Goal: Transaction & Acquisition: Book appointment/travel/reservation

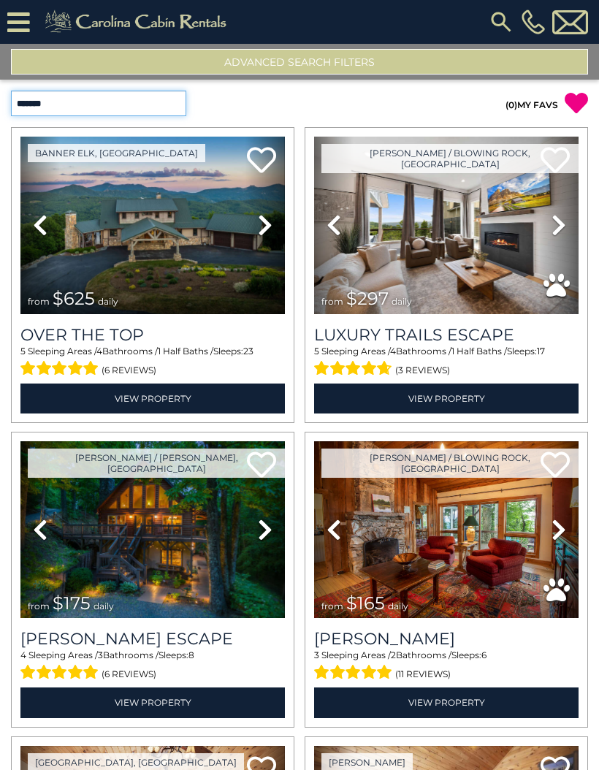
click at [182, 105] on select "**********" at bounding box center [98, 104] width 175 height 26
select select "**********"
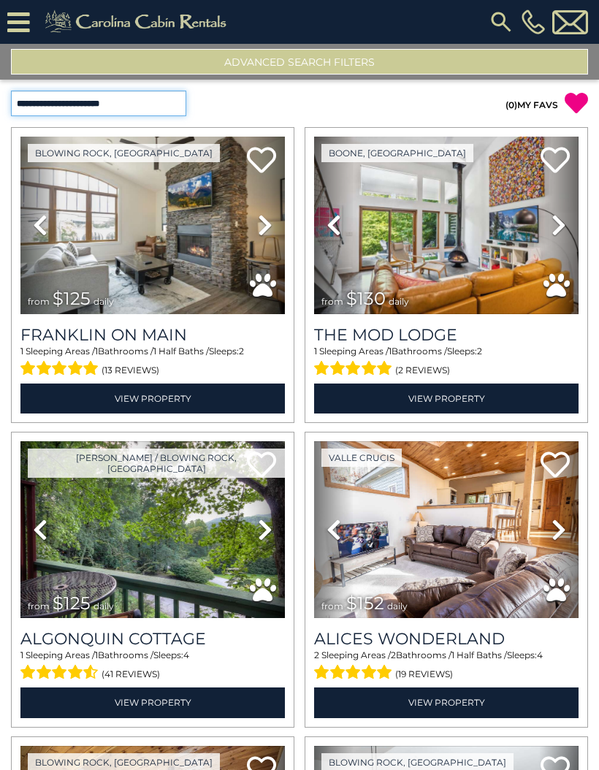
click at [168, 106] on select "**********" at bounding box center [98, 104] width 175 height 26
click at [447, 66] on button "Advanced Search Filters" at bounding box center [299, 62] width 577 height 26
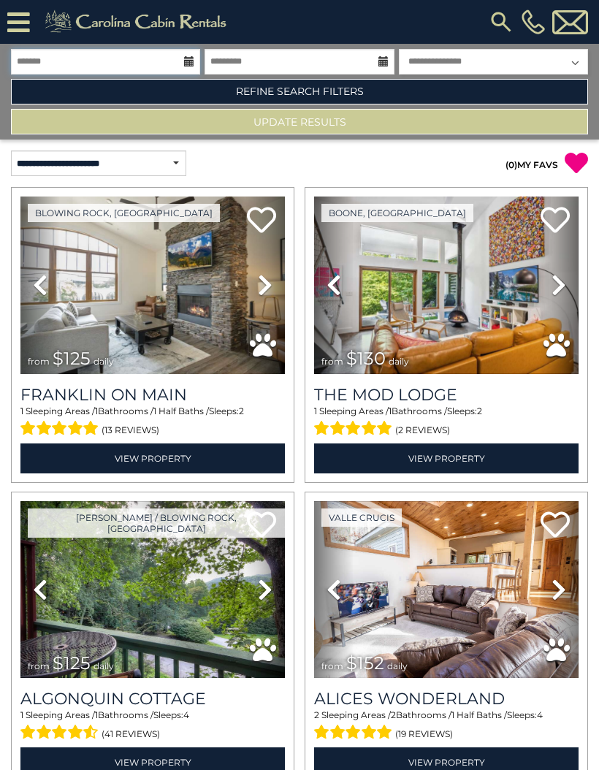
click at [154, 63] on input "text" at bounding box center [105, 62] width 189 height 26
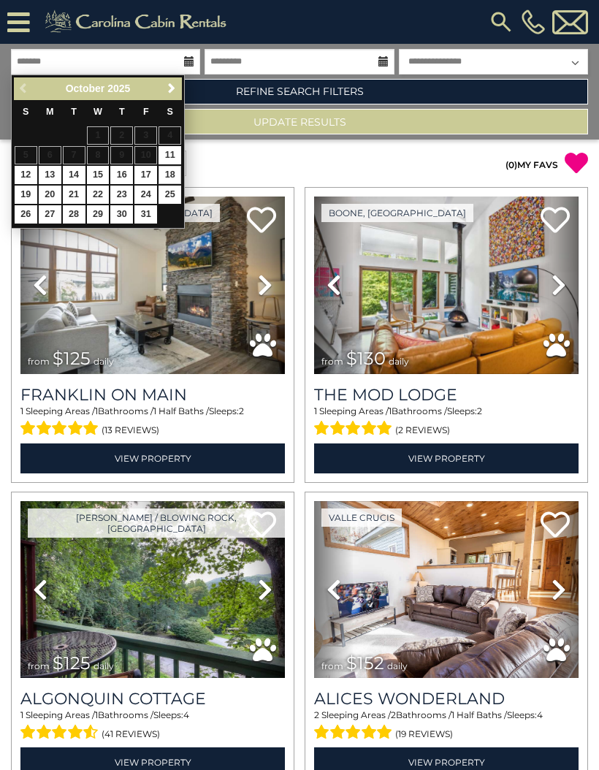
click at [177, 172] on link "18" at bounding box center [170, 175] width 23 height 18
type input "********"
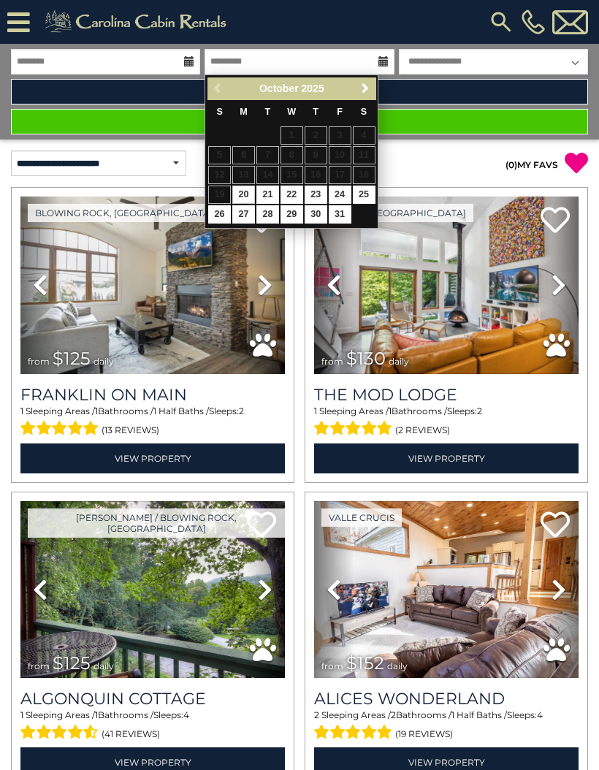
click at [275, 188] on link "21" at bounding box center [267, 195] width 23 height 18
type input "********"
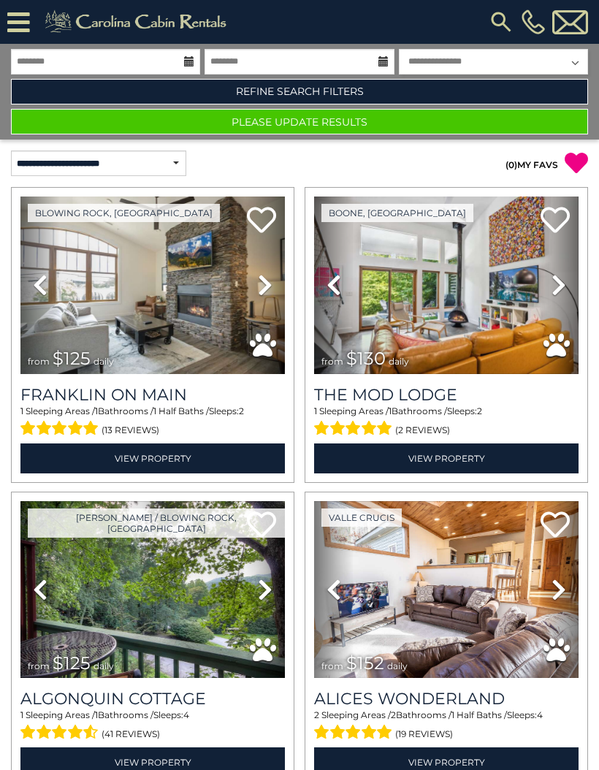
click at [565, 66] on select "**********" at bounding box center [493, 62] width 189 height 26
click at [459, 129] on button "Please Update Results" at bounding box center [299, 122] width 577 height 26
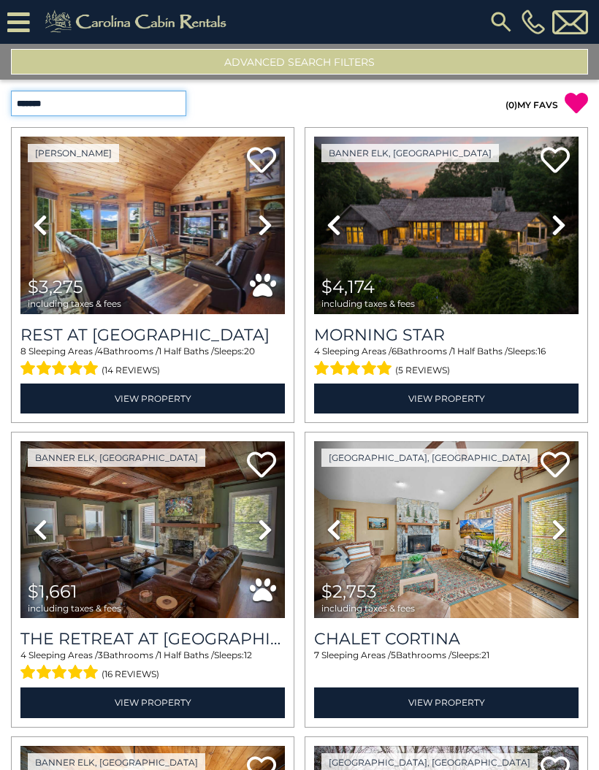
click at [181, 112] on select "**********" at bounding box center [98, 104] width 175 height 26
select select "*********"
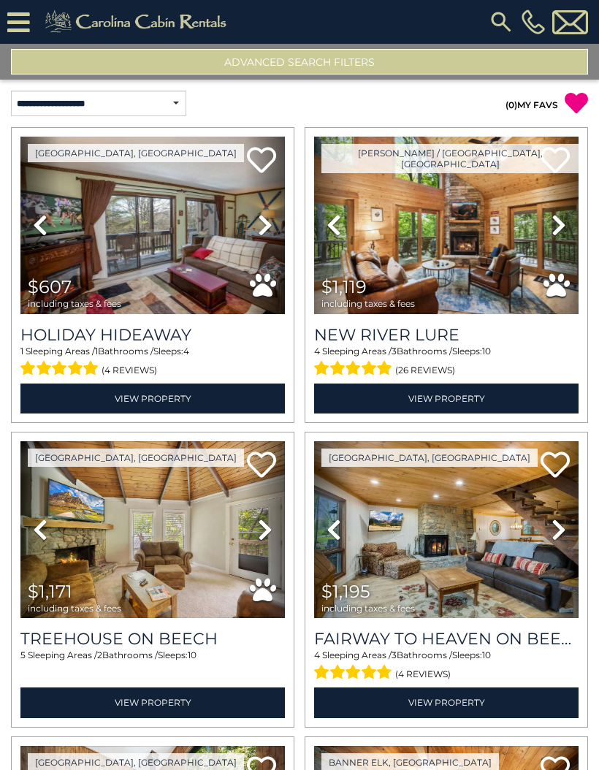
click at [194, 229] on img at bounding box center [152, 226] width 264 height 178
click at [481, 237] on img at bounding box center [446, 226] width 264 height 178
click at [181, 550] on img at bounding box center [152, 530] width 264 height 178
click at [447, 544] on img at bounding box center [446, 530] width 264 height 178
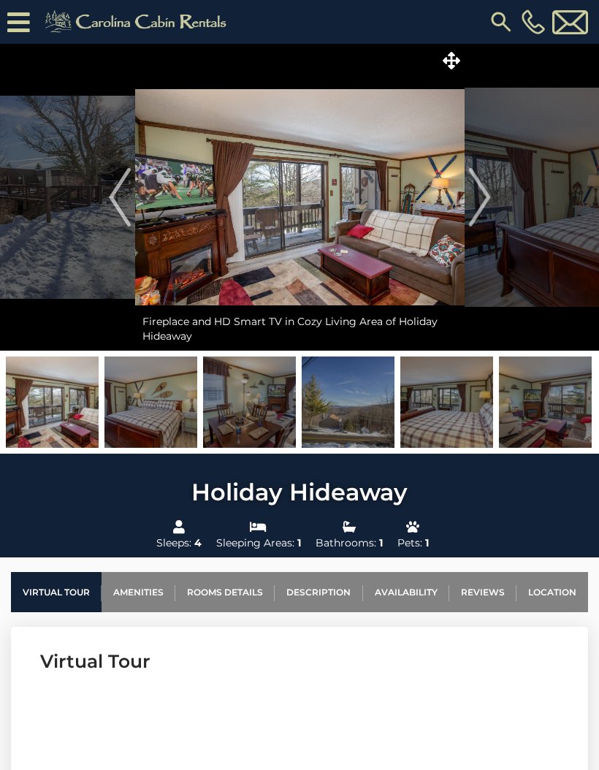
click at [478, 198] on img "Next" at bounding box center [479, 197] width 22 height 58
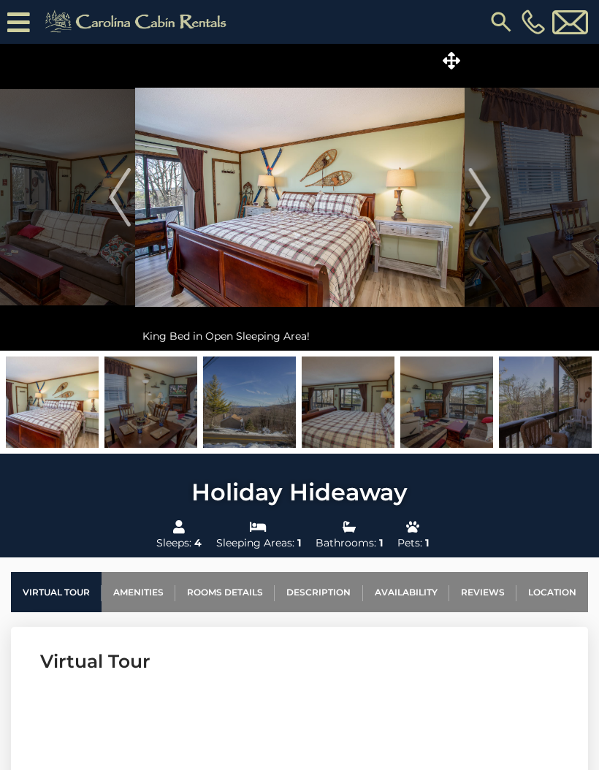
click at [470, 192] on img "Next" at bounding box center [479, 197] width 22 height 58
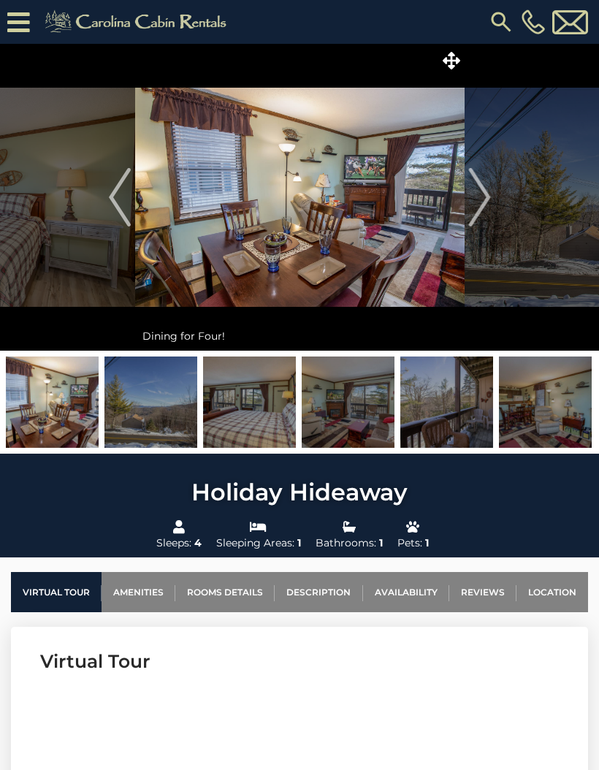
click at [479, 191] on img "Next" at bounding box center [479, 197] width 22 height 58
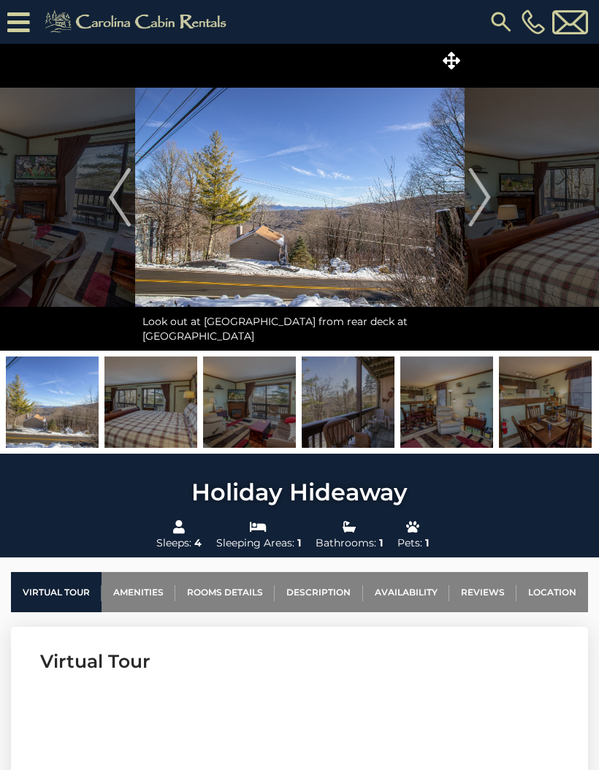
click at [470, 201] on img "Next" at bounding box center [479, 197] width 22 height 58
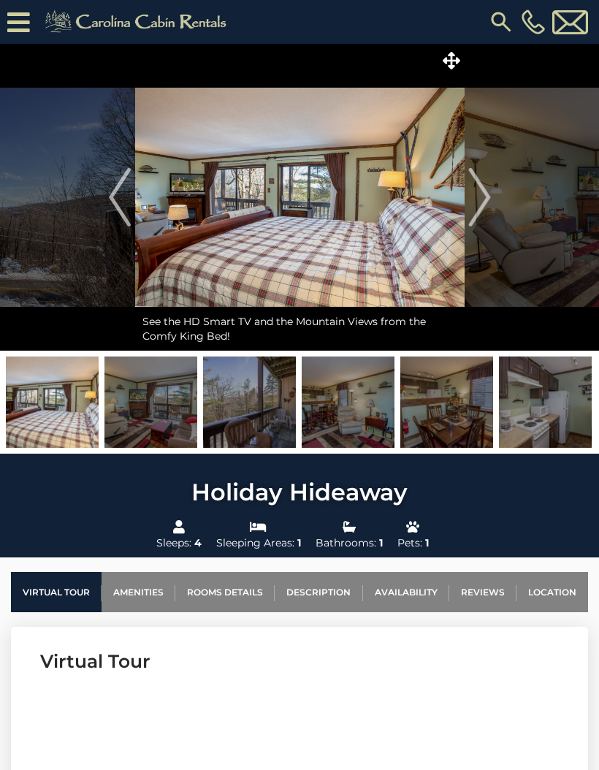
click at [468, 202] on button "Next" at bounding box center [480, 197] width 30 height 307
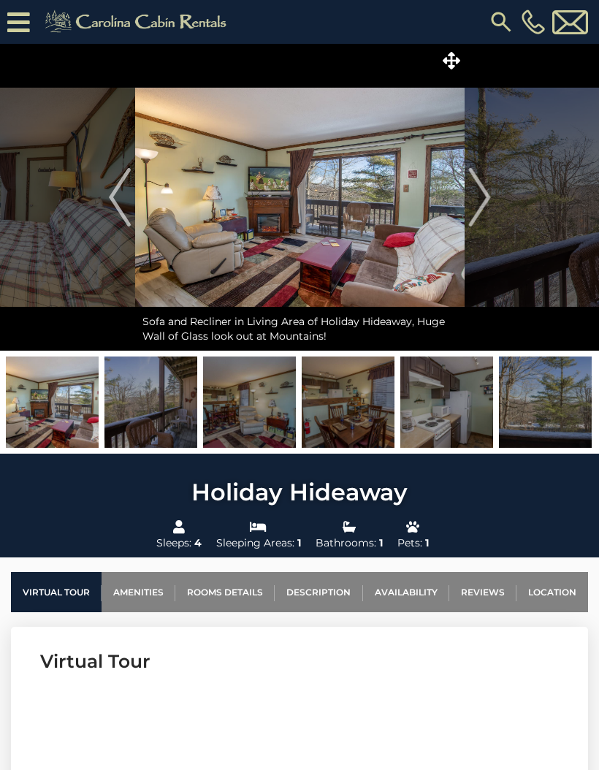
click at [477, 187] on img "Next" at bounding box center [479, 197] width 22 height 58
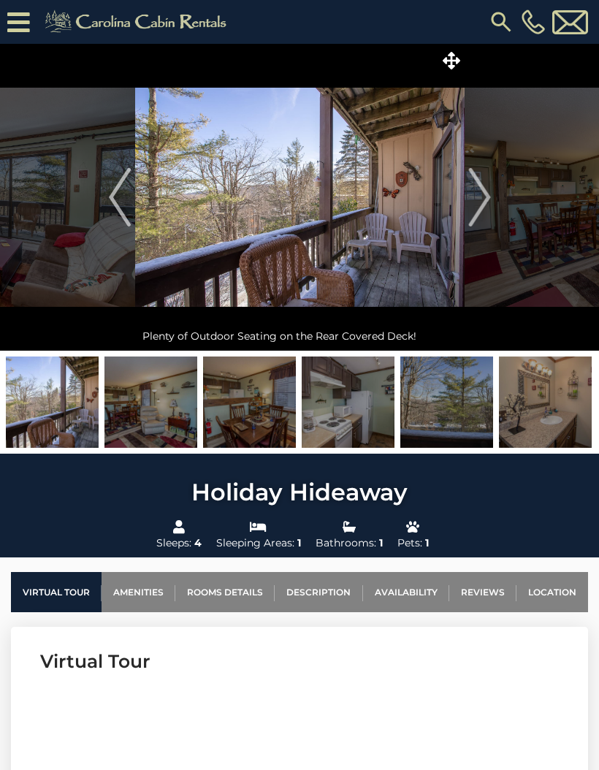
click at [470, 189] on img "Next" at bounding box center [479, 197] width 22 height 58
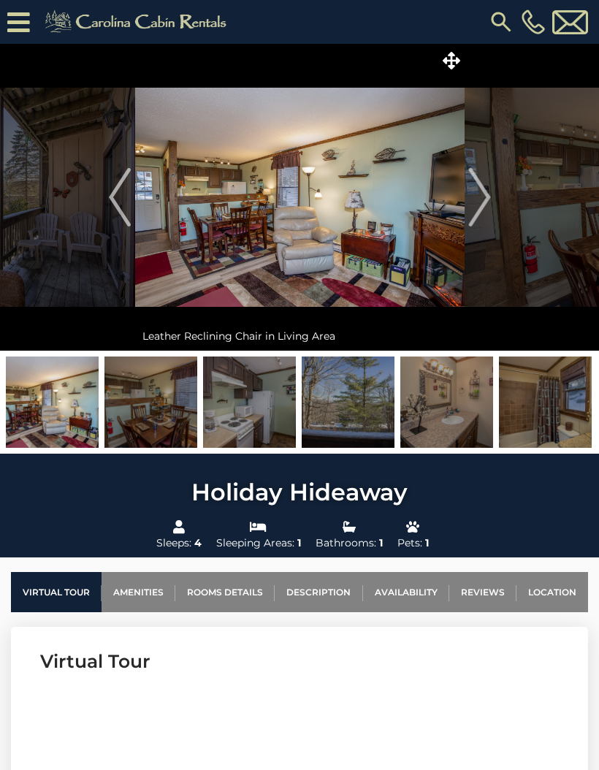
click at [479, 190] on img "Next" at bounding box center [479, 197] width 22 height 58
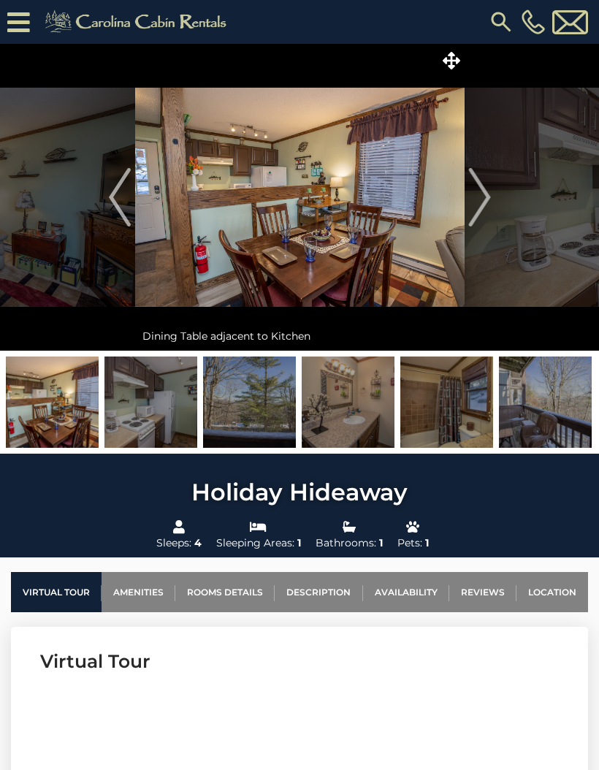
click at [488, 187] on img "Next" at bounding box center [479, 197] width 22 height 58
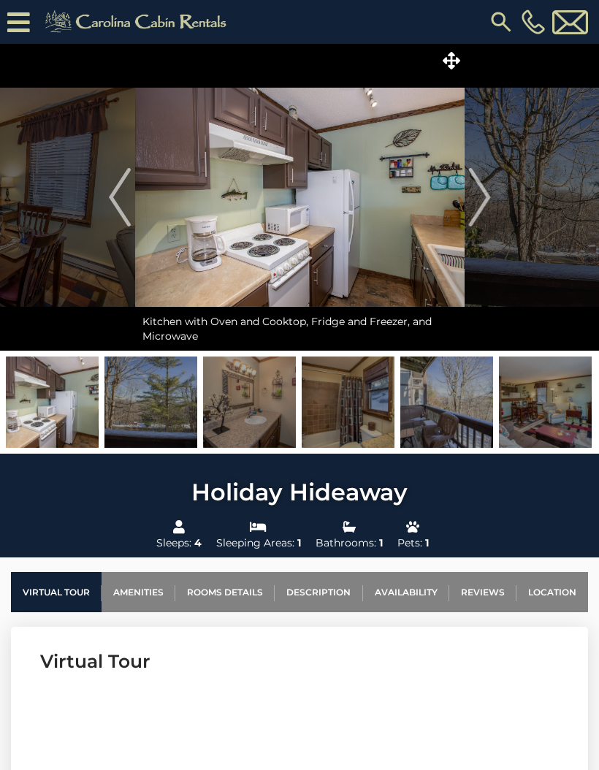
click at [480, 188] on img "Next" at bounding box center [479, 197] width 22 height 58
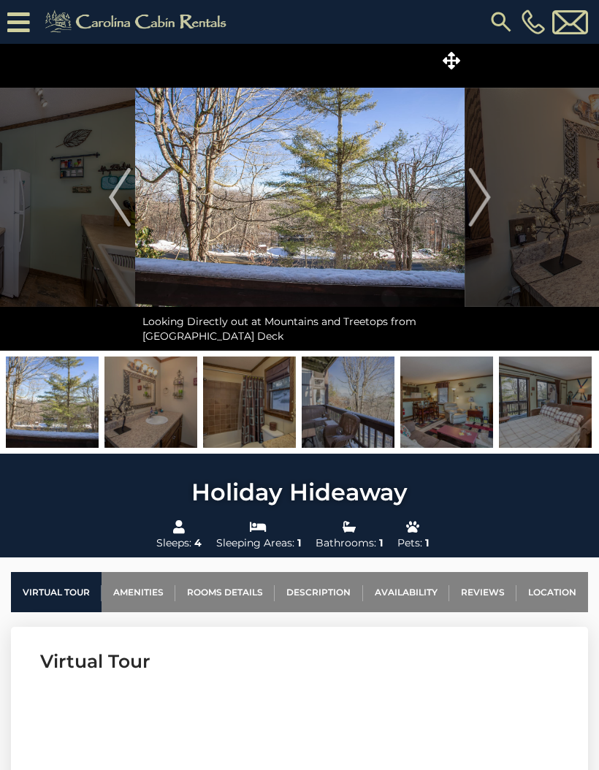
click at [476, 188] on img "Next" at bounding box center [479, 197] width 22 height 58
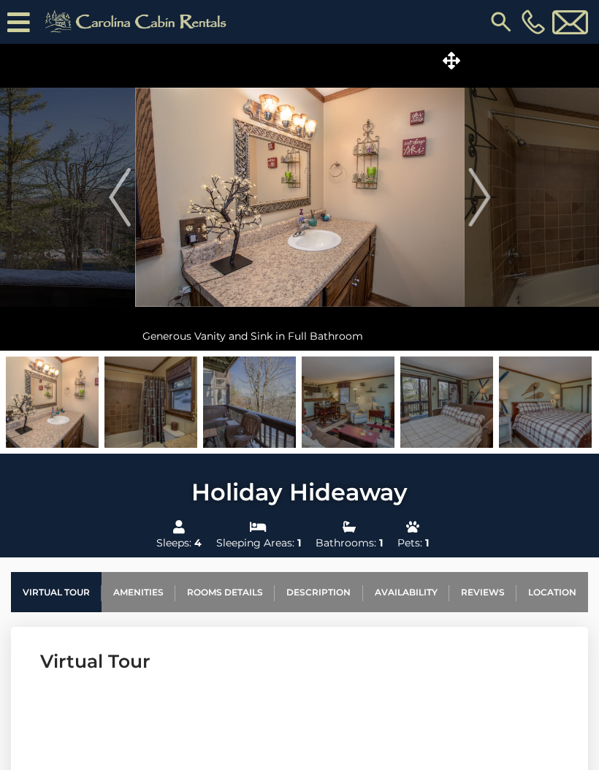
click at [484, 188] on img "Next" at bounding box center [479, 197] width 22 height 58
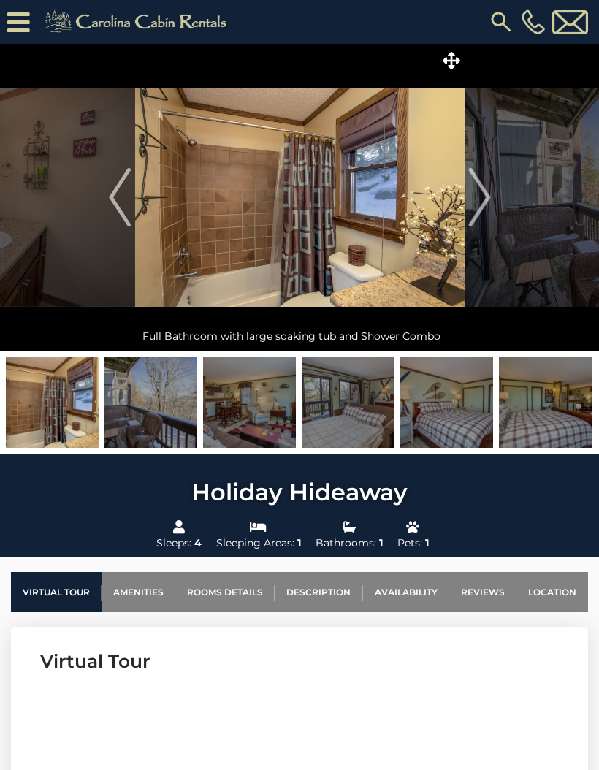
click at [485, 193] on img "Next" at bounding box center [479, 197] width 22 height 58
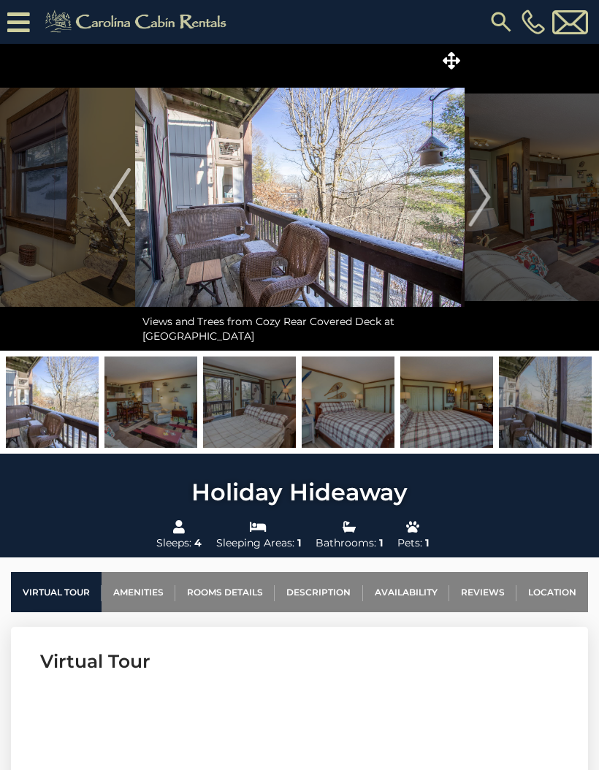
click at [475, 194] on img "Next" at bounding box center [479, 197] width 22 height 58
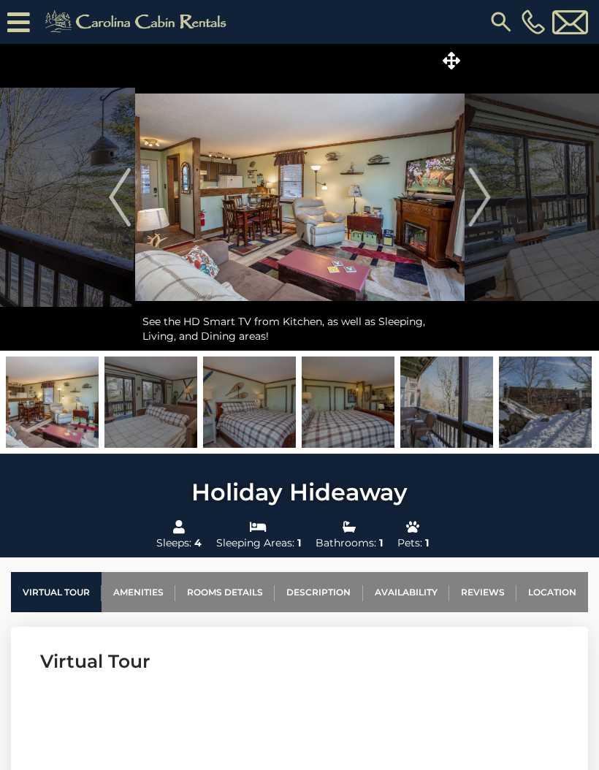
click at [476, 191] on img "Next" at bounding box center [479, 197] width 22 height 58
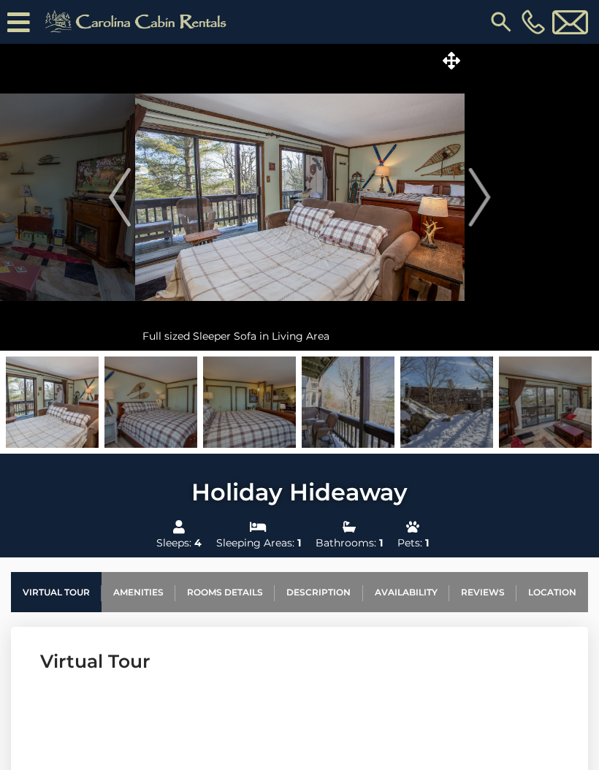
click at [474, 188] on img "Next" at bounding box center [479, 197] width 22 height 58
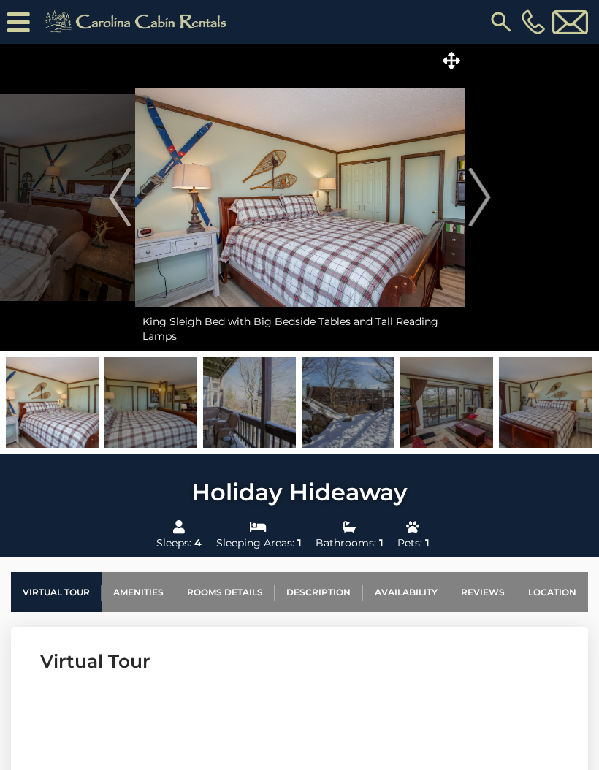
click at [477, 198] on img "Next" at bounding box center [479, 197] width 22 height 58
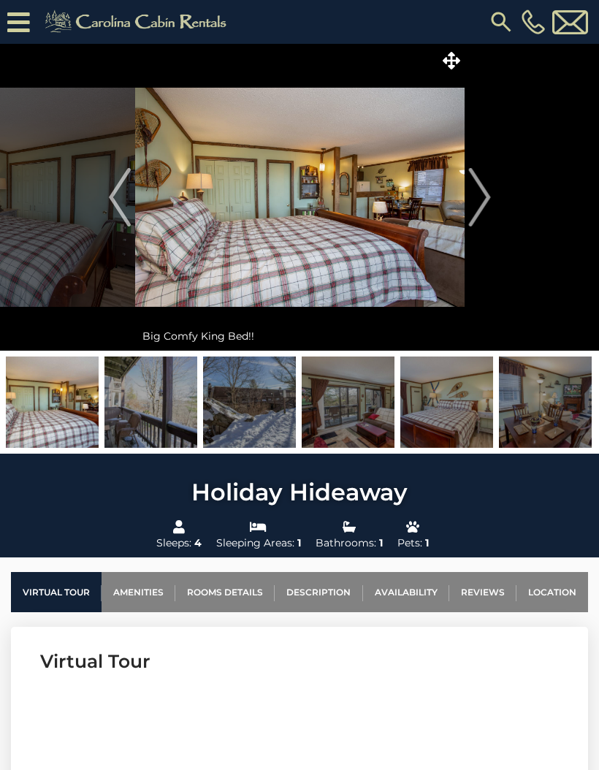
click at [488, 187] on img "Next" at bounding box center [479, 197] width 22 height 58
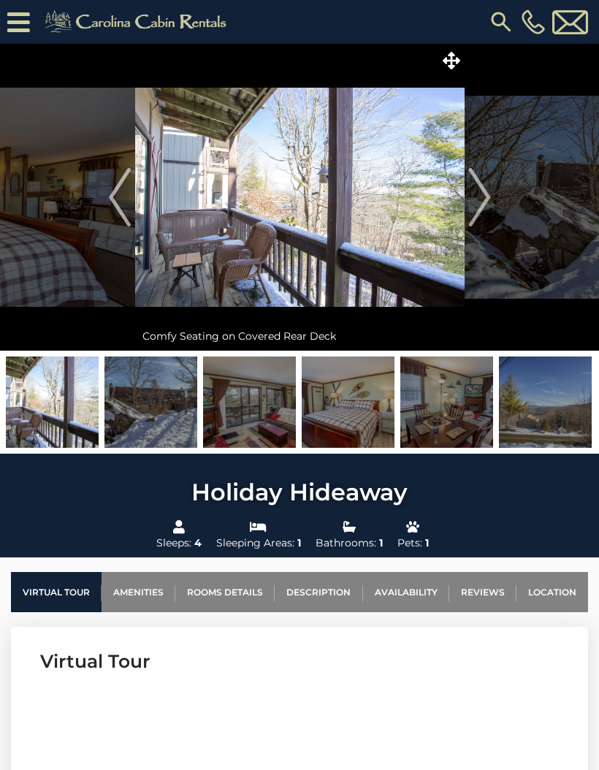
click at [481, 191] on img "Next" at bounding box center [479, 197] width 22 height 58
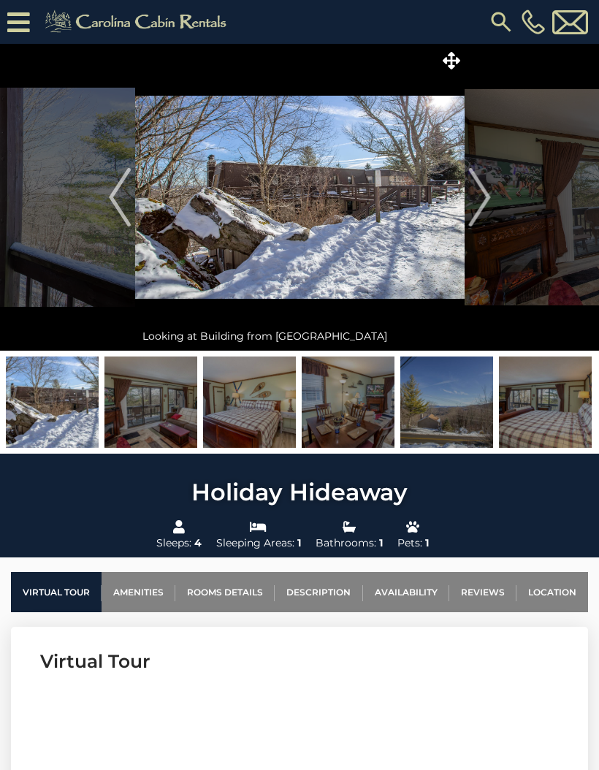
click at [485, 195] on img "Next" at bounding box center [479, 197] width 22 height 58
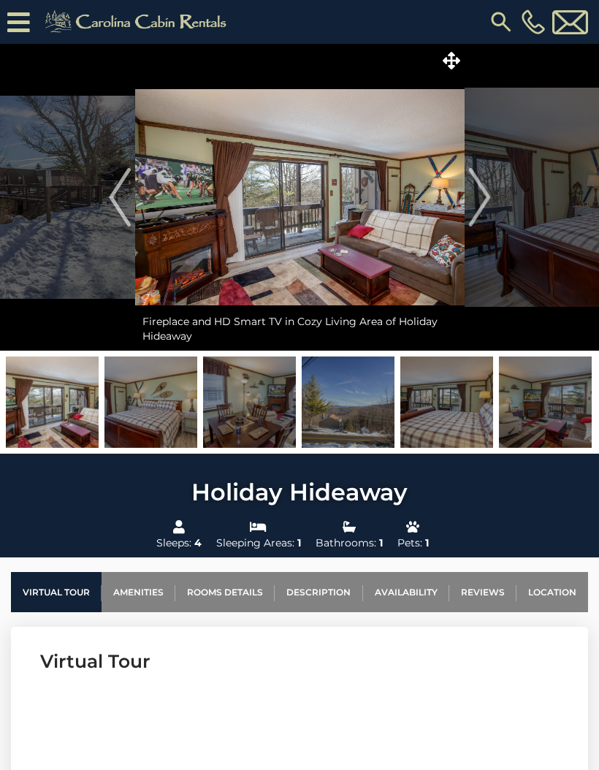
click at [478, 197] on img "Next" at bounding box center [479, 197] width 22 height 58
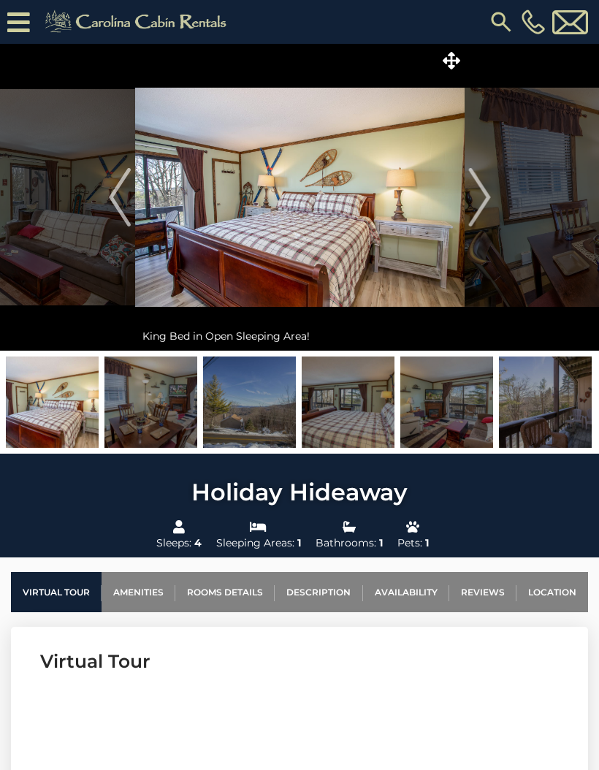
click at [470, 199] on img "Next" at bounding box center [479, 197] width 22 height 58
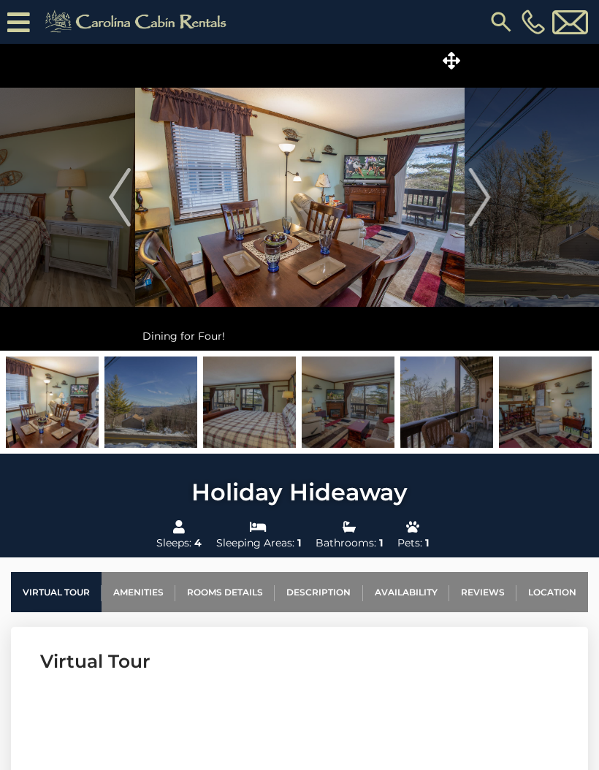
click at [479, 194] on img "Next" at bounding box center [479, 197] width 22 height 58
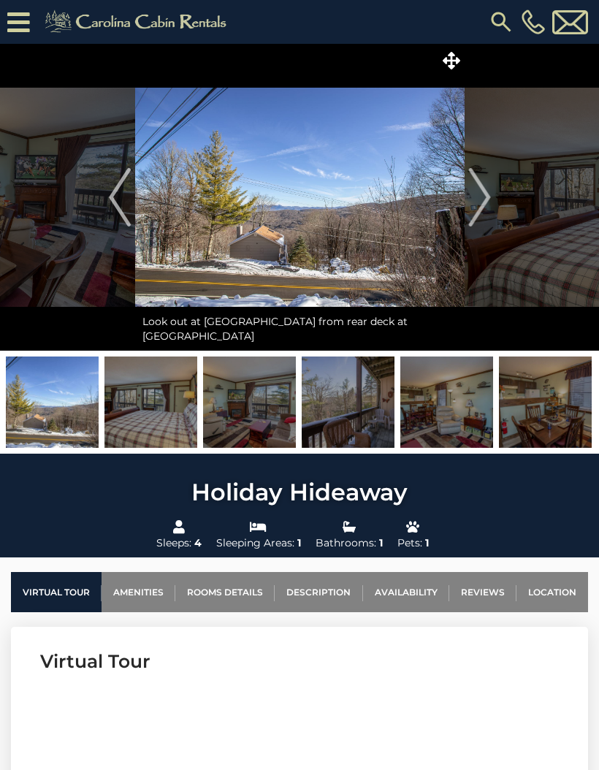
click at [473, 194] on img "Next" at bounding box center [479, 197] width 22 height 58
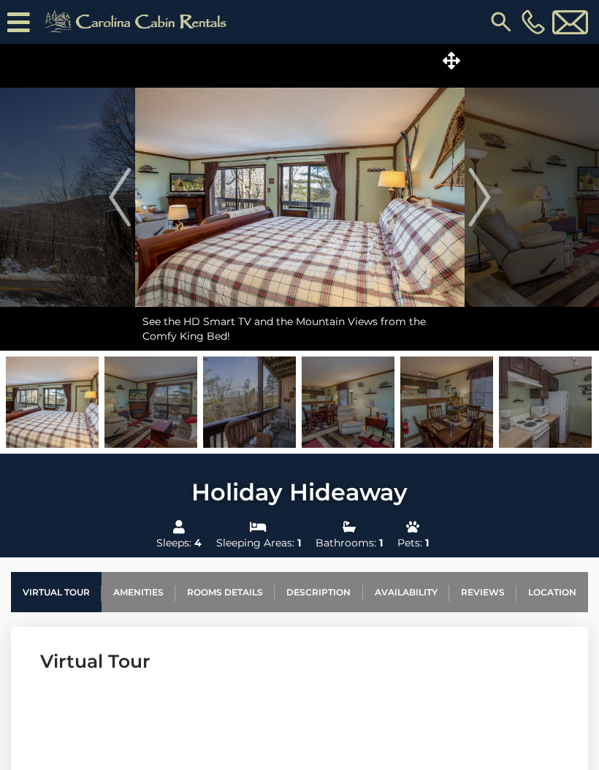
click at [481, 195] on img "Next" at bounding box center [479, 197] width 22 height 58
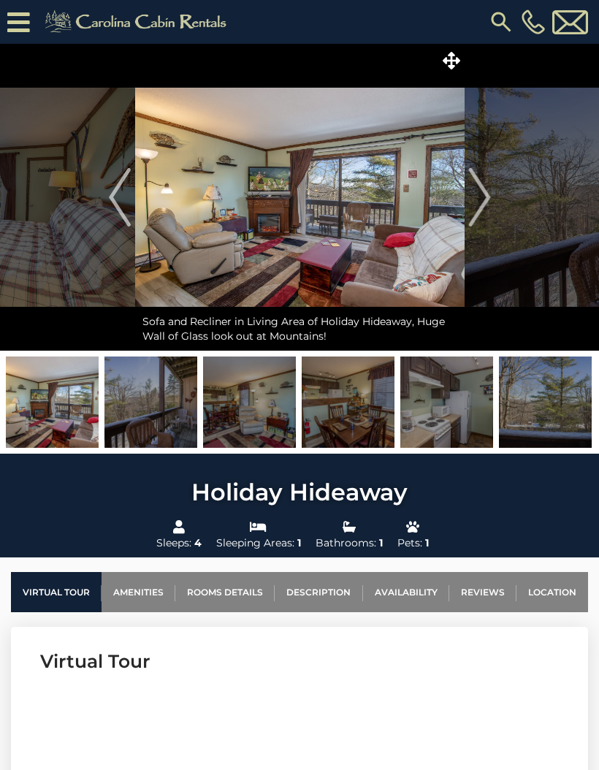
click at [481, 198] on img "Next" at bounding box center [479, 197] width 22 height 58
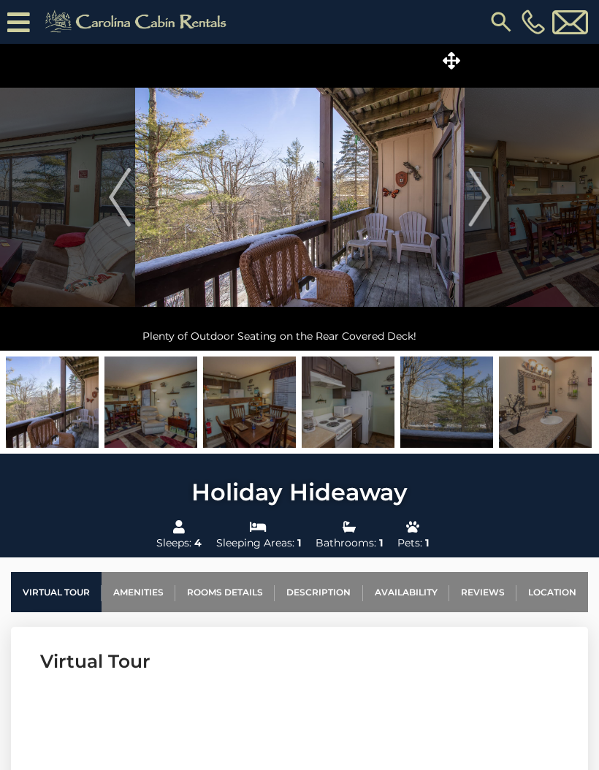
click at [480, 198] on img "Next" at bounding box center [479, 197] width 22 height 58
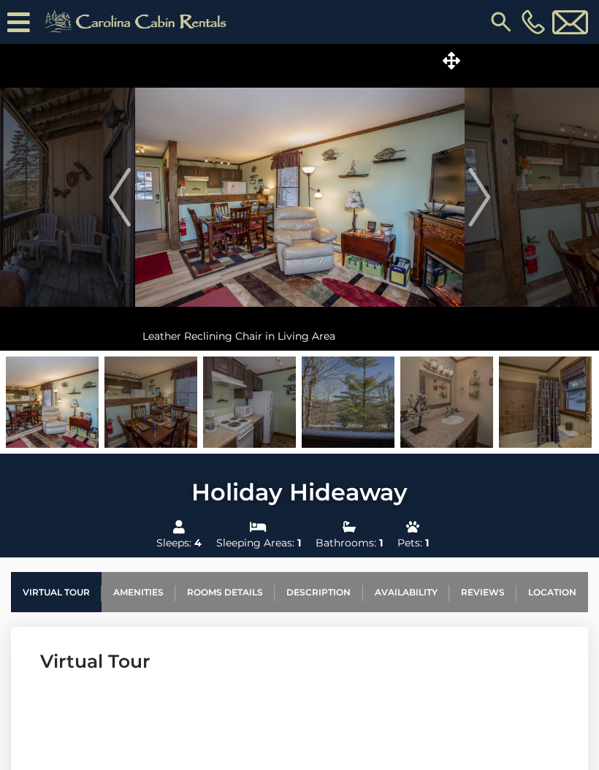
click at [486, 193] on img "Next" at bounding box center [479, 197] width 22 height 58
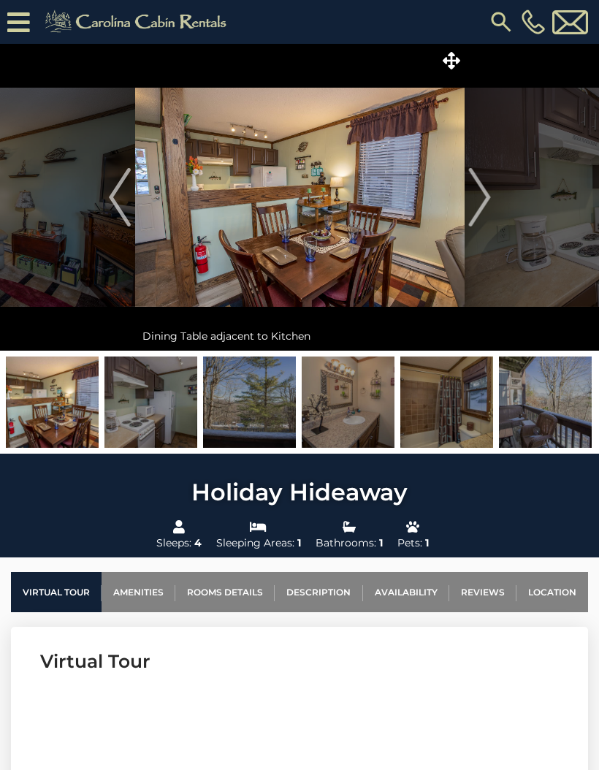
click at [485, 192] on img "Next" at bounding box center [479, 197] width 22 height 58
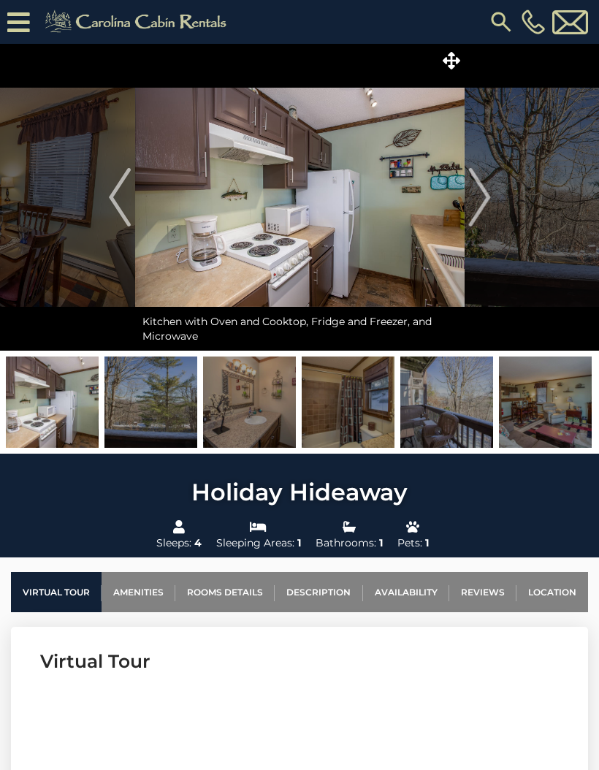
click at [481, 192] on img "Next" at bounding box center [479, 197] width 22 height 58
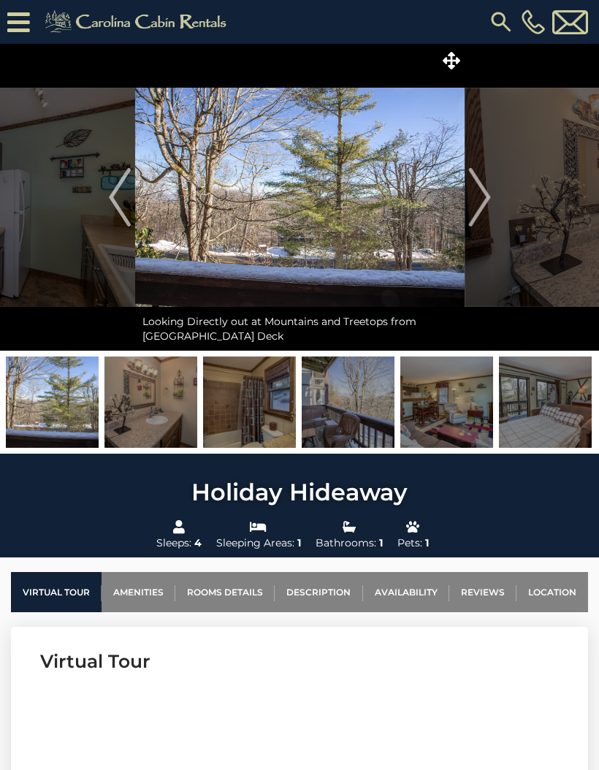
click at [483, 192] on img "Next" at bounding box center [479, 197] width 22 height 58
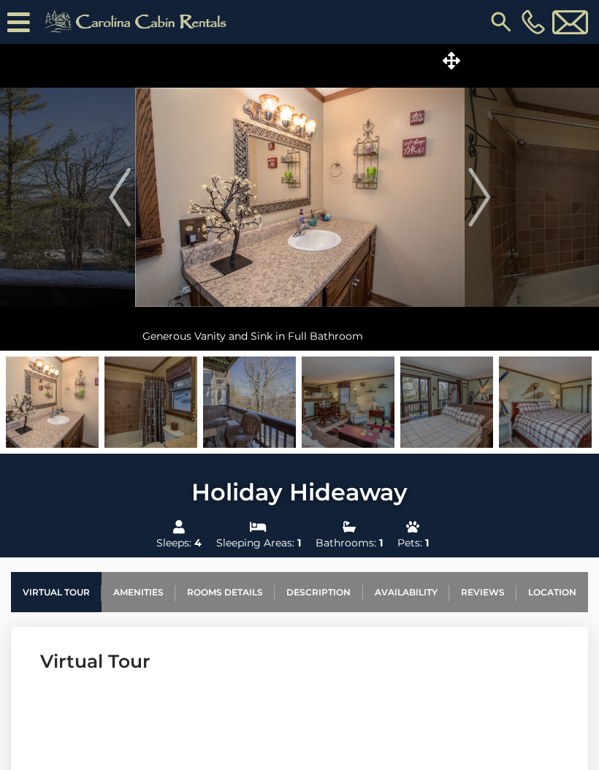
click at [480, 191] on img "Next" at bounding box center [479, 197] width 22 height 58
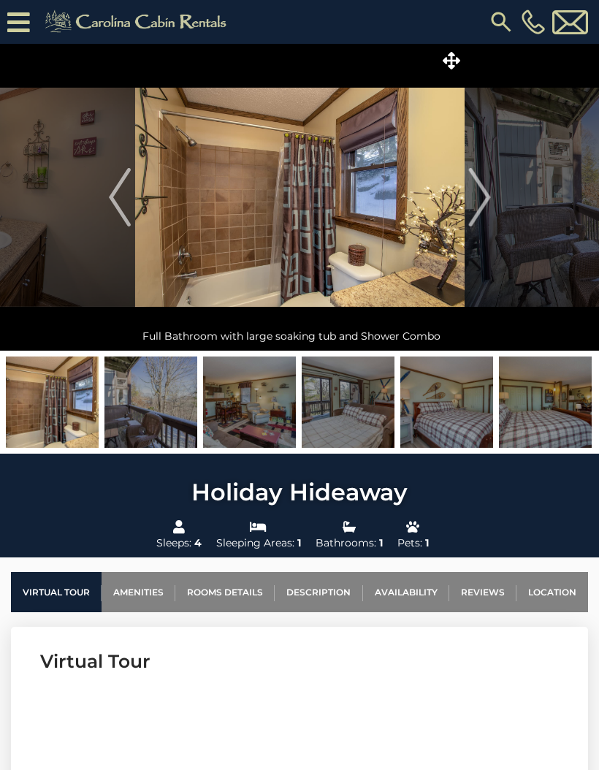
click at [474, 191] on img "Next" at bounding box center [479, 197] width 22 height 58
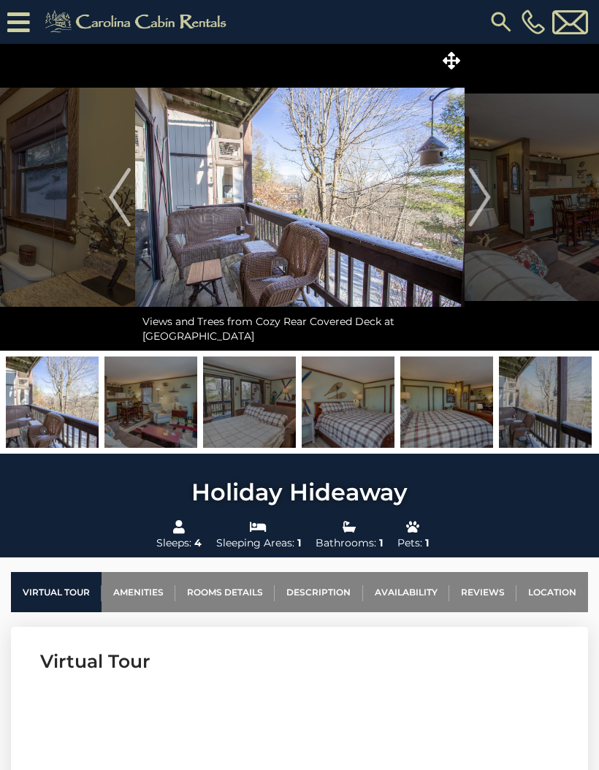
click at [484, 202] on img "Next" at bounding box center [479, 197] width 22 height 58
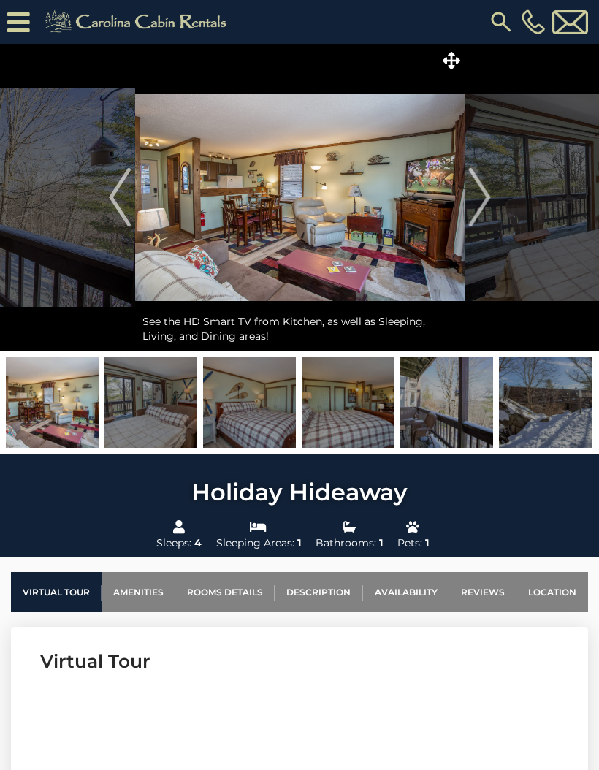
click at [488, 205] on img "Next" at bounding box center [479, 197] width 22 height 58
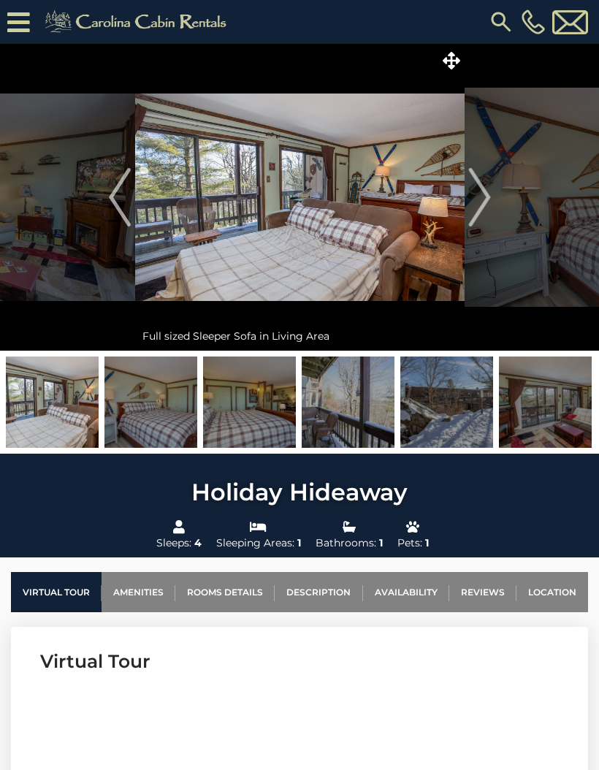
click at [485, 206] on img "Next" at bounding box center [479, 197] width 22 height 58
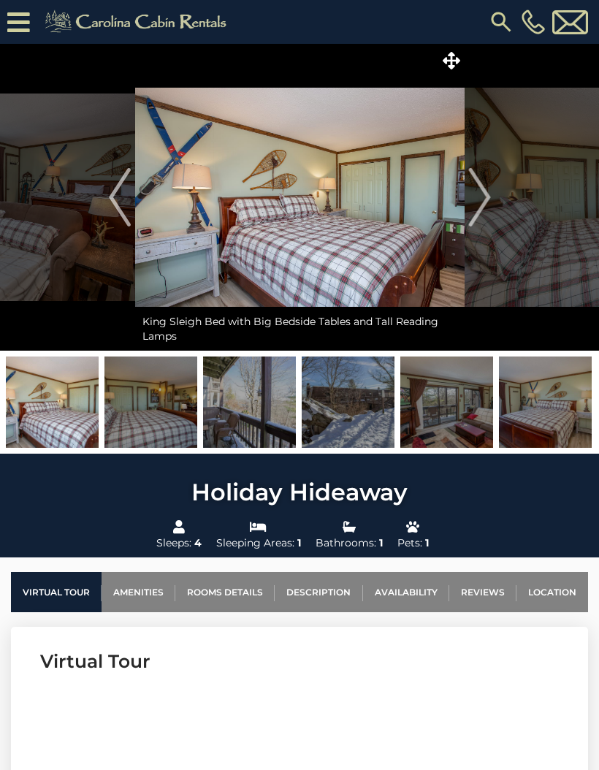
click at [490, 202] on img "Next" at bounding box center [479, 197] width 22 height 58
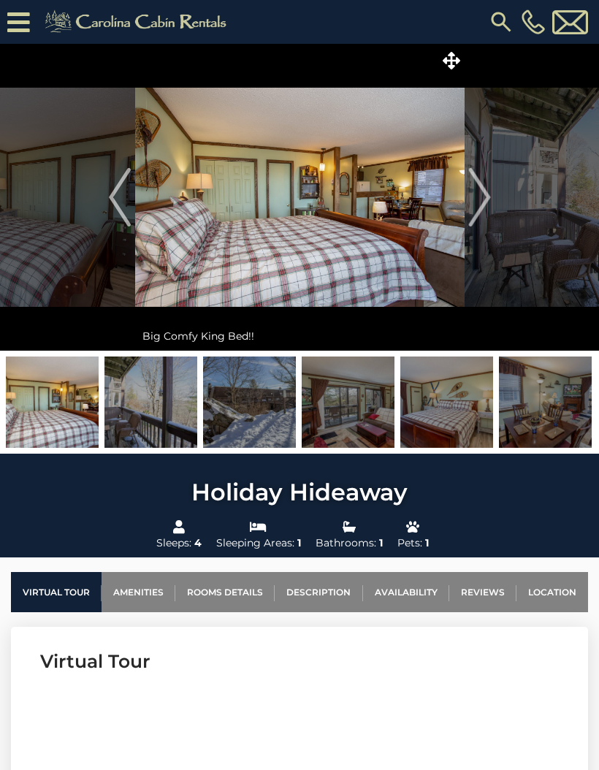
click at [488, 205] on img "Next" at bounding box center [479, 197] width 22 height 58
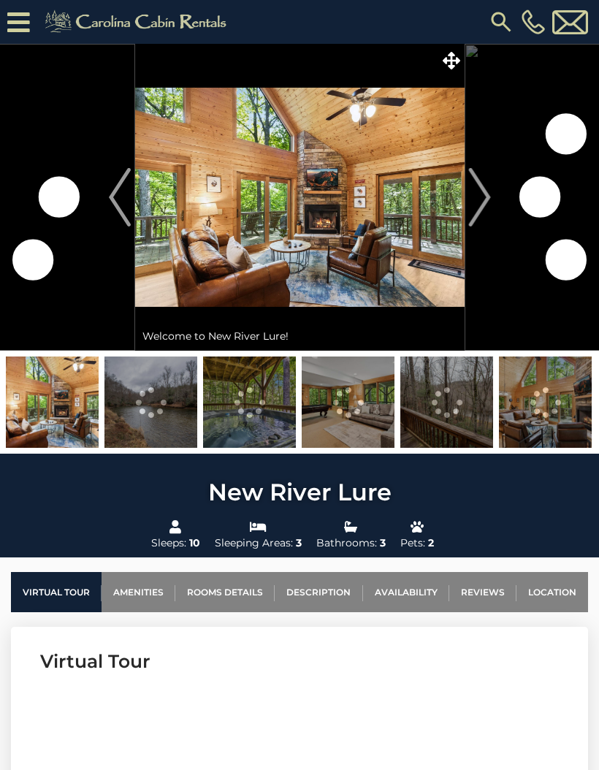
click at [489, 202] on img "Next" at bounding box center [479, 197] width 22 height 58
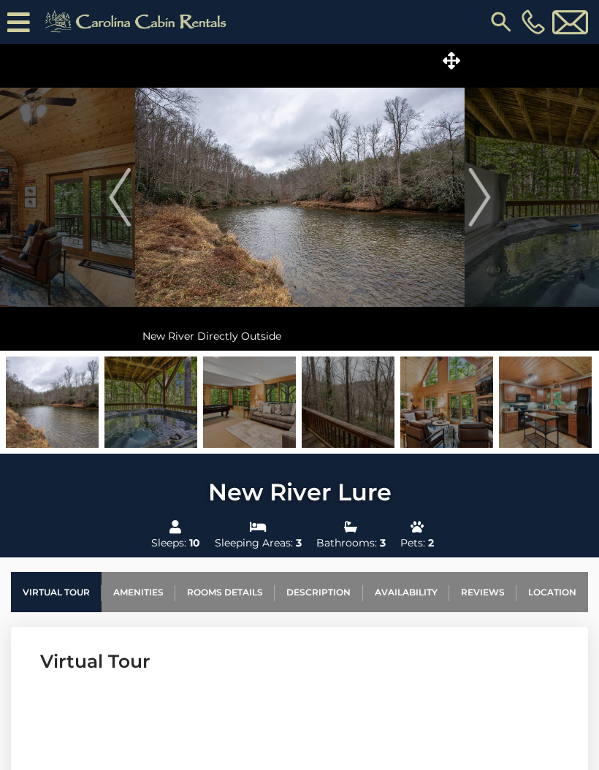
click at [116, 197] on img "Previous" at bounding box center [120, 197] width 22 height 58
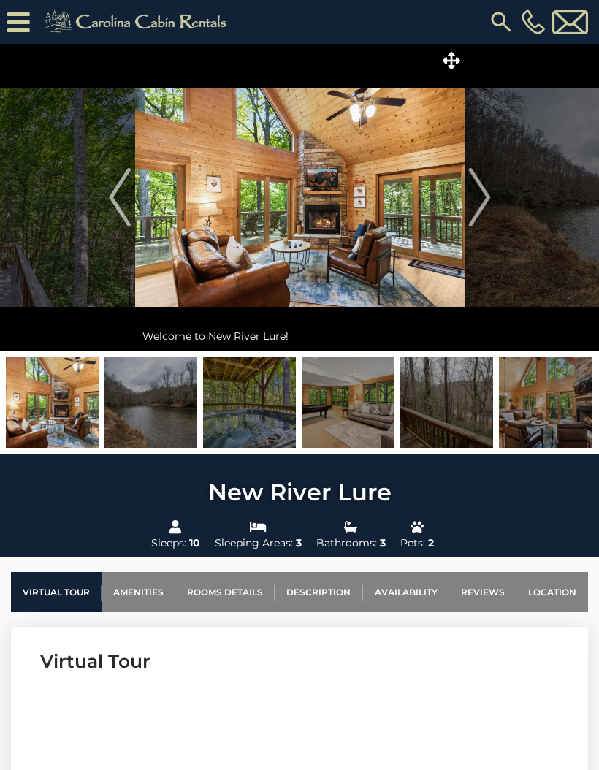
click at [474, 208] on img "Next" at bounding box center [479, 197] width 22 height 58
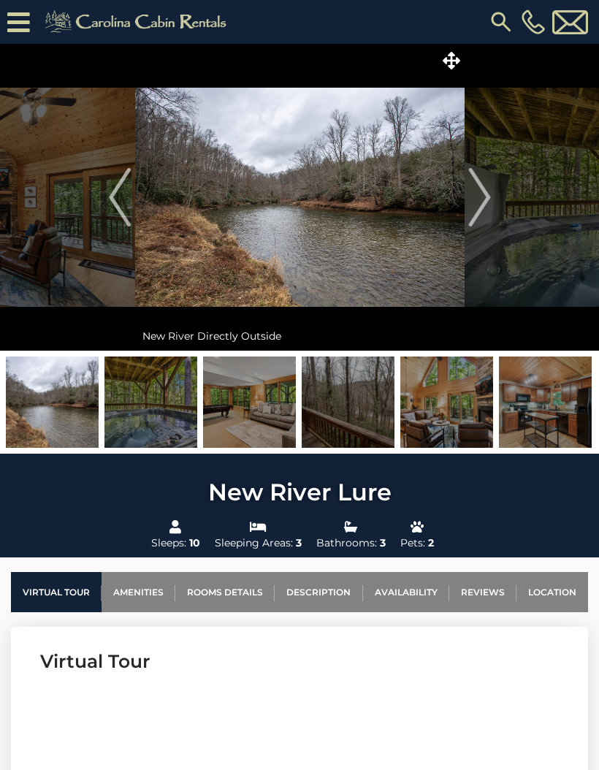
click at [478, 186] on img "Next" at bounding box center [479, 197] width 22 height 58
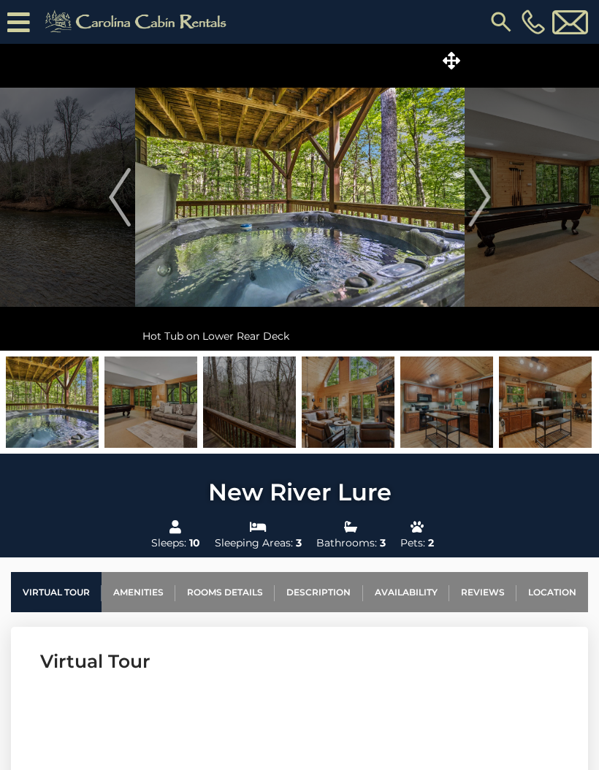
click at [469, 193] on img "Next" at bounding box center [479, 197] width 22 height 58
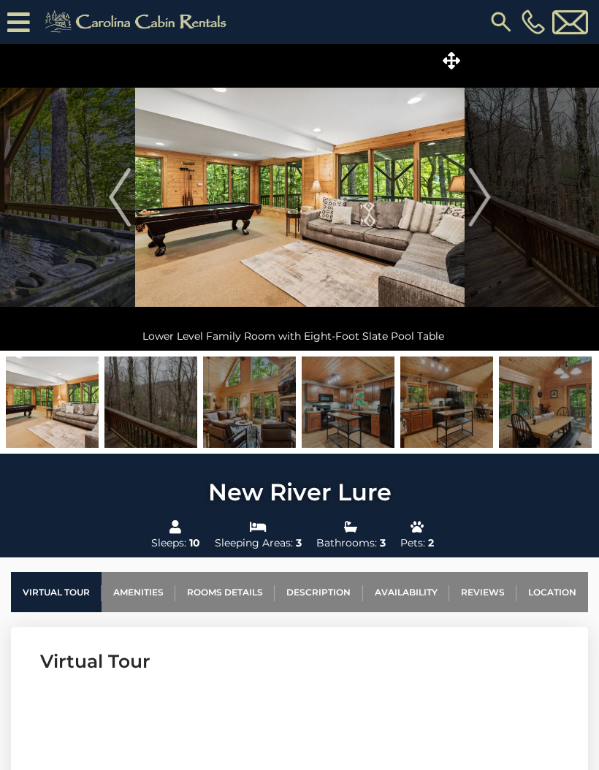
click at [470, 196] on img "Next" at bounding box center [479, 197] width 22 height 58
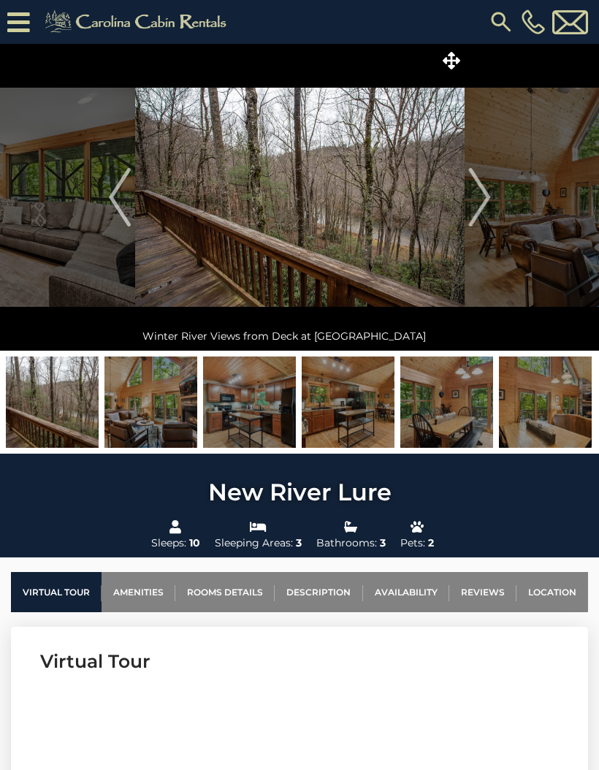
click at [461, 197] on img at bounding box center [299, 197] width 329 height 307
click at [481, 196] on img "Next" at bounding box center [479, 197] width 22 height 58
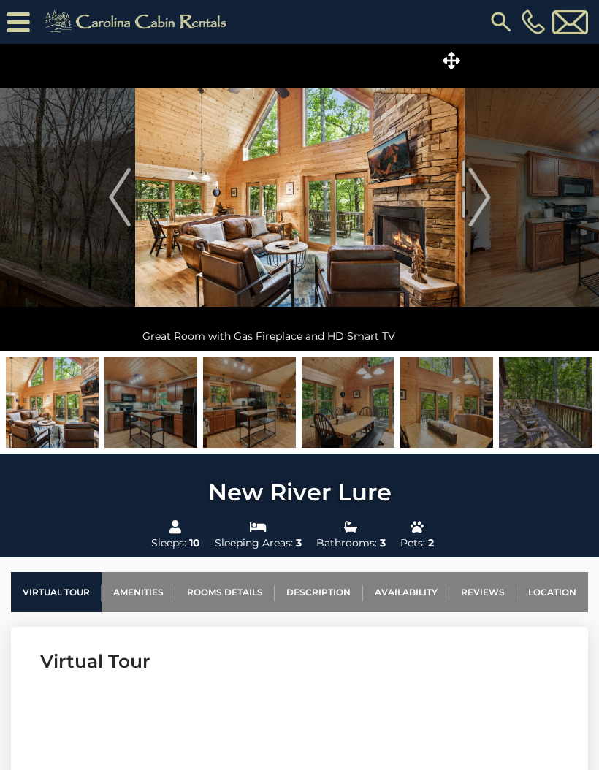
click at [481, 196] on img "Next" at bounding box center [479, 197] width 22 height 58
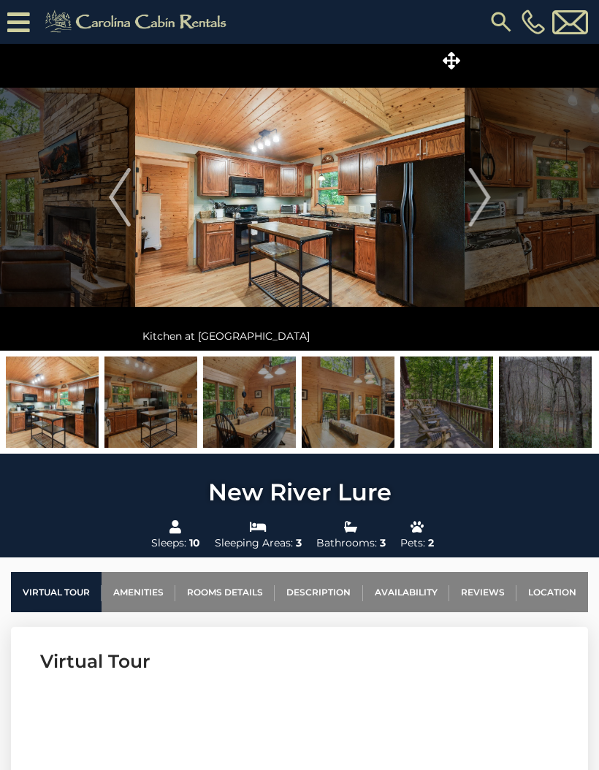
click at [481, 195] on img "Next" at bounding box center [479, 197] width 22 height 58
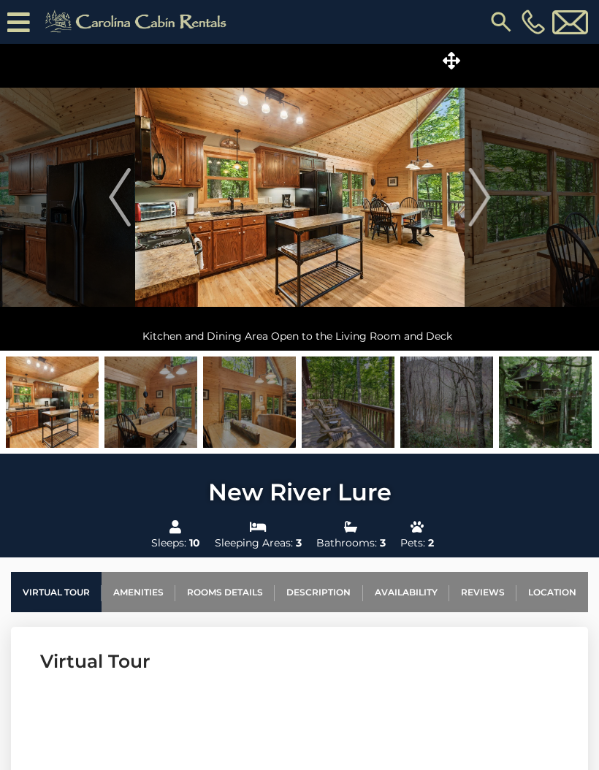
click at [476, 191] on img "Next" at bounding box center [479, 197] width 22 height 58
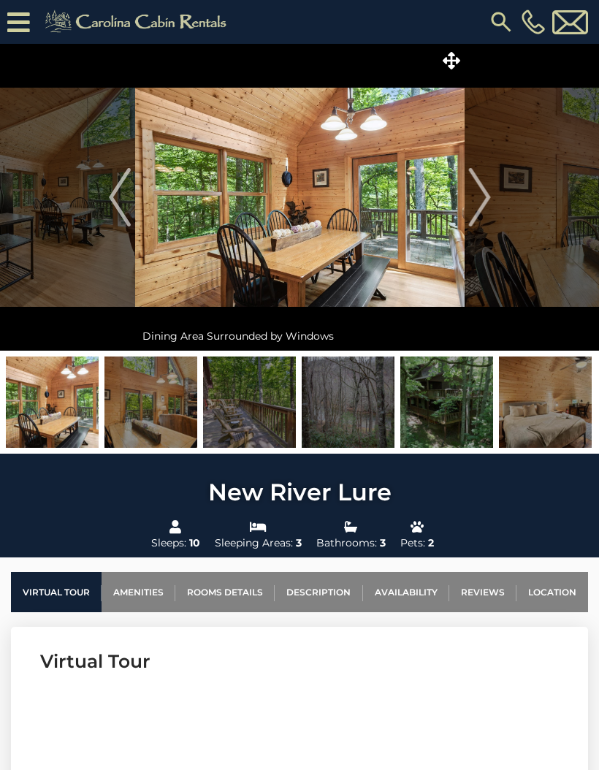
click at [476, 201] on img "Next" at bounding box center [479, 197] width 22 height 58
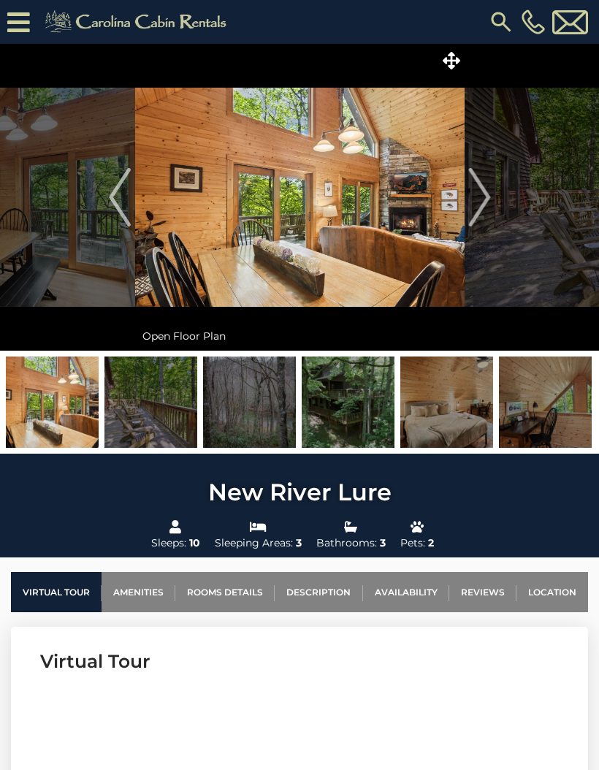
click at [476, 206] on img "Next" at bounding box center [479, 197] width 22 height 58
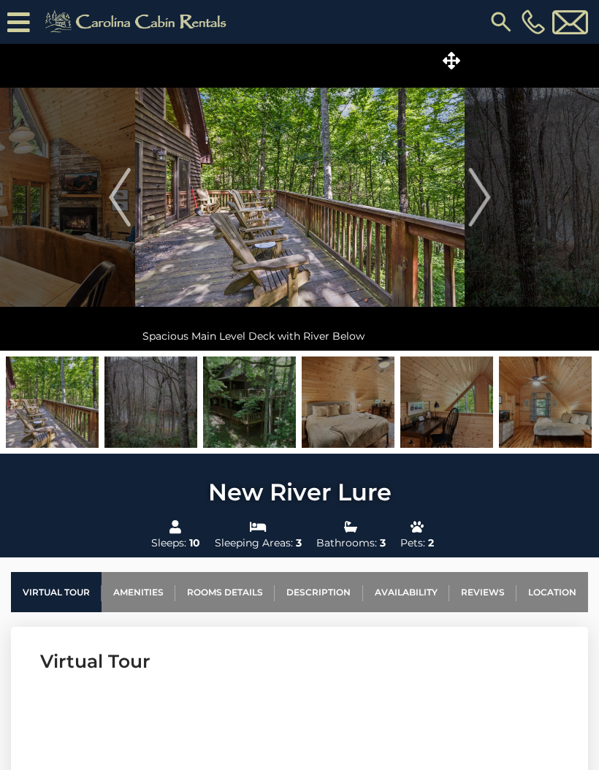
click at [483, 194] on img "Next" at bounding box center [479, 197] width 22 height 58
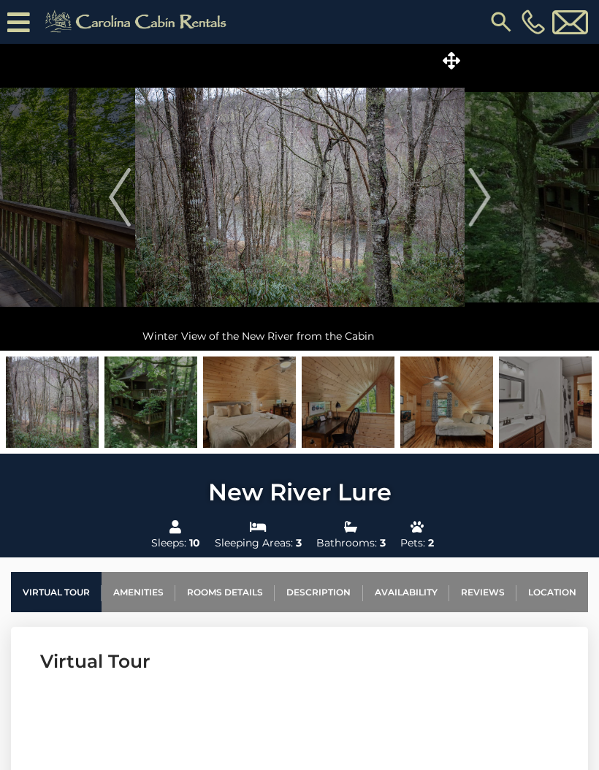
click at [479, 194] on img "Next" at bounding box center [479, 197] width 22 height 58
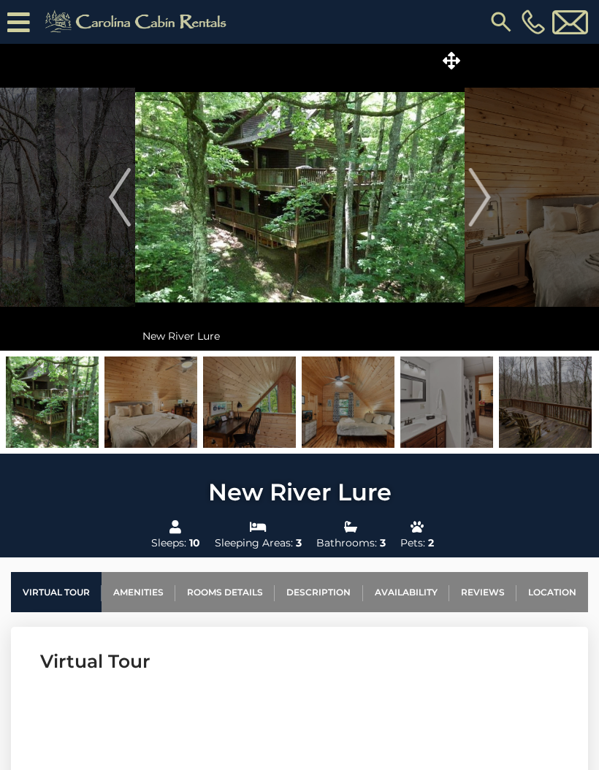
click at [472, 191] on img "Next" at bounding box center [479, 197] width 22 height 58
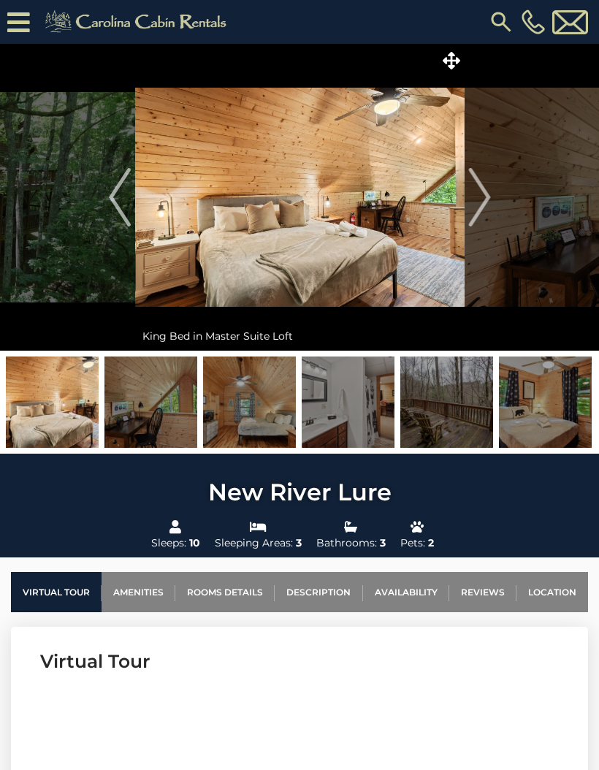
click at [483, 198] on img "Next" at bounding box center [479, 197] width 22 height 58
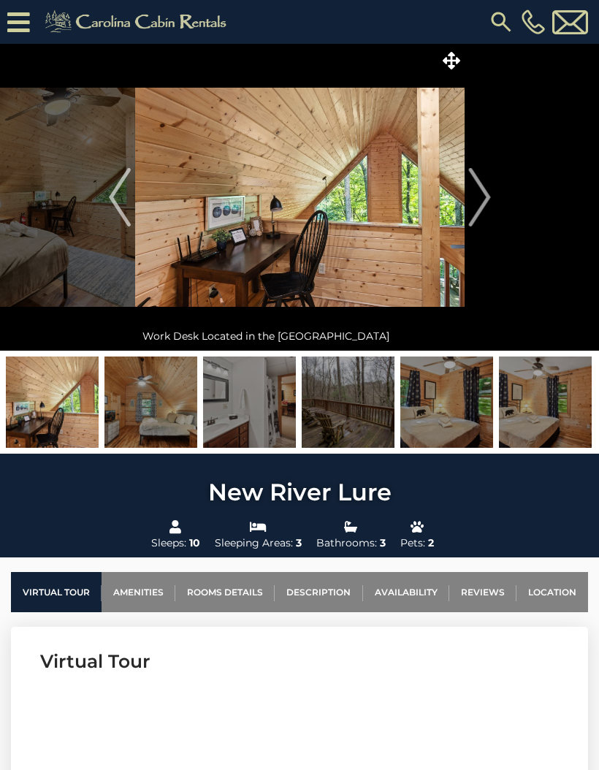
click at [490, 194] on img "Next" at bounding box center [479, 197] width 22 height 58
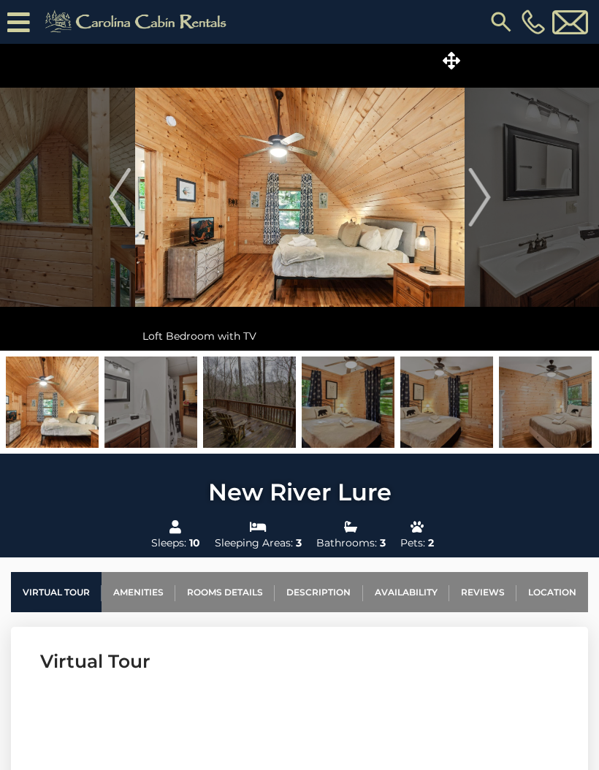
click at [481, 194] on img "Next" at bounding box center [479, 197] width 22 height 58
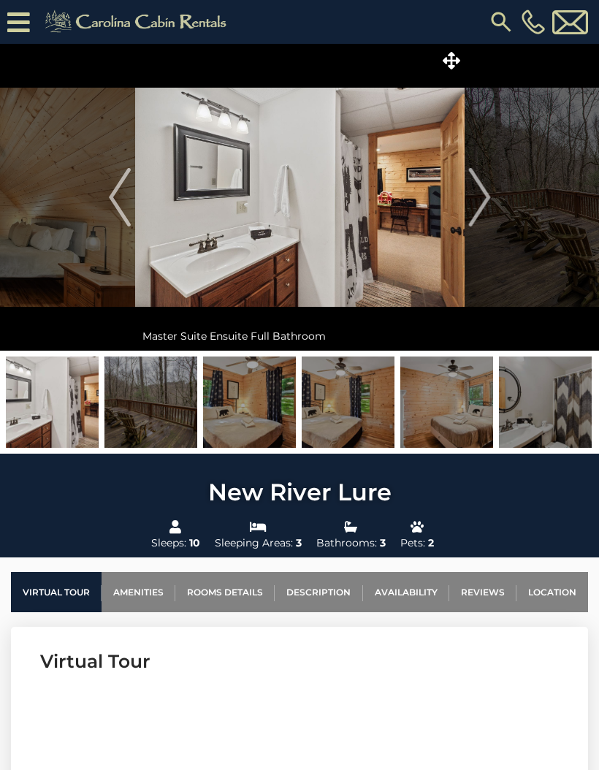
click at [484, 194] on img "Next" at bounding box center [479, 197] width 22 height 58
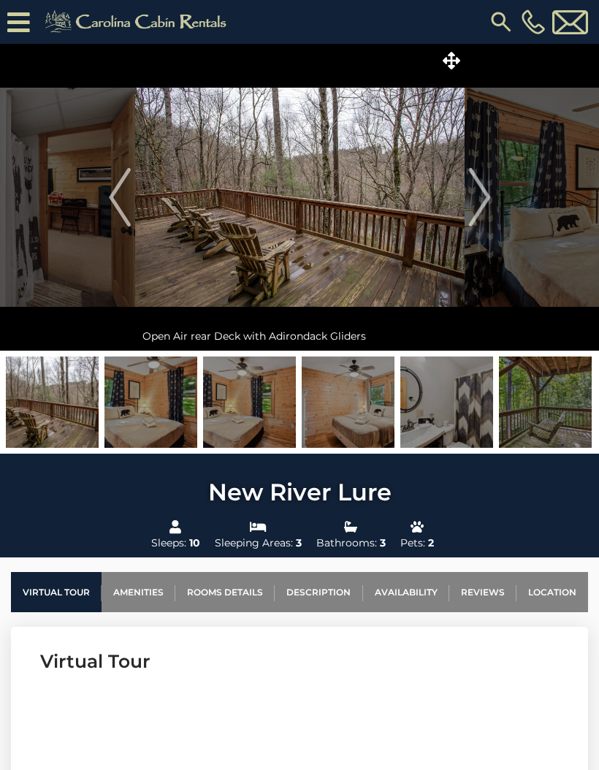
click at [483, 195] on img "Next" at bounding box center [479, 197] width 22 height 58
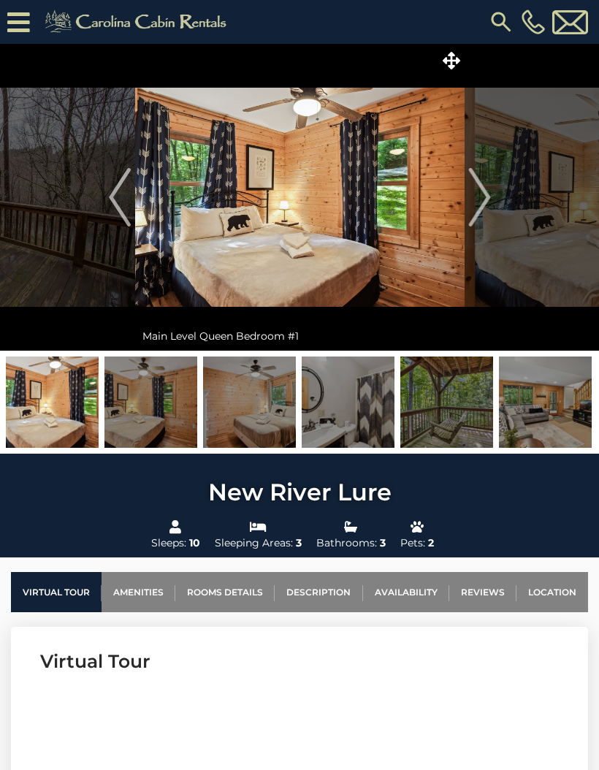
click at [480, 206] on img "Next" at bounding box center [479, 197] width 22 height 58
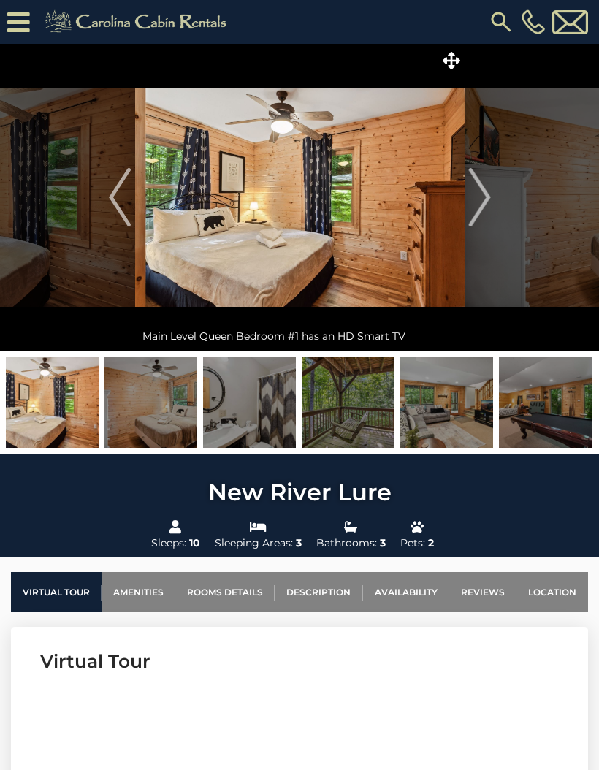
click at [485, 199] on img "Next" at bounding box center [479, 197] width 22 height 58
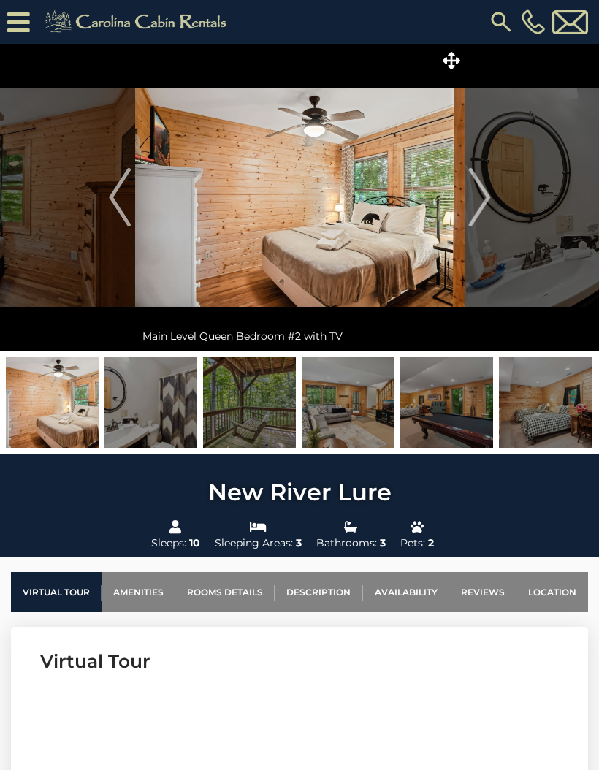
click at [482, 198] on img "Next" at bounding box center [479, 197] width 22 height 58
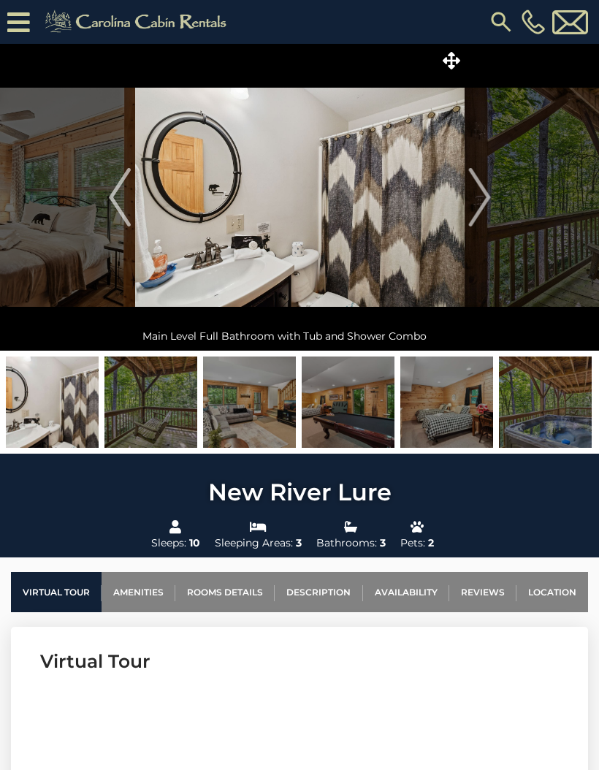
click at [490, 198] on img "Next" at bounding box center [479, 197] width 22 height 58
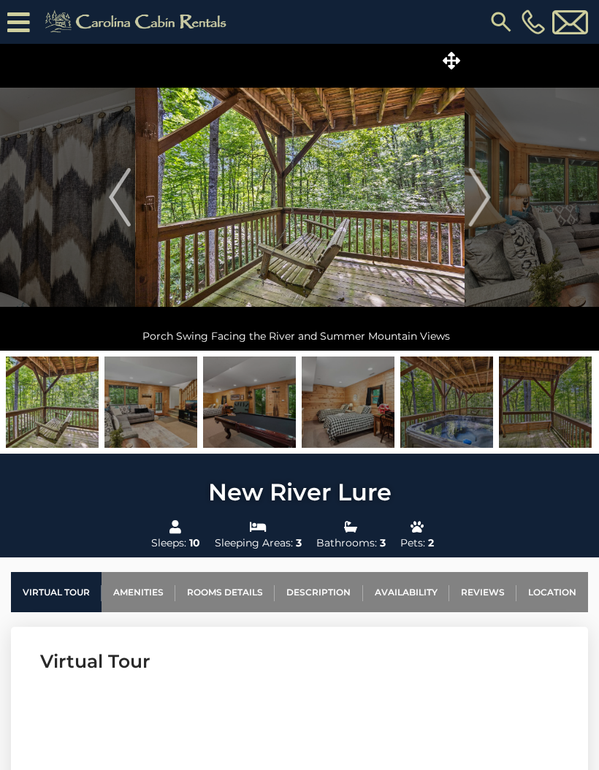
click at [481, 187] on img "Next" at bounding box center [479, 197] width 22 height 58
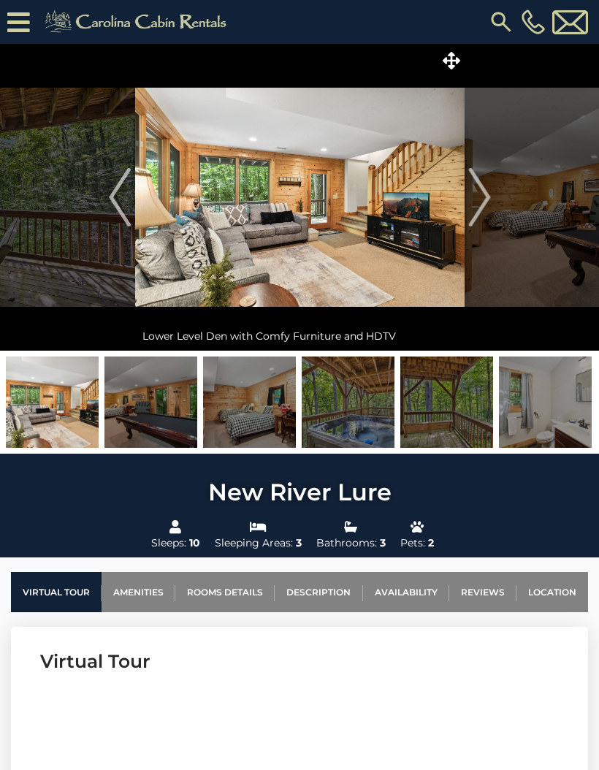
click at [489, 191] on img "Next" at bounding box center [479, 197] width 22 height 58
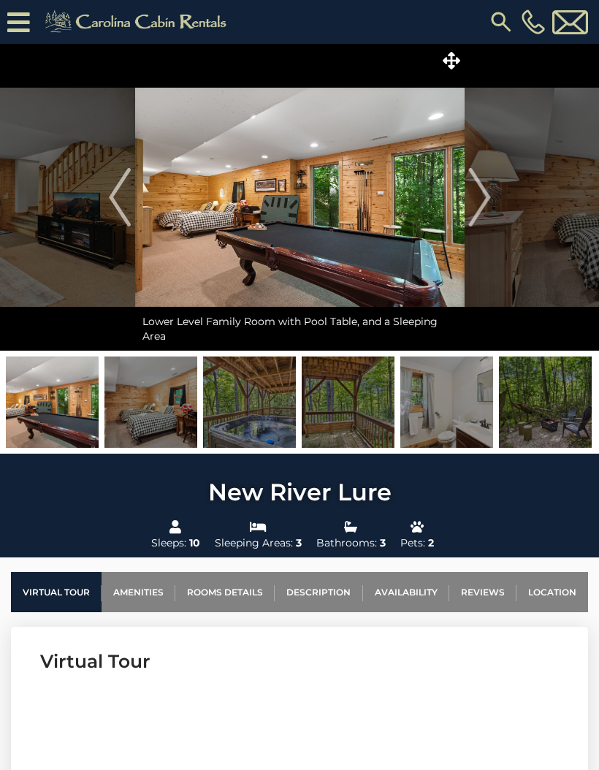
click at [490, 192] on img "Next" at bounding box center [479, 197] width 22 height 58
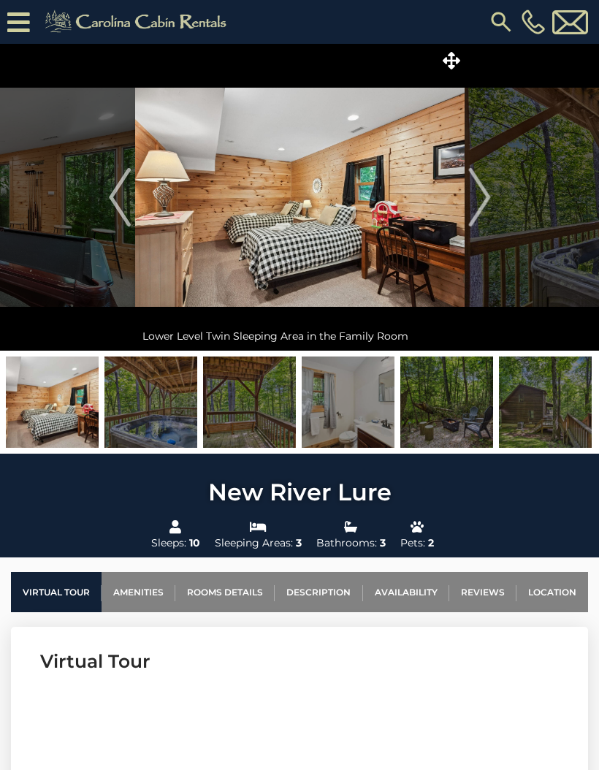
click at [487, 197] on img "Next" at bounding box center [479, 197] width 22 height 58
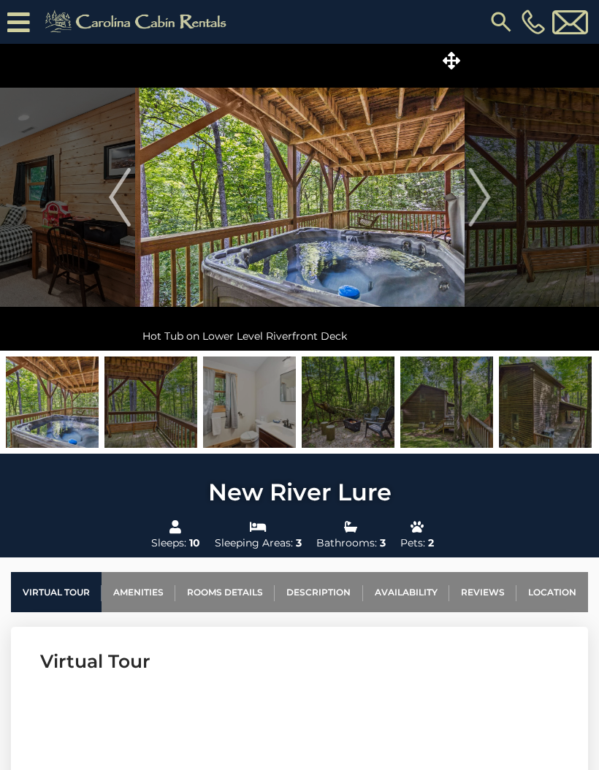
click at [492, 187] on button "Next" at bounding box center [480, 197] width 30 height 307
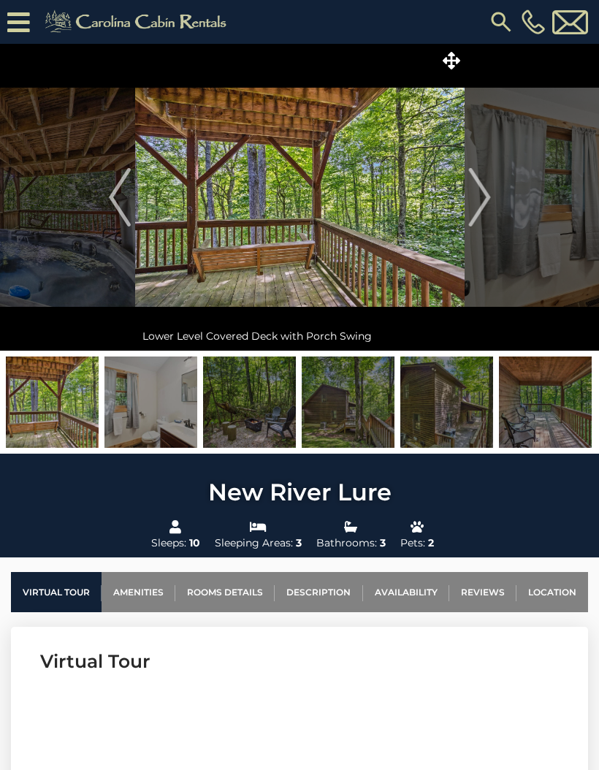
click at [484, 202] on img "Next" at bounding box center [479, 197] width 22 height 58
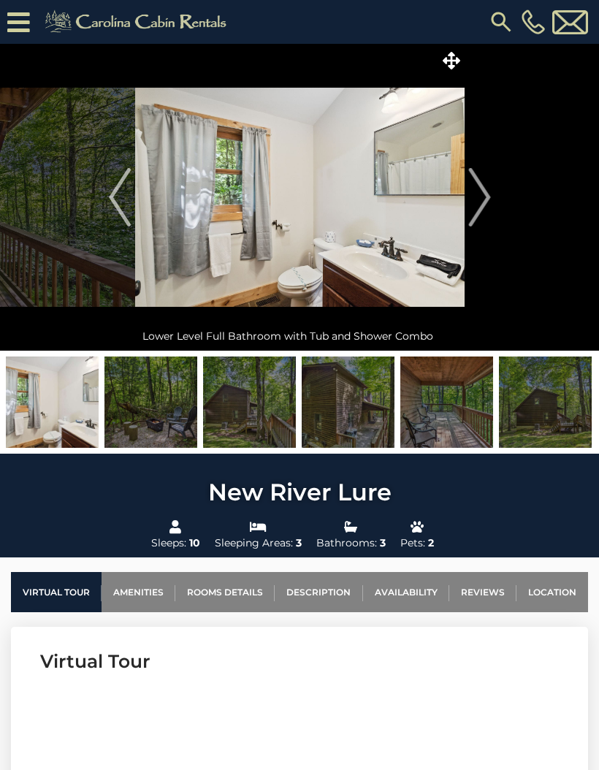
click at [470, 196] on img "Next" at bounding box center [479, 197] width 22 height 58
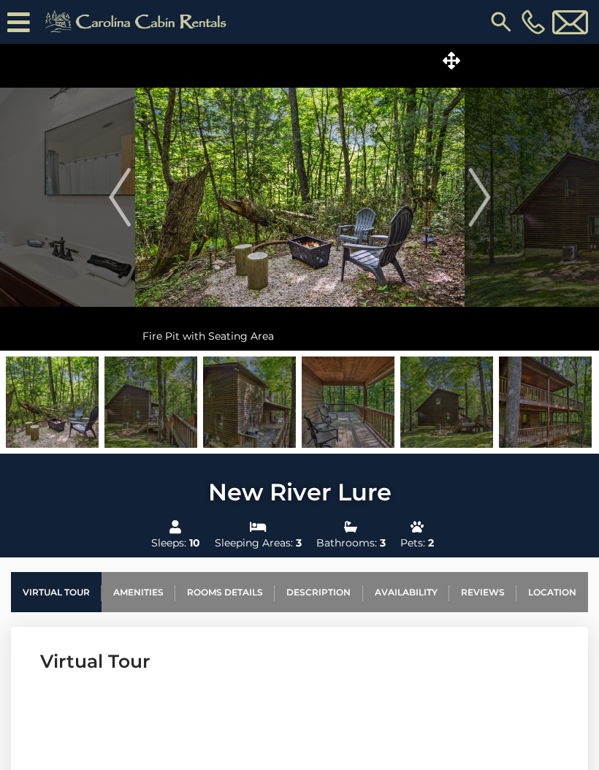
click at [467, 183] on button "Next" at bounding box center [480, 197] width 30 height 307
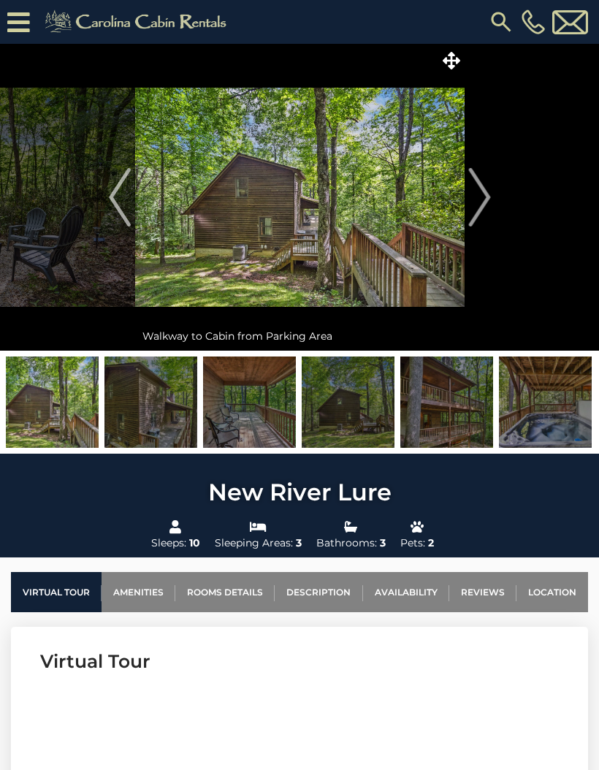
click at [107, 214] on button "Previous" at bounding box center [120, 197] width 30 height 307
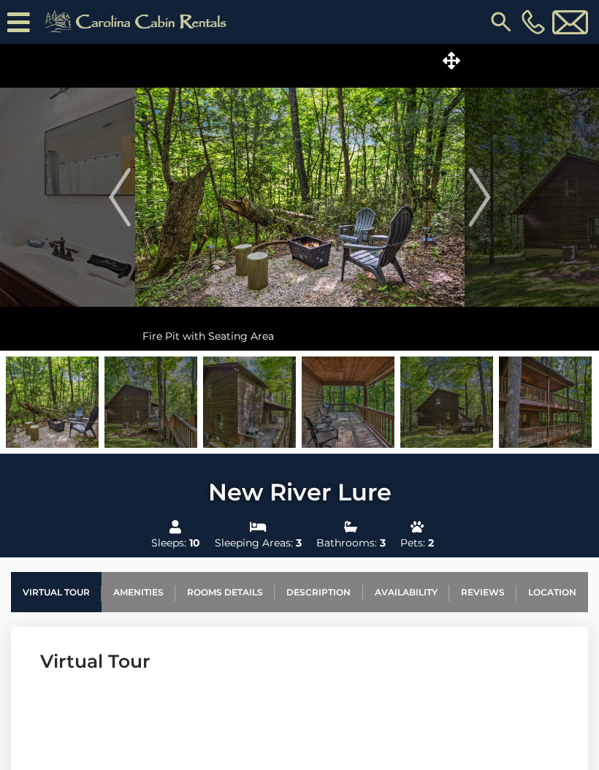
click at [474, 202] on img "Next" at bounding box center [479, 197] width 22 height 58
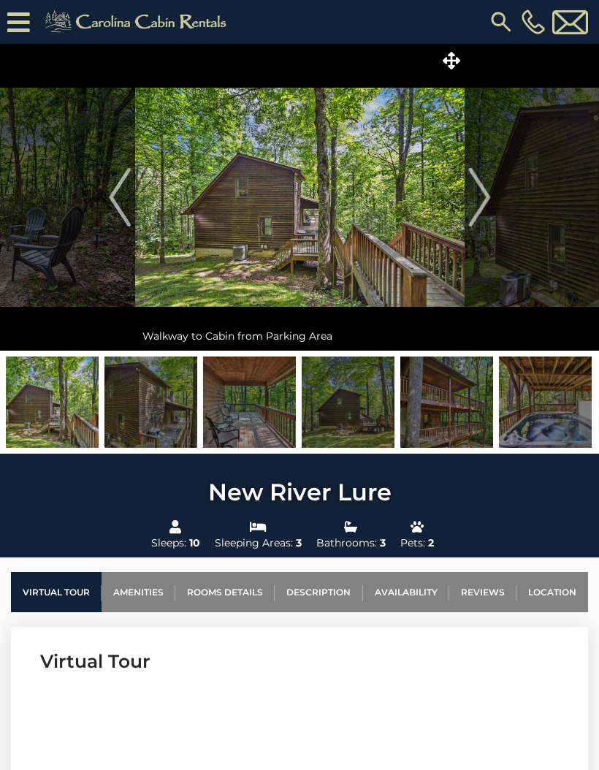
click at [472, 198] on img "Next" at bounding box center [479, 197] width 22 height 58
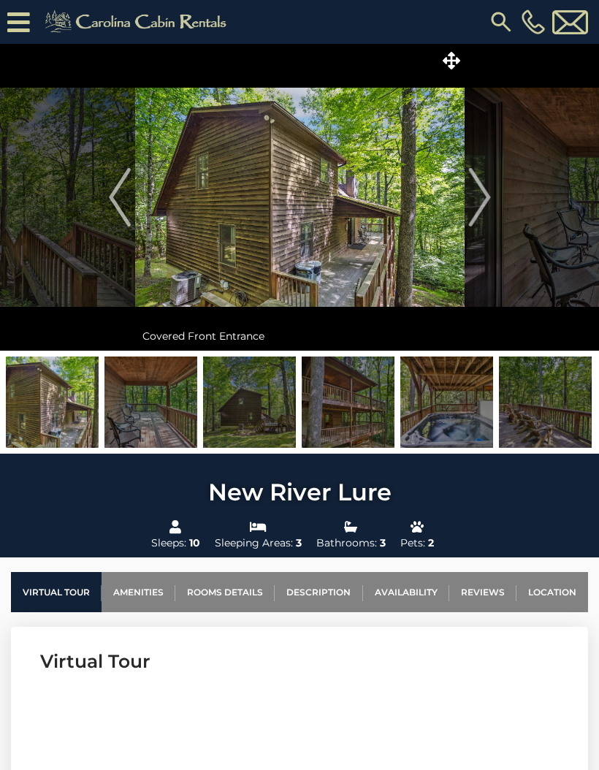
click at [478, 194] on img "Next" at bounding box center [479, 197] width 22 height 58
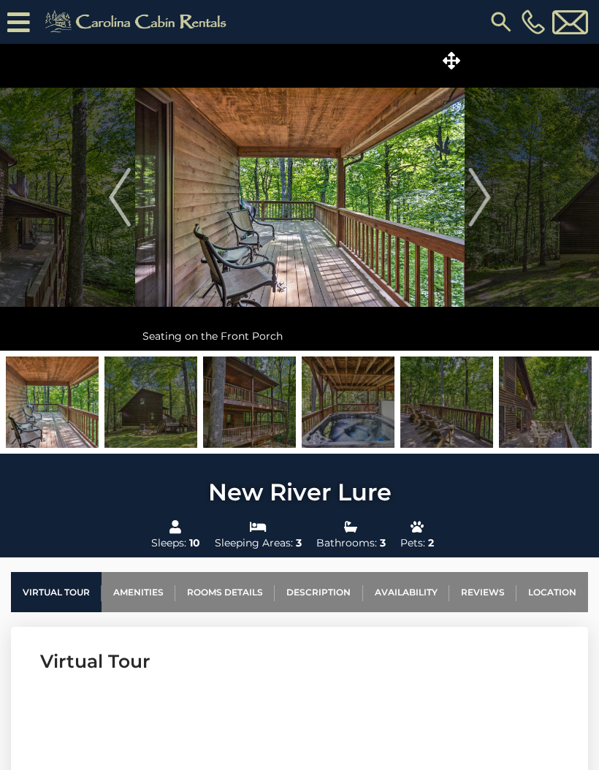
click at [473, 188] on img "Next" at bounding box center [479, 197] width 22 height 58
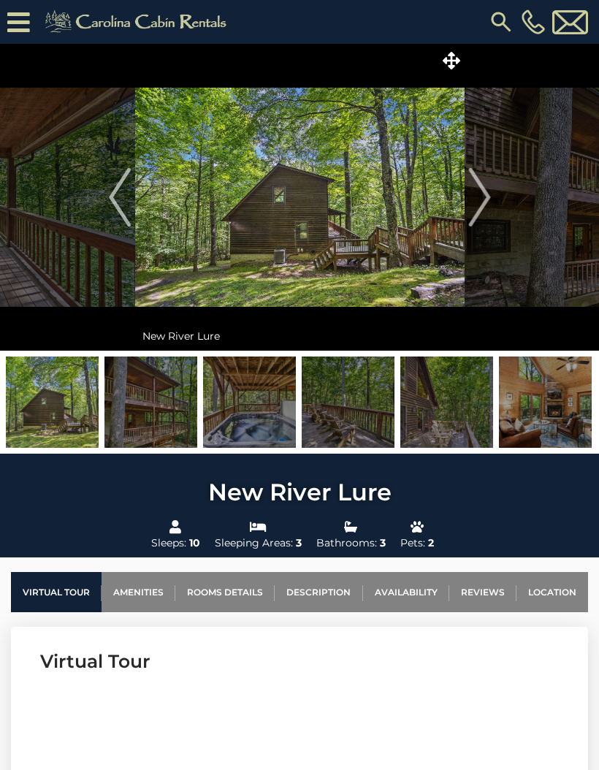
click at [473, 198] on img "Next" at bounding box center [479, 197] width 22 height 58
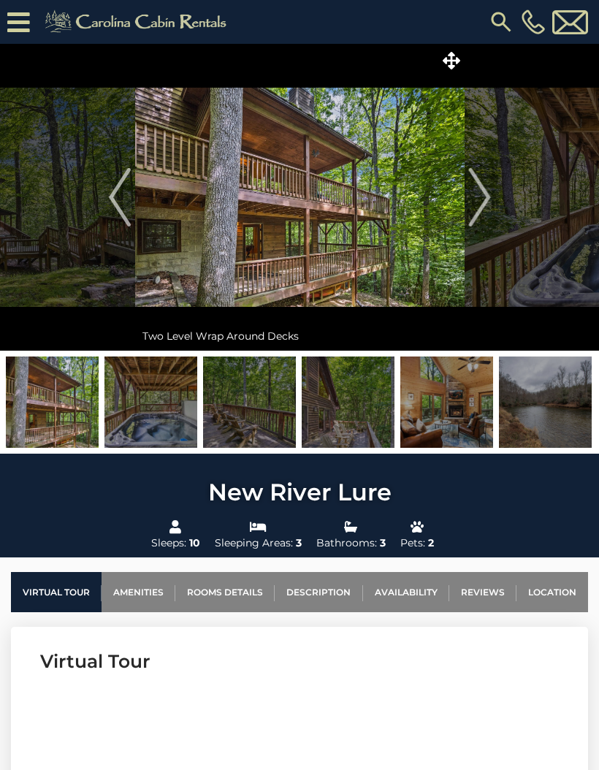
click at [477, 197] on img "Next" at bounding box center [479, 197] width 22 height 58
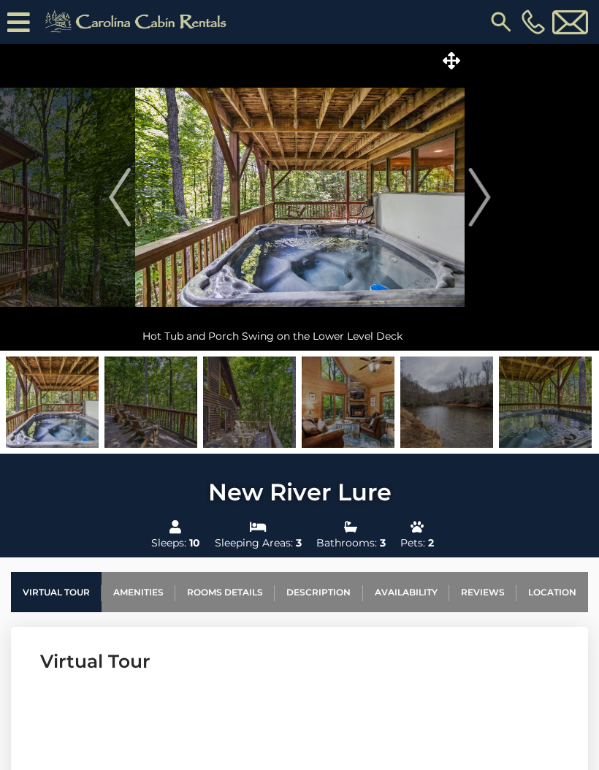
click at [476, 202] on img "Next" at bounding box center [479, 197] width 22 height 58
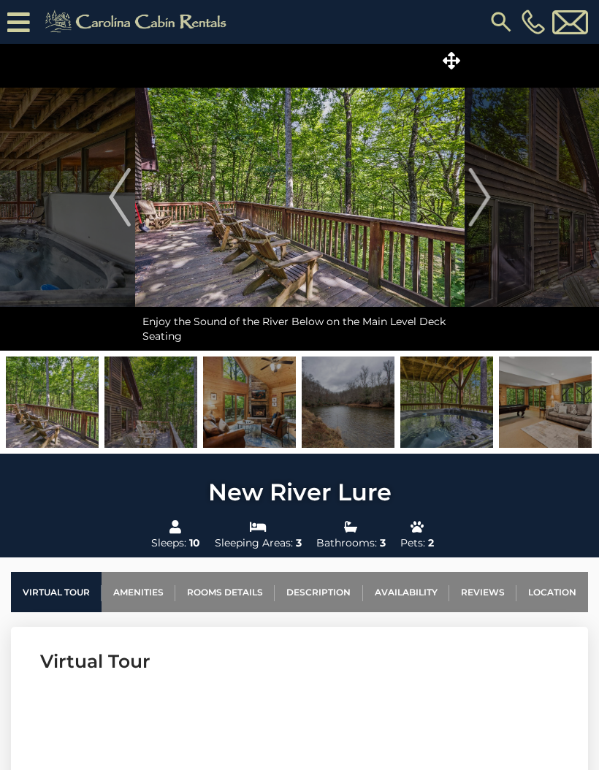
click at [474, 203] on img "Next" at bounding box center [479, 197] width 22 height 58
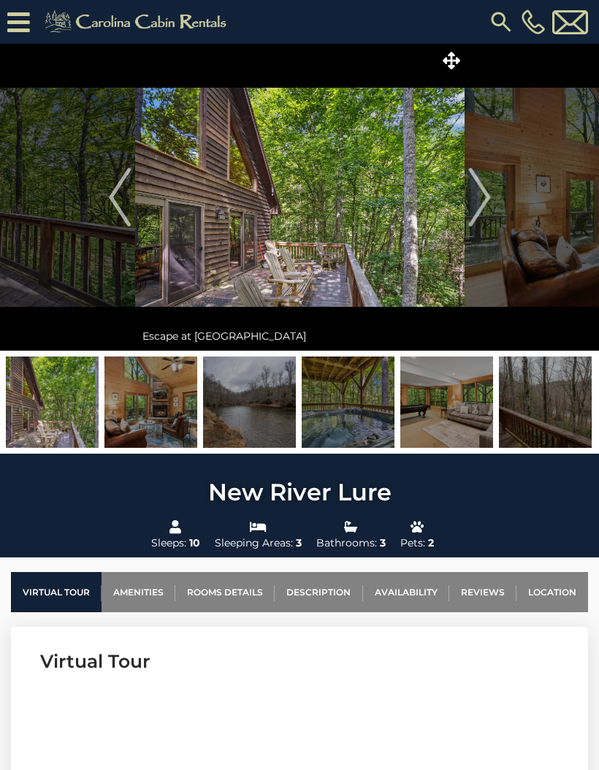
click at [476, 202] on img "Next" at bounding box center [479, 197] width 22 height 58
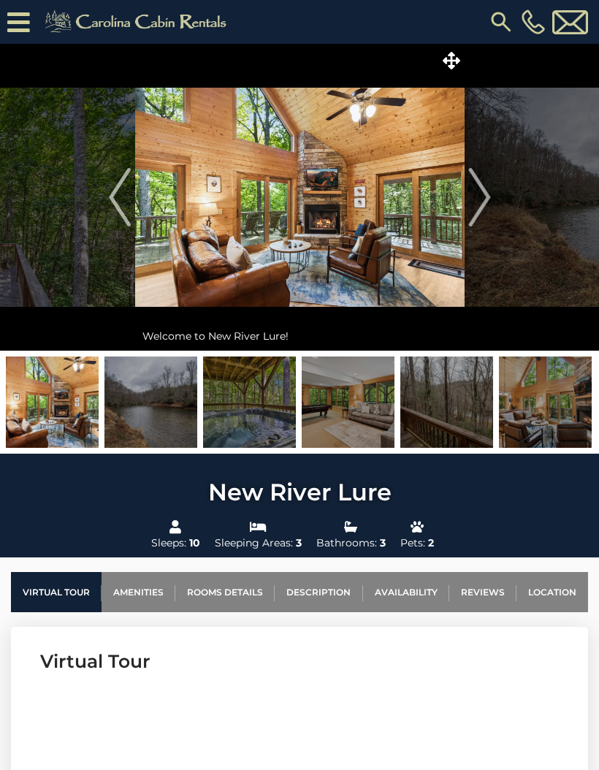
click at [479, 194] on img "Next" at bounding box center [479, 197] width 22 height 58
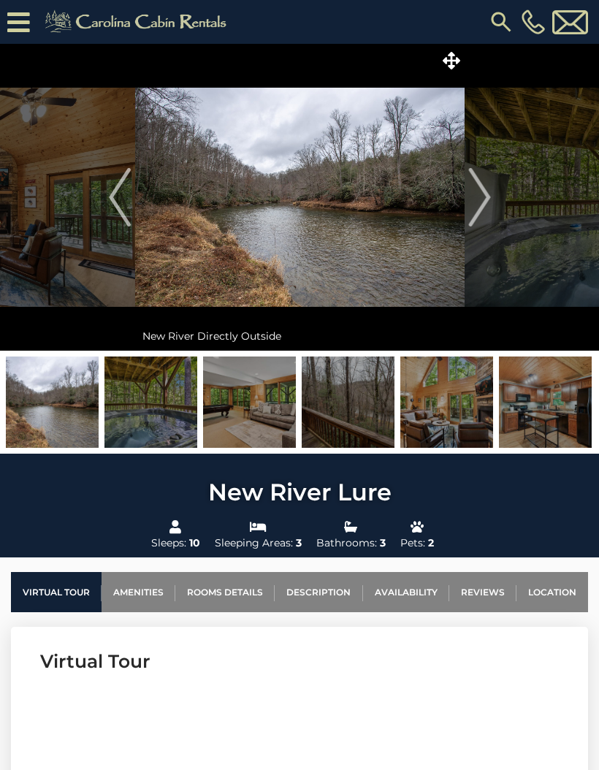
click at [483, 194] on img "Next" at bounding box center [479, 197] width 22 height 58
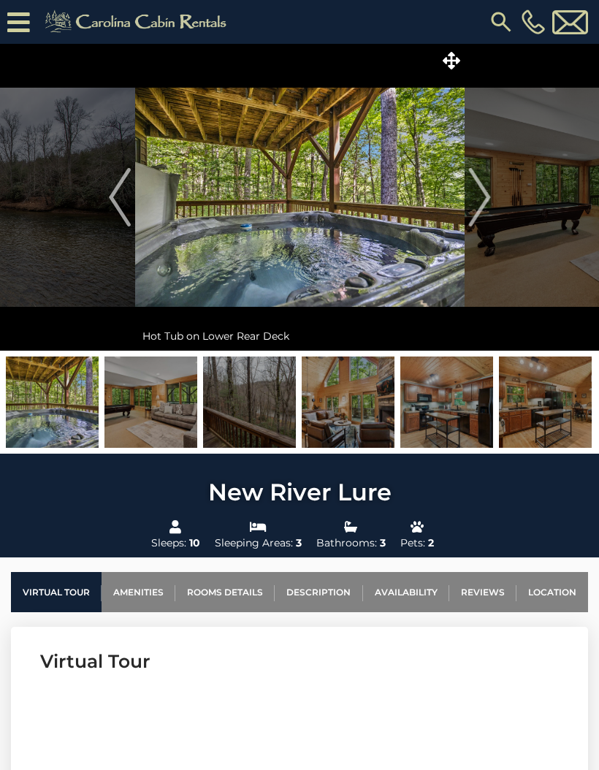
click at [480, 196] on img "Next" at bounding box center [479, 197] width 22 height 58
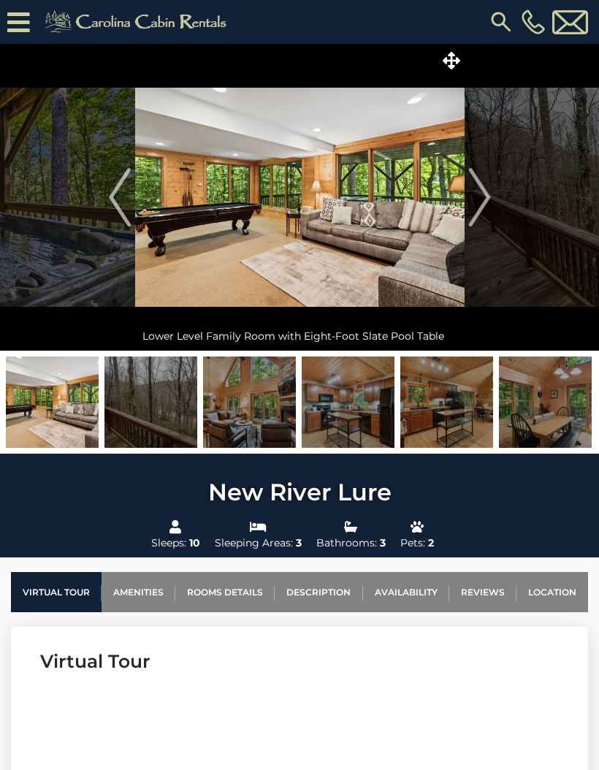
click at [482, 191] on img "Next" at bounding box center [479, 197] width 22 height 58
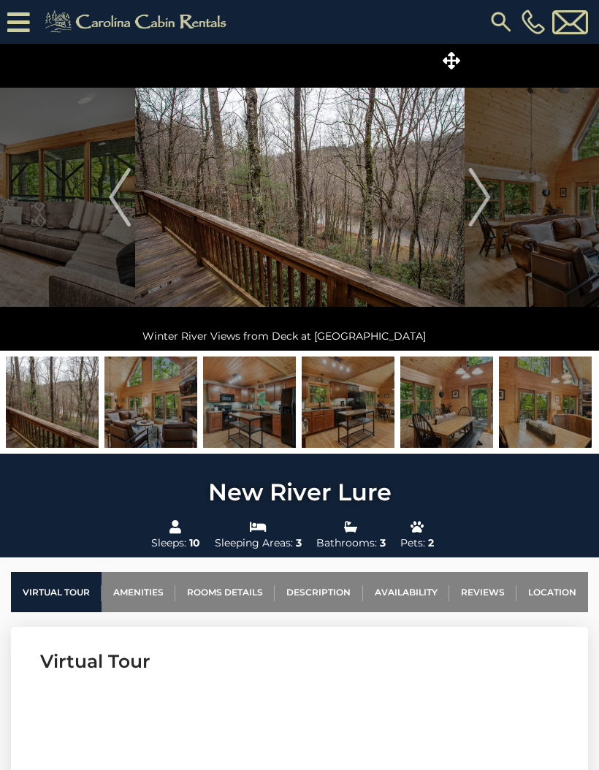
click at [488, 197] on img "Next" at bounding box center [479, 197] width 22 height 58
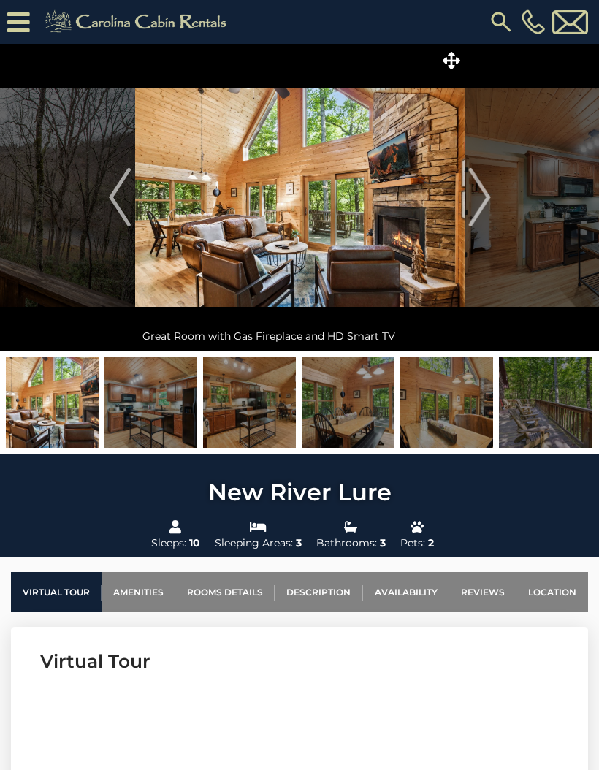
click at [485, 205] on img "Next" at bounding box center [479, 197] width 22 height 58
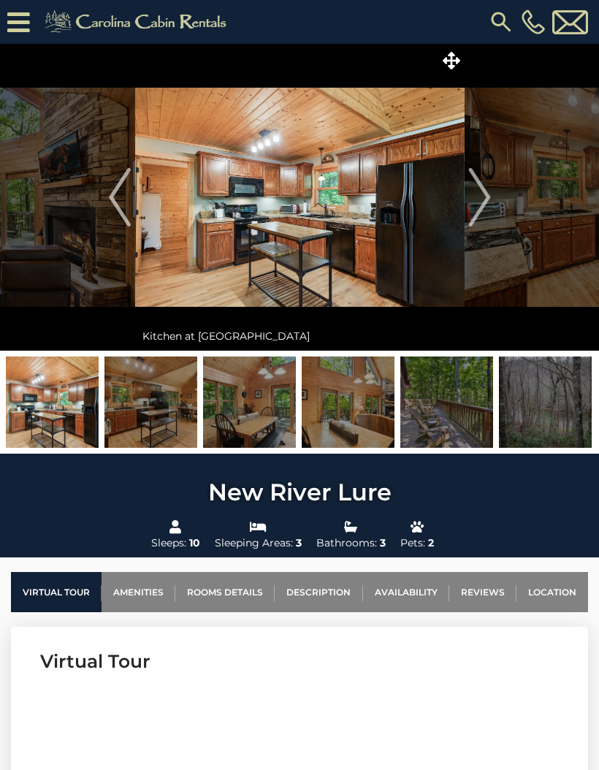
click at [484, 203] on img "Next" at bounding box center [479, 197] width 22 height 58
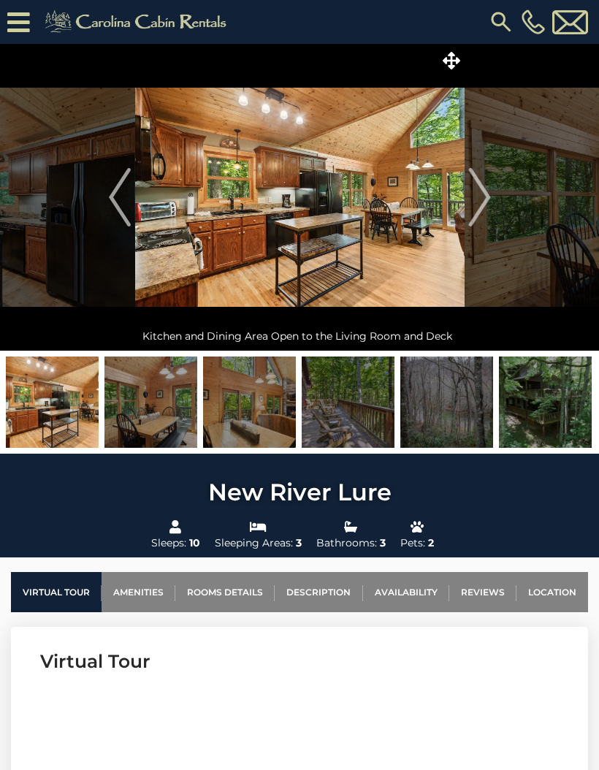
click at [485, 202] on img "Next" at bounding box center [479, 197] width 22 height 58
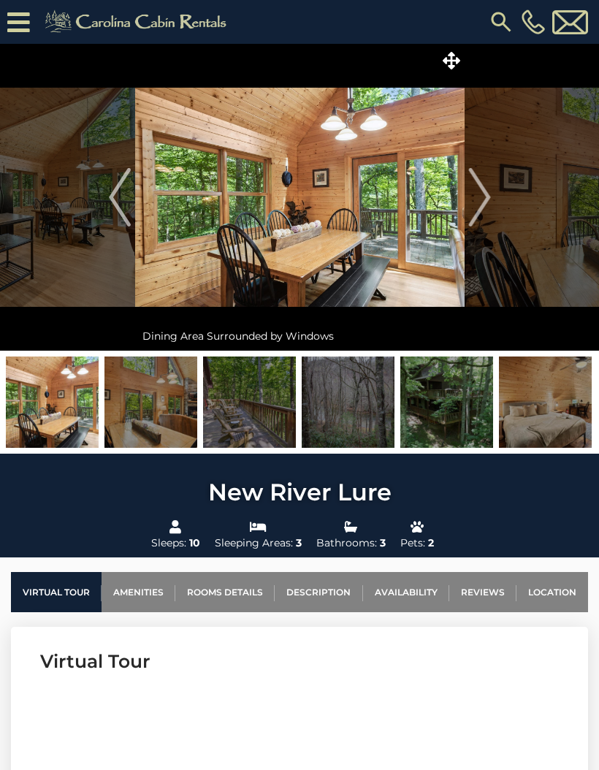
click at [485, 200] on img "Next" at bounding box center [479, 197] width 22 height 58
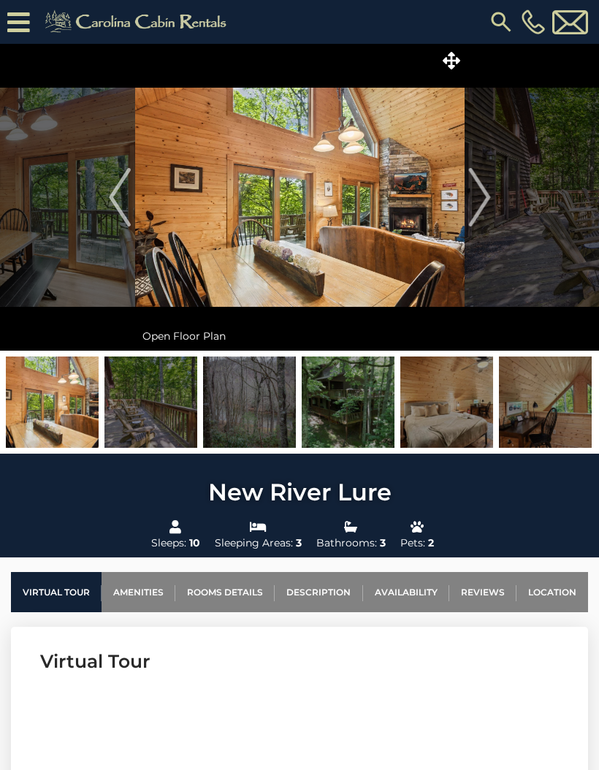
click at [485, 202] on img "Next" at bounding box center [479, 197] width 22 height 58
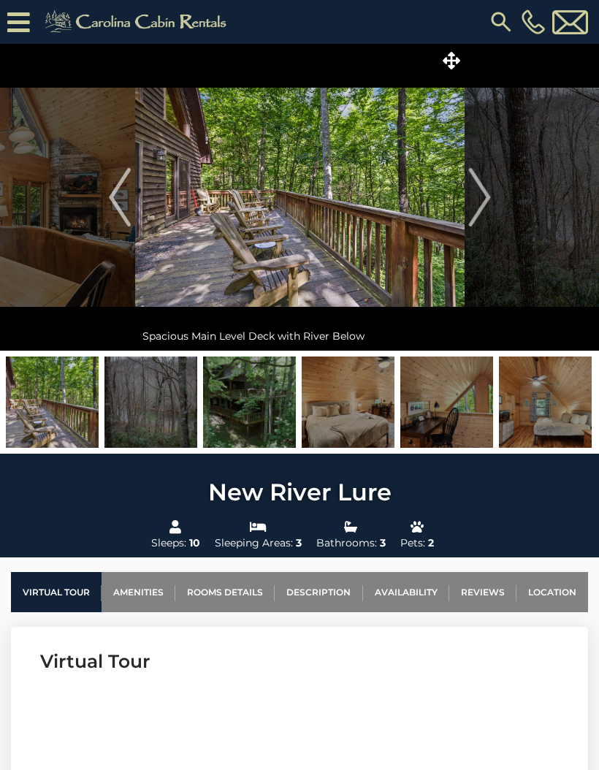
click at [480, 205] on img "Next" at bounding box center [479, 197] width 22 height 58
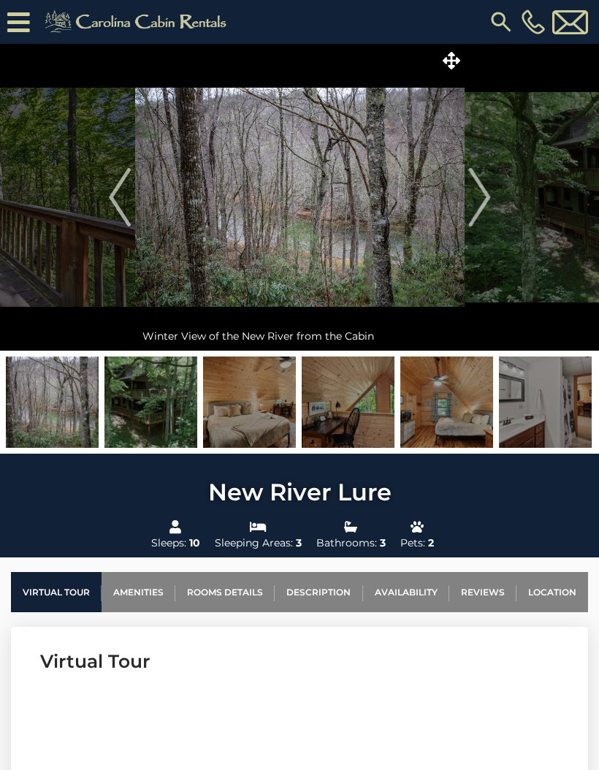
click at [481, 199] on img "Next" at bounding box center [479, 197] width 22 height 58
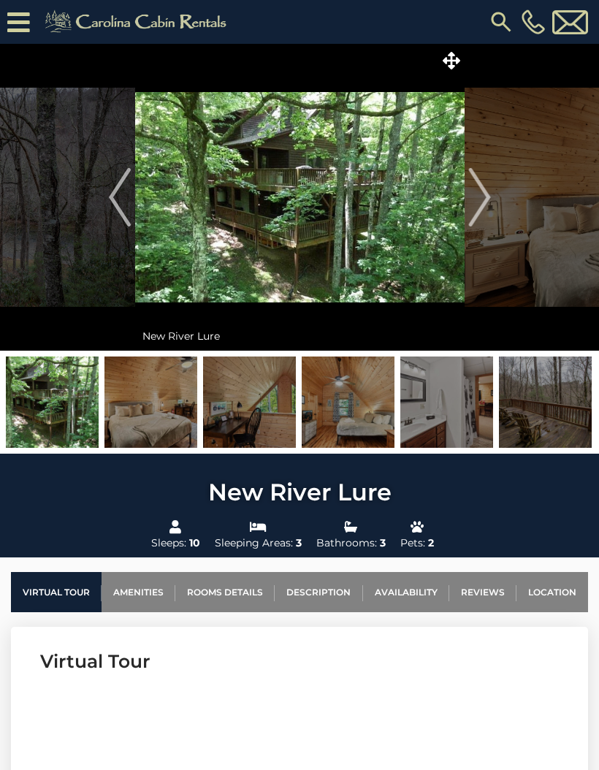
click at [481, 199] on img "Next" at bounding box center [479, 197] width 22 height 58
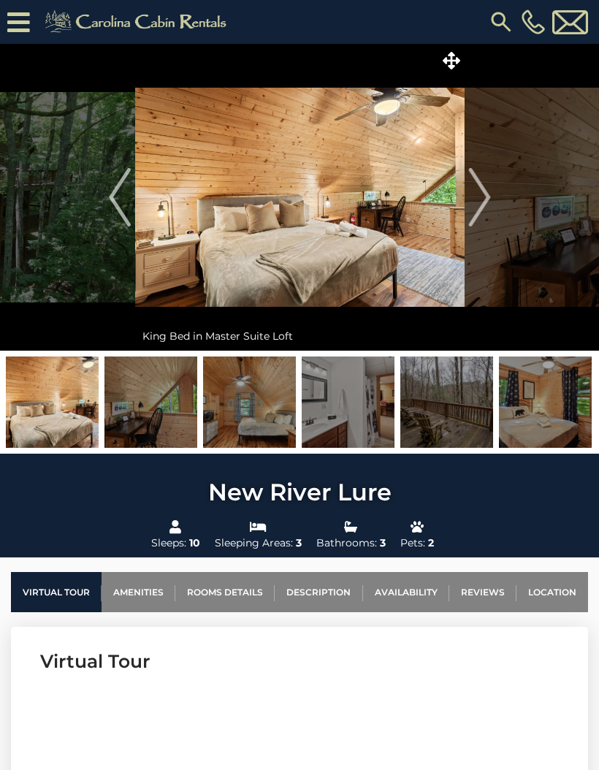
click at [483, 201] on img "Next" at bounding box center [479, 197] width 22 height 58
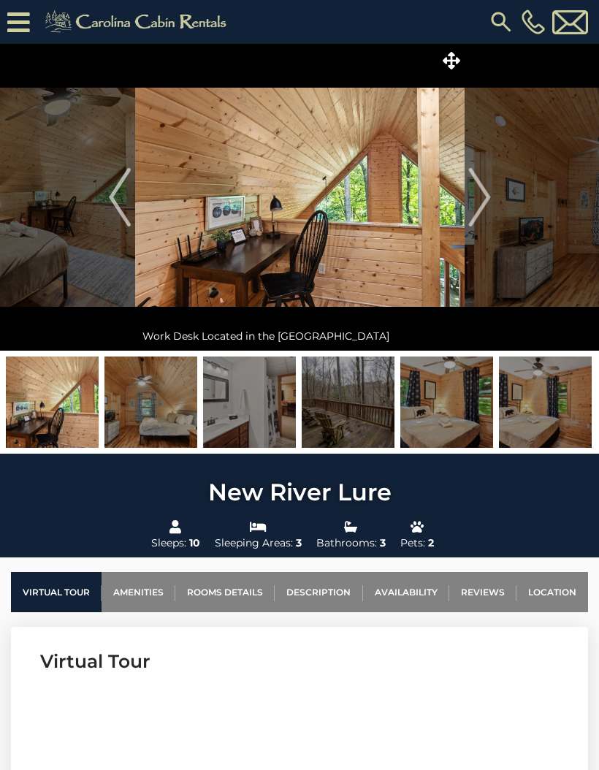
click at [482, 201] on img "Next" at bounding box center [479, 197] width 22 height 58
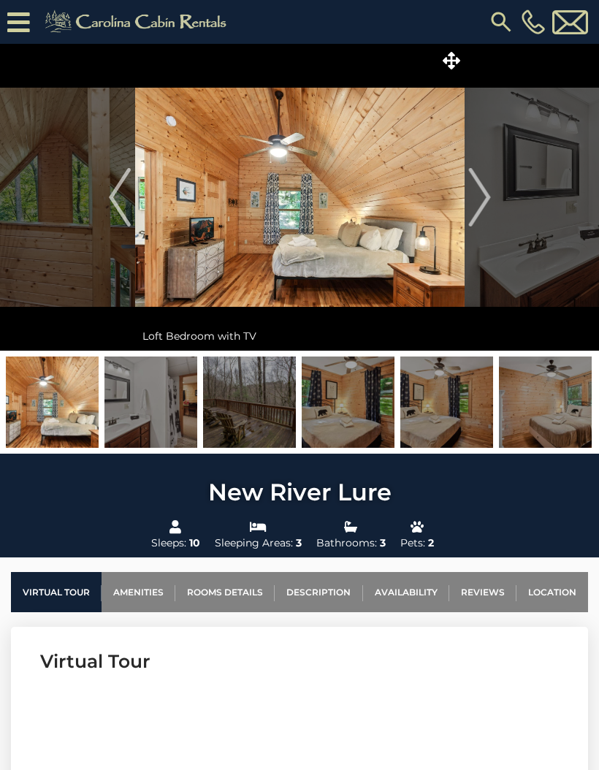
click at [480, 202] on img "Next" at bounding box center [479, 197] width 22 height 58
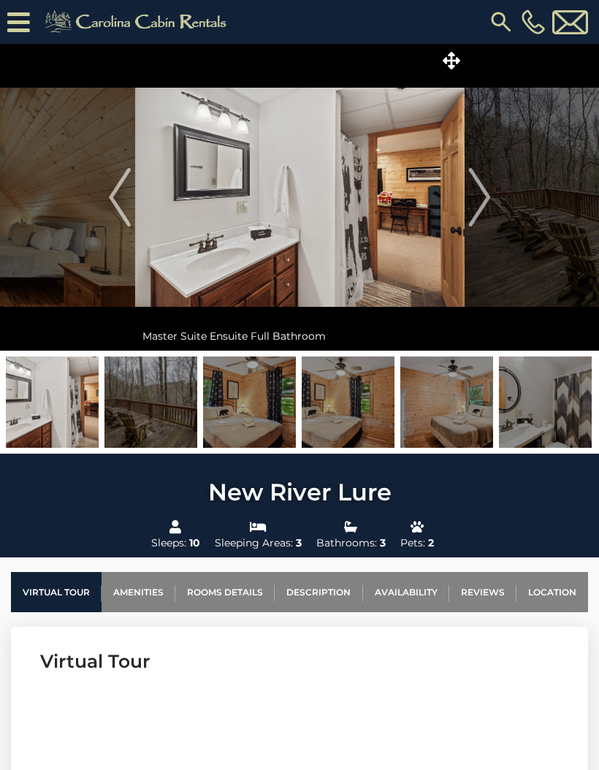
click at [480, 202] on img "Next" at bounding box center [479, 197] width 22 height 58
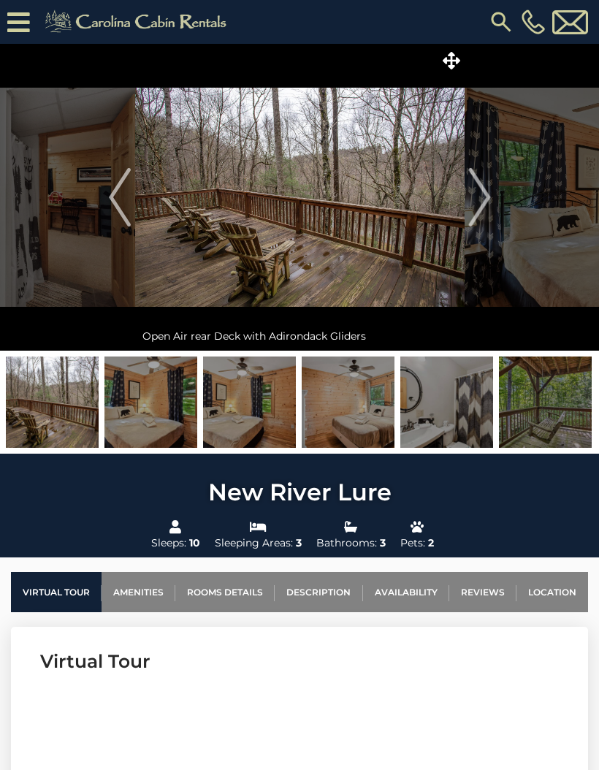
click at [479, 199] on img "Next" at bounding box center [479, 197] width 22 height 58
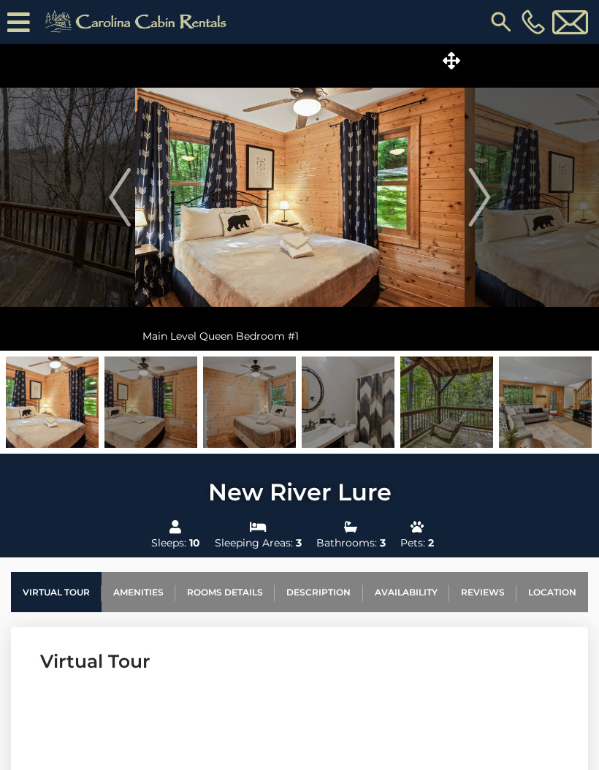
click at [479, 201] on img "Next" at bounding box center [479, 197] width 22 height 58
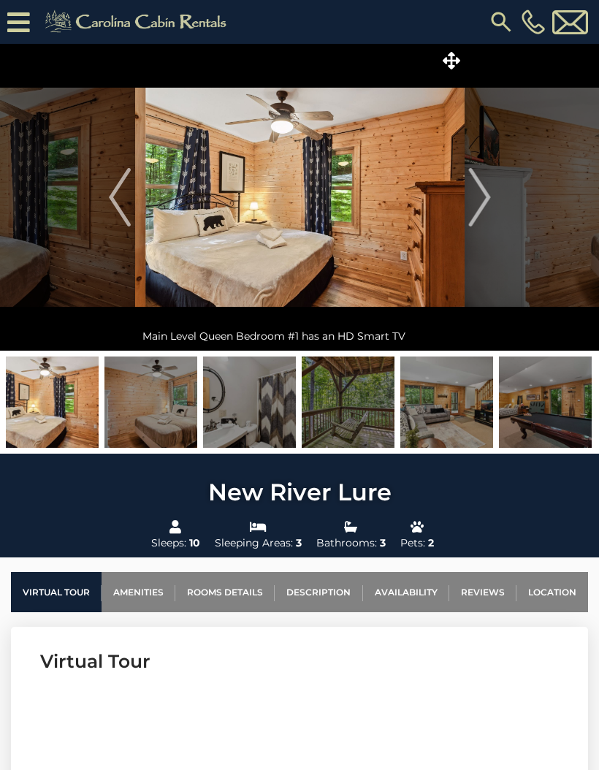
click at [478, 201] on img "Next" at bounding box center [479, 197] width 22 height 58
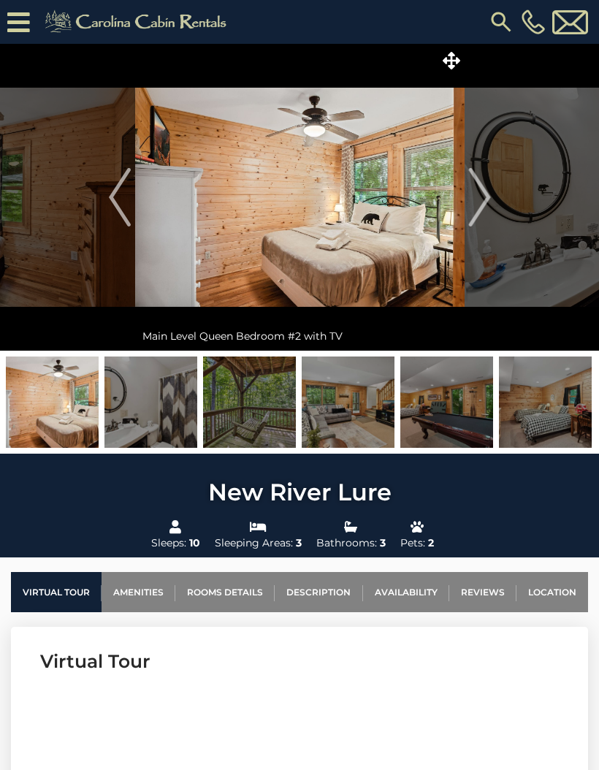
click at [478, 199] on img "Next" at bounding box center [479, 197] width 22 height 58
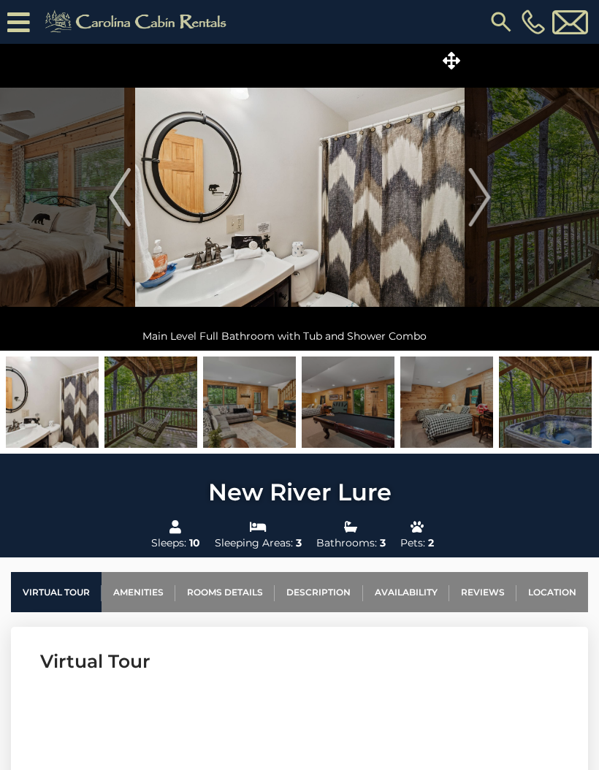
click at [478, 199] on img "Next" at bounding box center [479, 197] width 22 height 58
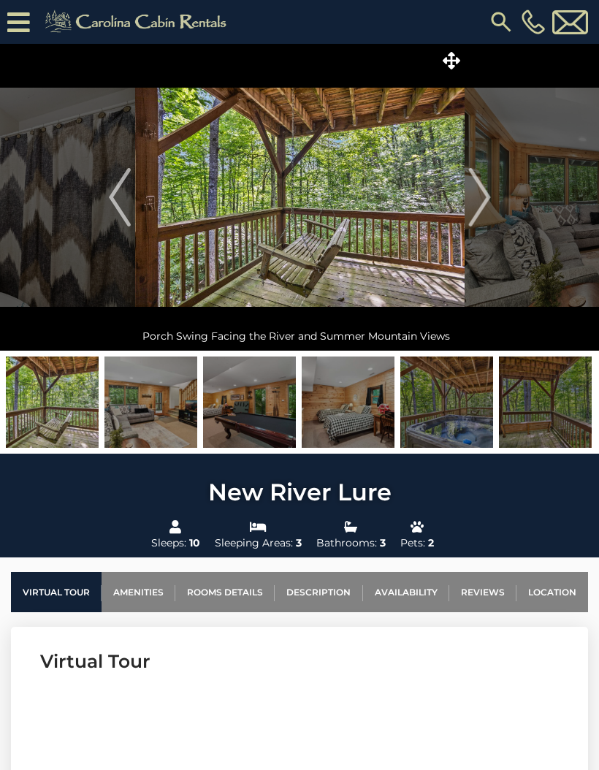
click at [479, 199] on img "Next" at bounding box center [479, 197] width 22 height 58
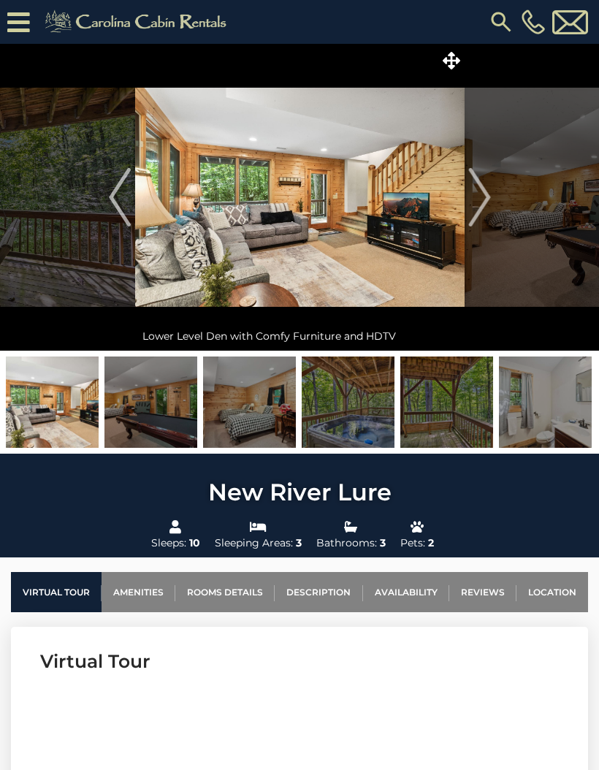
click at [479, 199] on img "Next" at bounding box center [479, 197] width 22 height 58
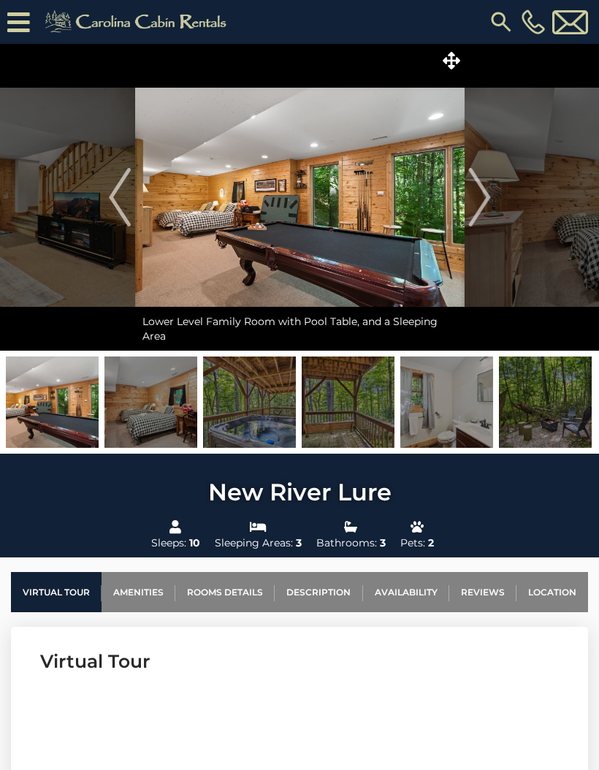
click at [478, 199] on img "Next" at bounding box center [479, 197] width 22 height 58
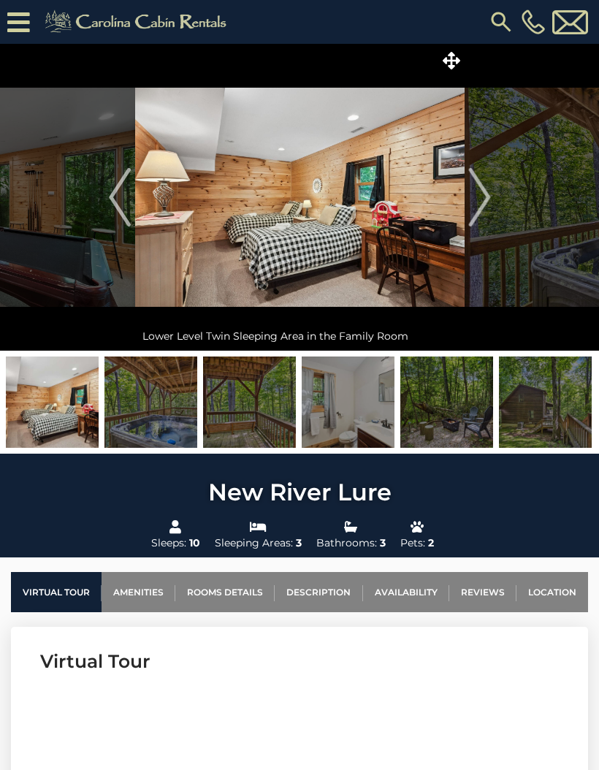
click at [478, 200] on img "Next" at bounding box center [479, 197] width 22 height 58
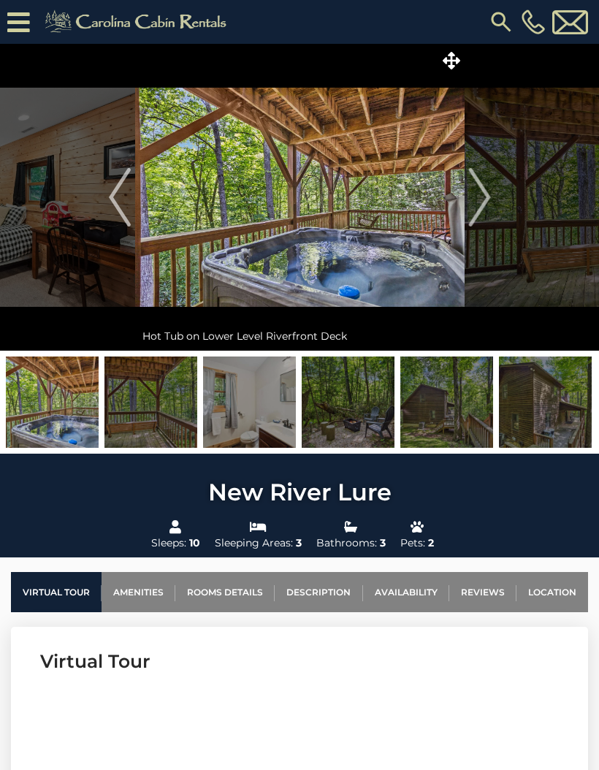
click at [478, 199] on img "Next" at bounding box center [479, 197] width 22 height 58
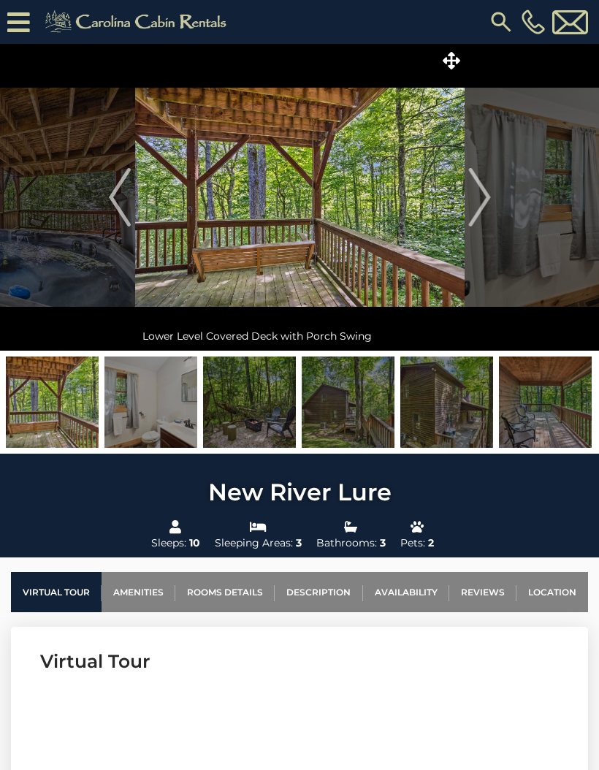
click at [478, 199] on img "Next" at bounding box center [479, 197] width 22 height 58
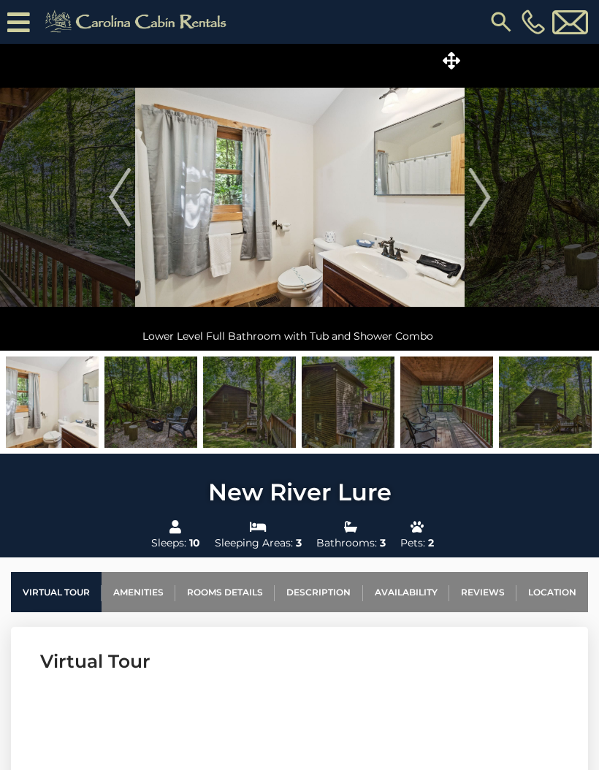
click at [478, 199] on img "Next" at bounding box center [479, 197] width 22 height 58
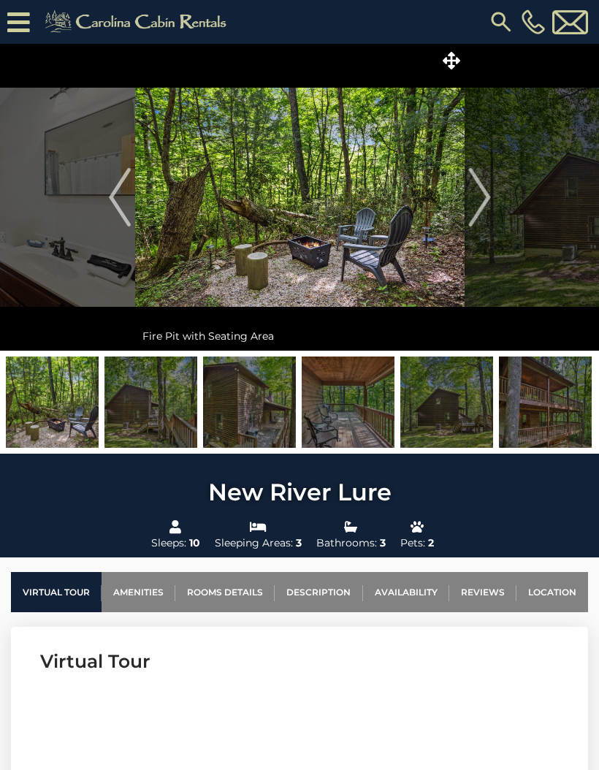
click at [485, 197] on img "Next" at bounding box center [479, 197] width 22 height 58
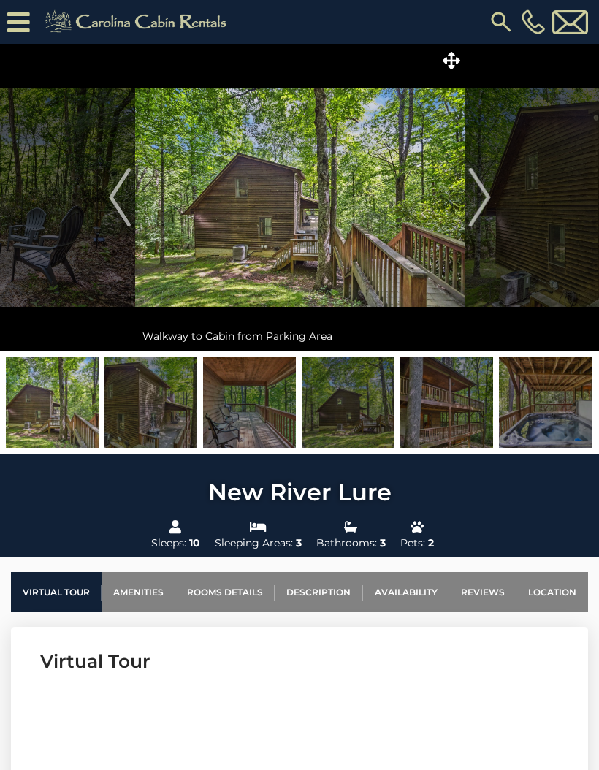
click at [483, 198] on img "Next" at bounding box center [479, 197] width 22 height 58
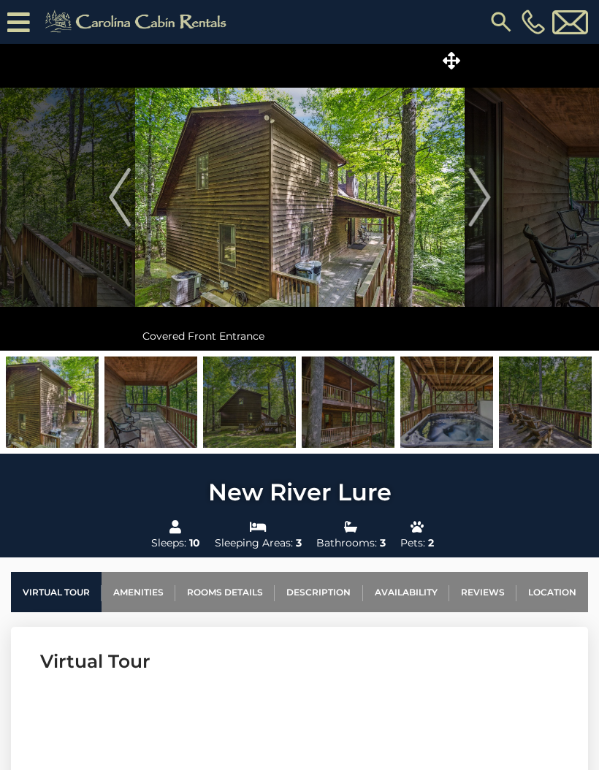
click at [484, 198] on img "Next" at bounding box center [479, 197] width 22 height 58
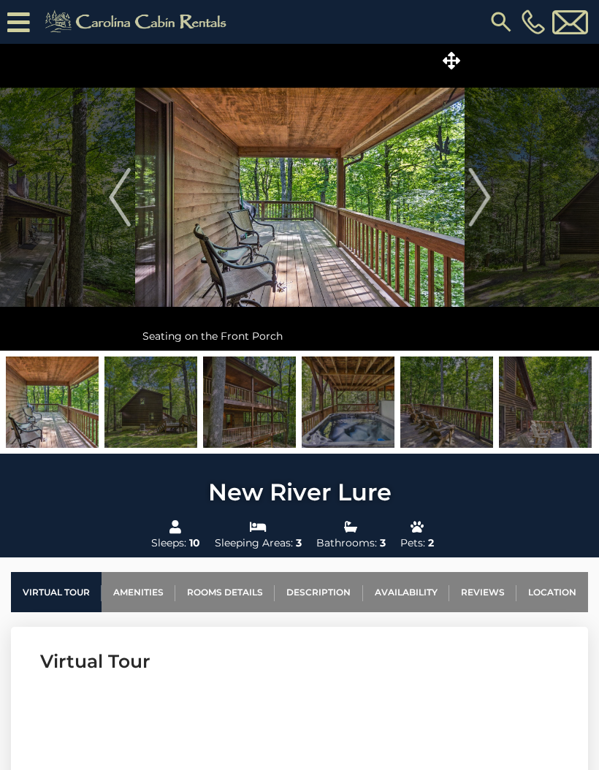
click at [483, 198] on img "Next" at bounding box center [479, 197] width 22 height 58
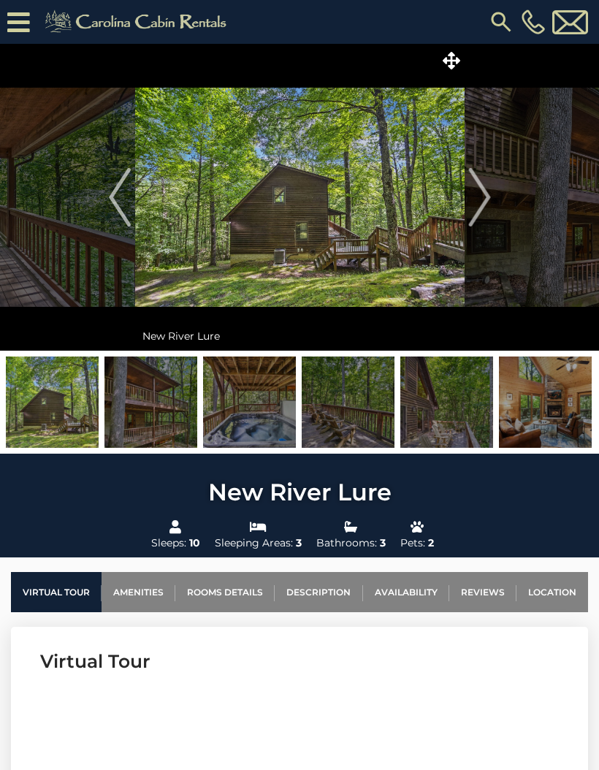
click at [483, 198] on img "Next" at bounding box center [479, 197] width 22 height 58
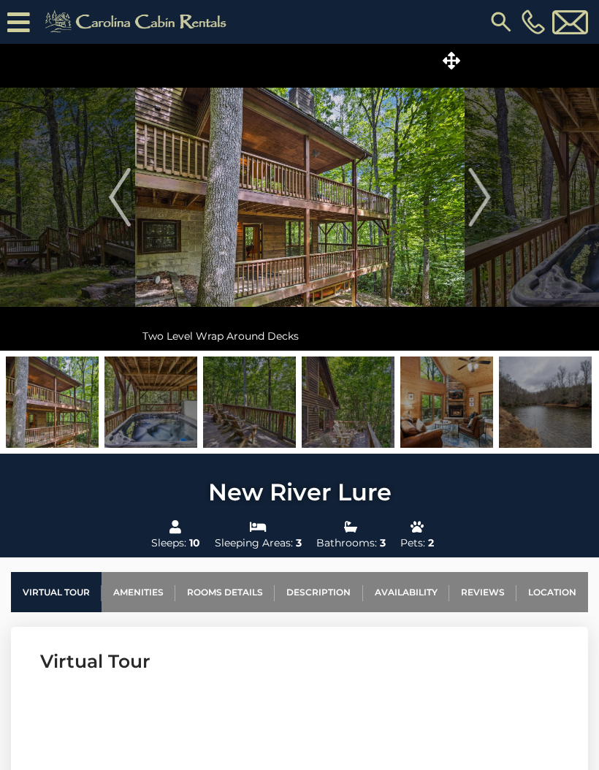
click at [482, 199] on img "Next" at bounding box center [479, 197] width 22 height 58
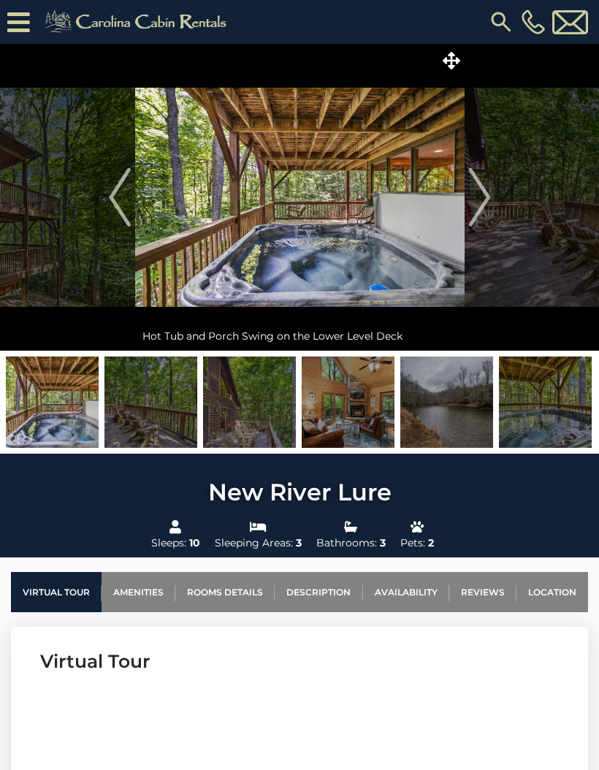
click at [481, 199] on img "Next" at bounding box center [479, 197] width 22 height 58
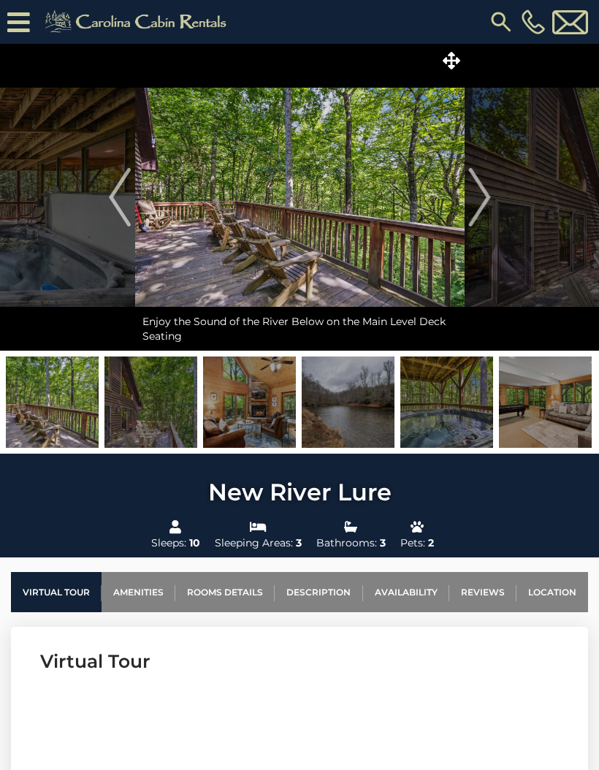
click at [480, 199] on img "Next" at bounding box center [479, 197] width 22 height 58
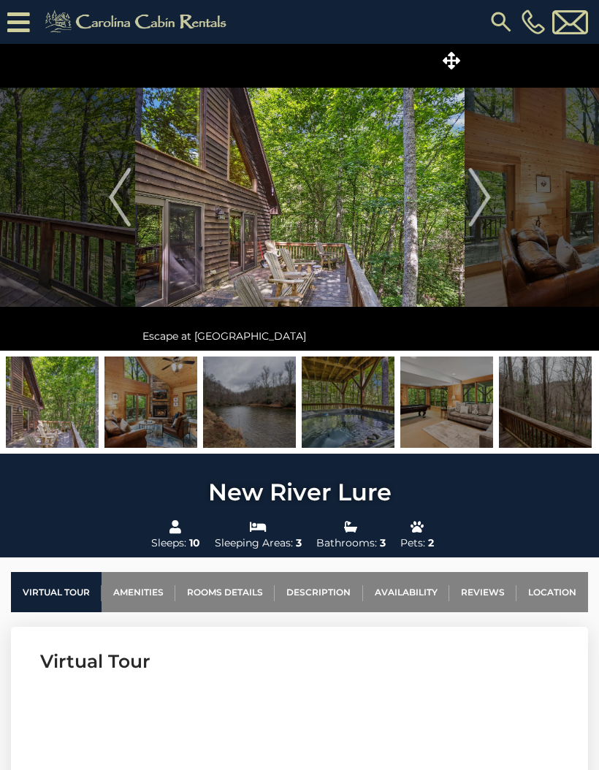
click at [479, 199] on img "Next" at bounding box center [479, 197] width 22 height 58
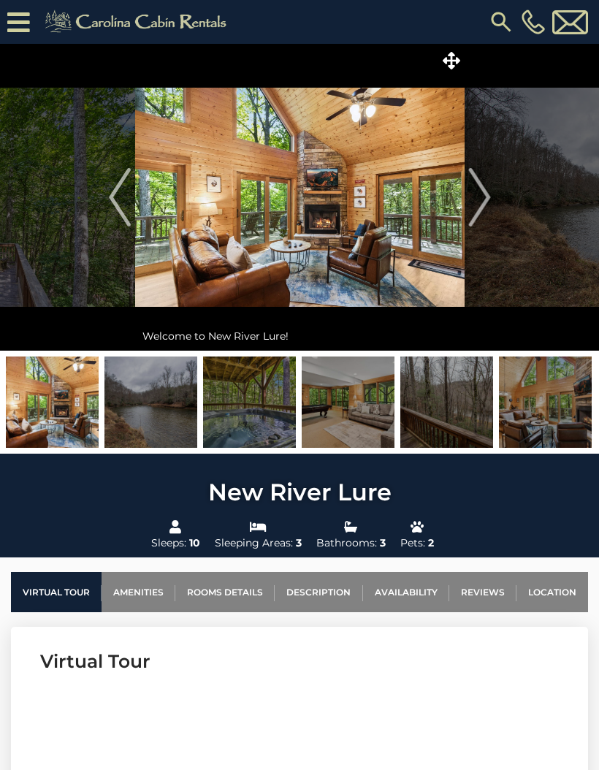
click at [483, 203] on img "Next" at bounding box center [479, 197] width 22 height 58
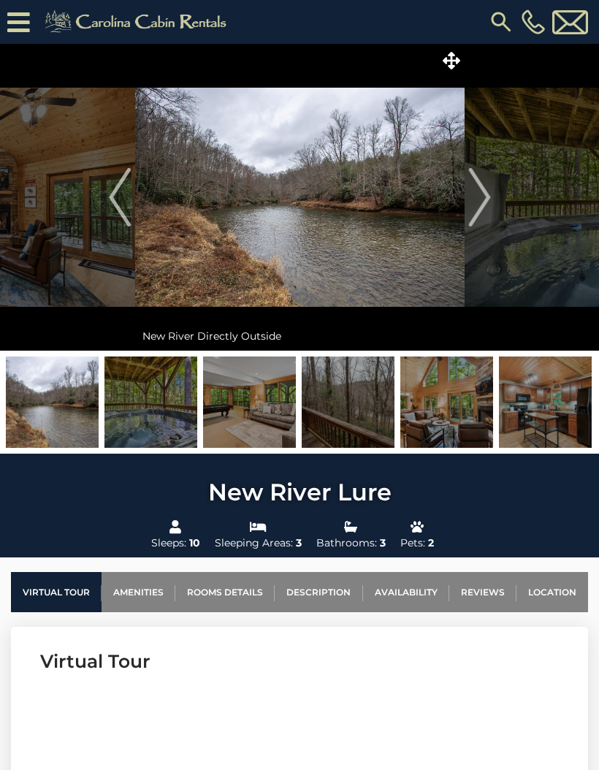
click at [475, 197] on img "Next" at bounding box center [479, 197] width 22 height 58
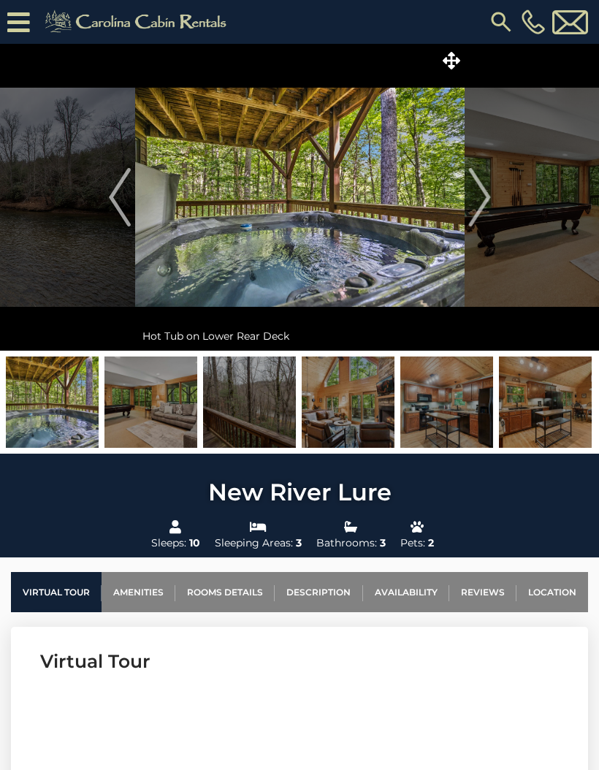
click at [477, 200] on img "Next" at bounding box center [479, 197] width 22 height 58
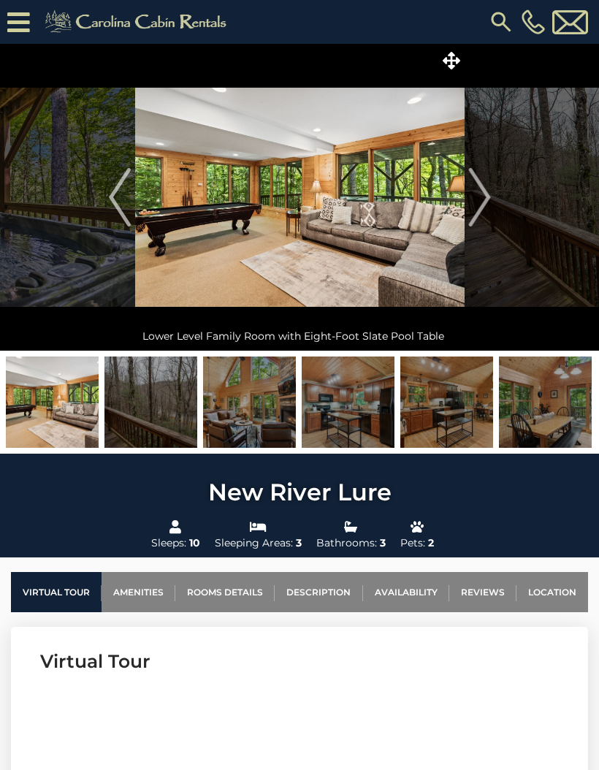
click at [479, 200] on img "Next" at bounding box center [479, 197] width 22 height 58
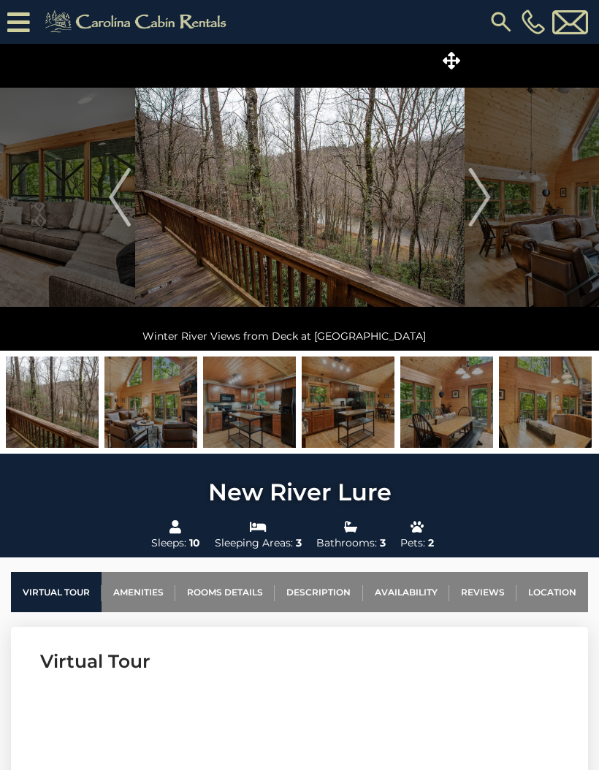
click at [479, 199] on img "Next" at bounding box center [479, 197] width 22 height 58
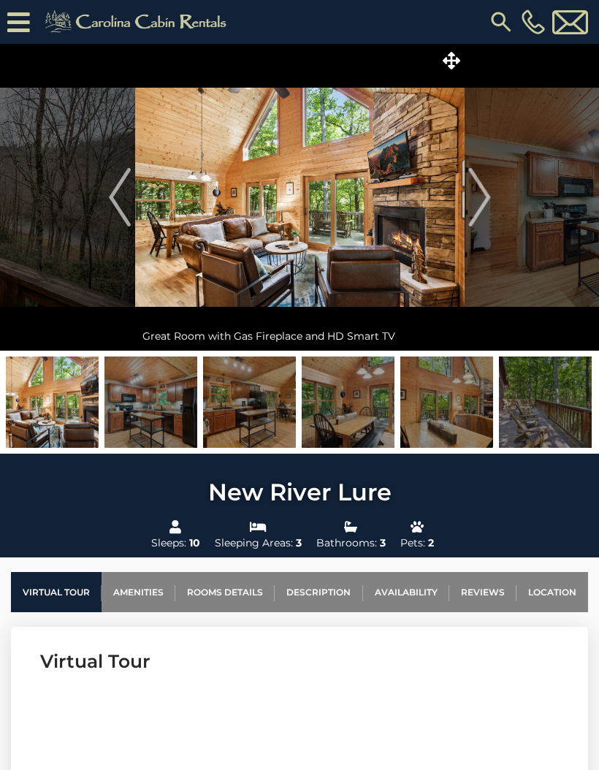
click at [479, 199] on img "Next" at bounding box center [479, 197] width 22 height 58
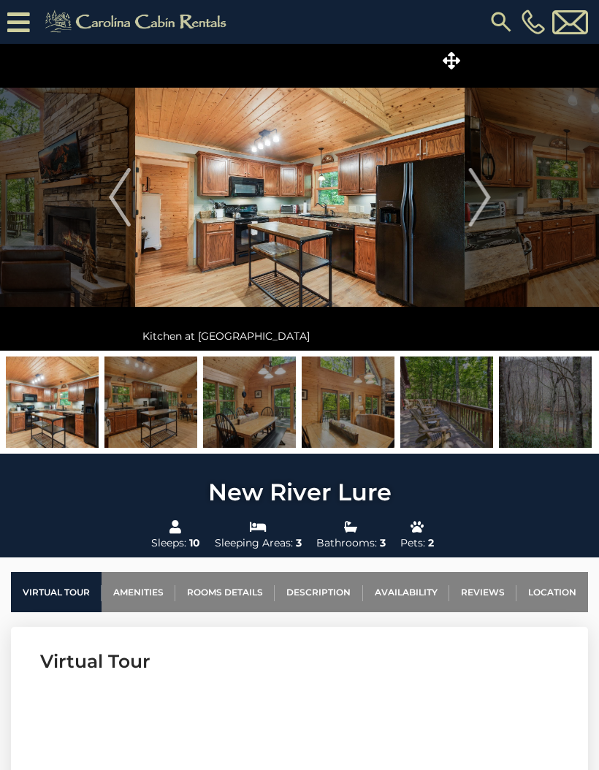
click at [481, 199] on img "Next" at bounding box center [479, 197] width 22 height 58
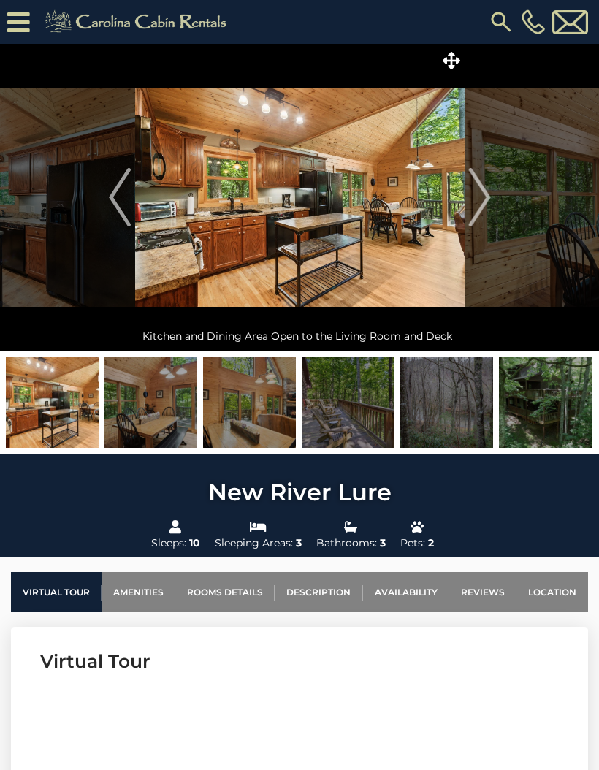
click at [482, 199] on img "Next" at bounding box center [479, 197] width 22 height 58
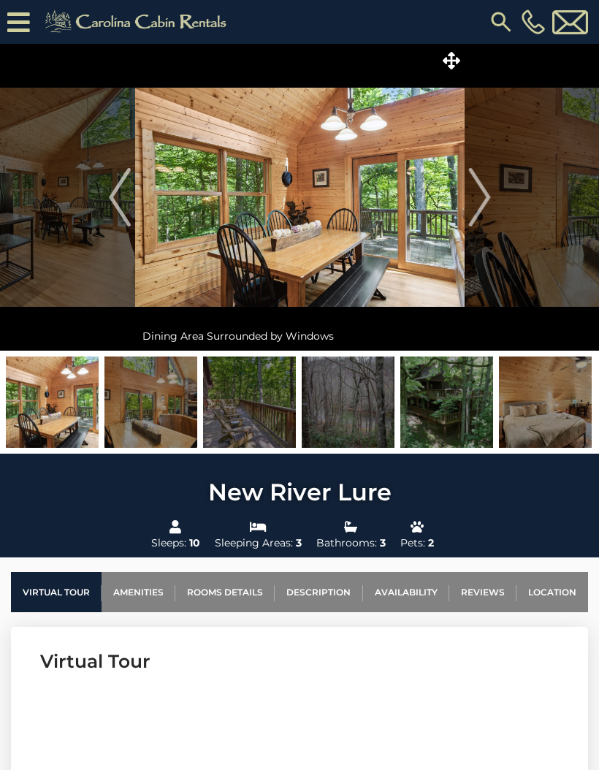
click at [483, 199] on img "Next" at bounding box center [479, 197] width 22 height 58
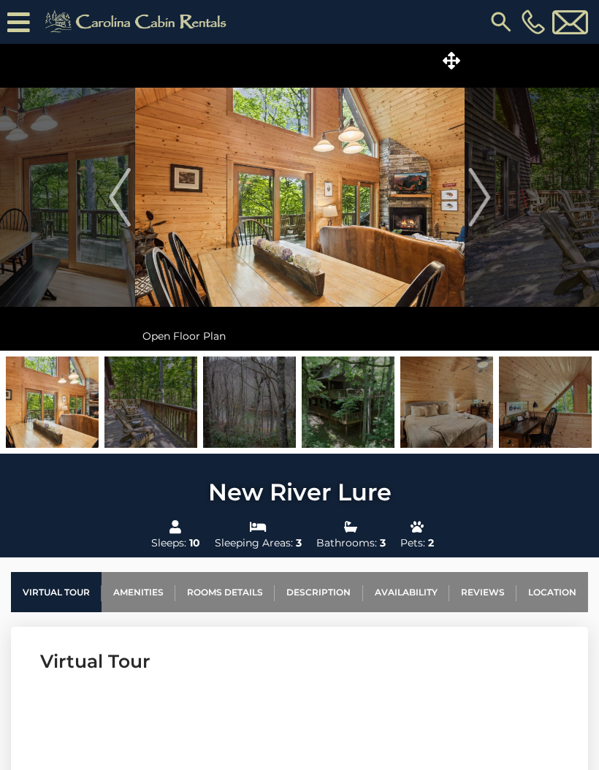
click at [484, 200] on img "Next" at bounding box center [479, 197] width 22 height 58
click at [484, 199] on img "Next" at bounding box center [479, 197] width 22 height 58
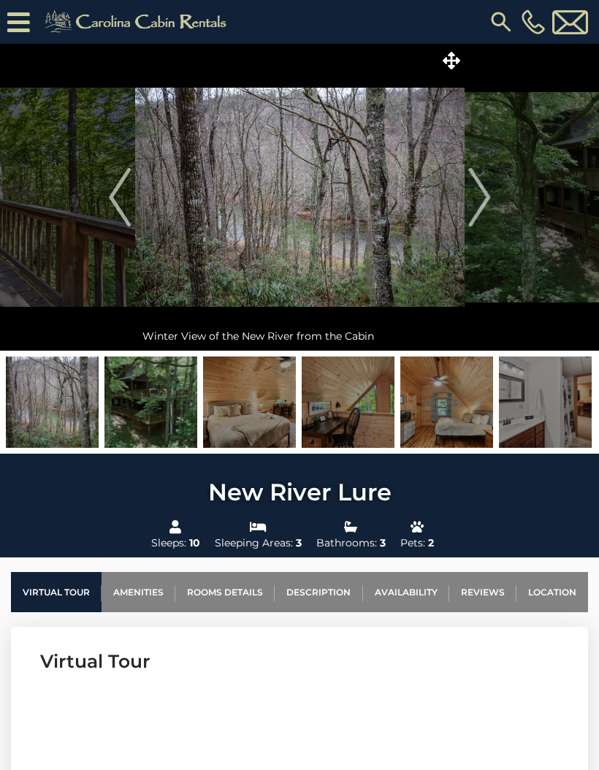
click at [484, 199] on img "Next" at bounding box center [479, 197] width 22 height 58
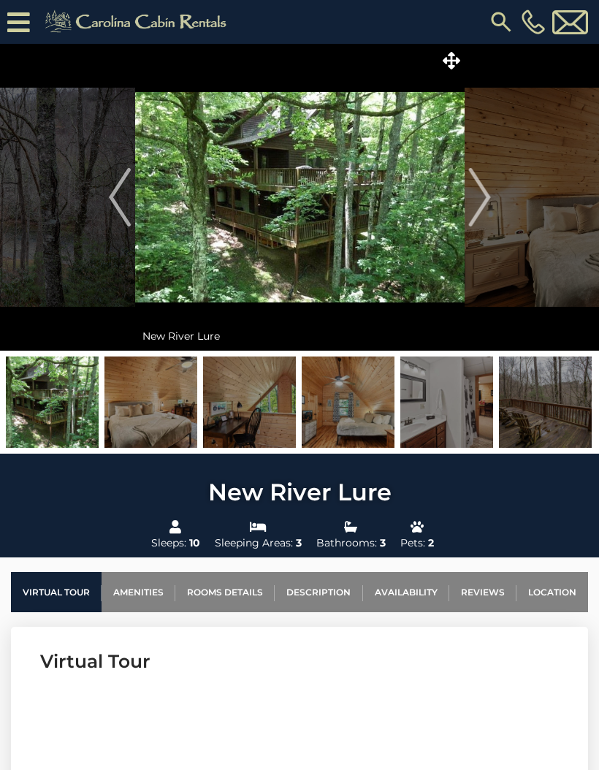
click at [481, 198] on img "Next" at bounding box center [479, 197] width 22 height 58
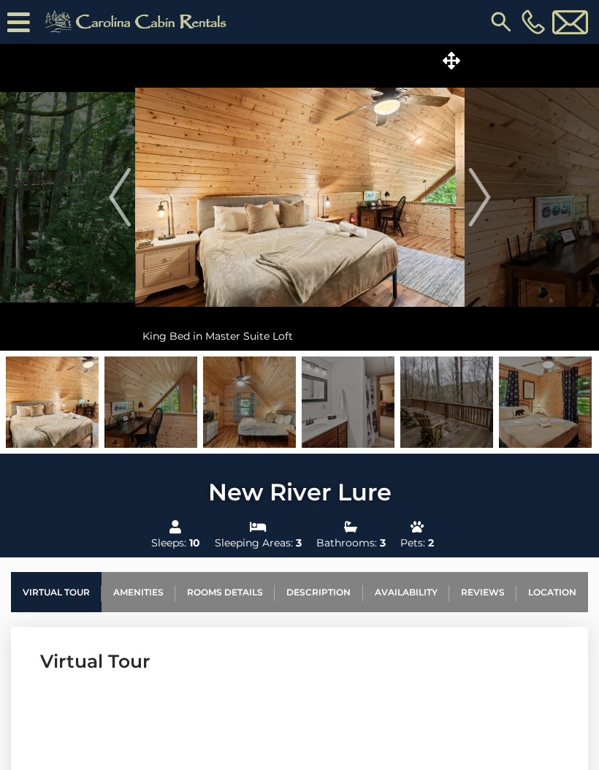
click at [481, 198] on img "Next" at bounding box center [479, 197] width 22 height 58
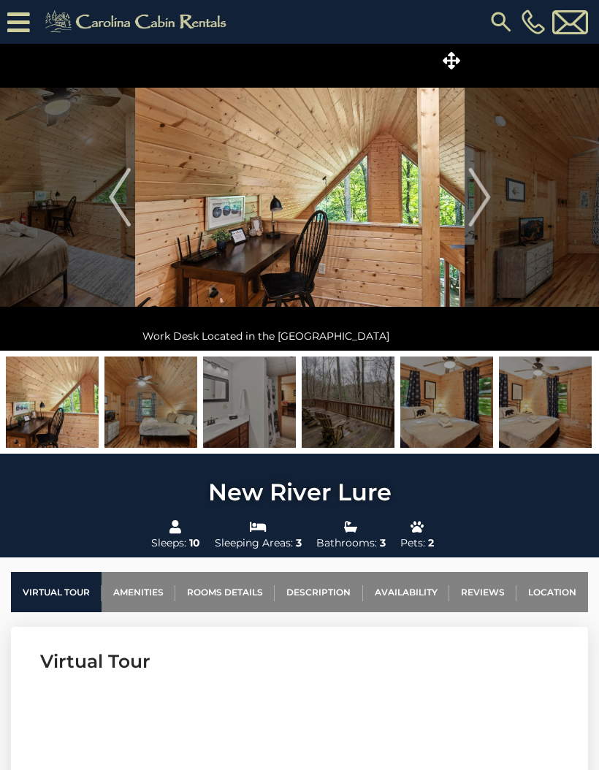
click at [481, 199] on img "Next" at bounding box center [479, 197] width 22 height 58
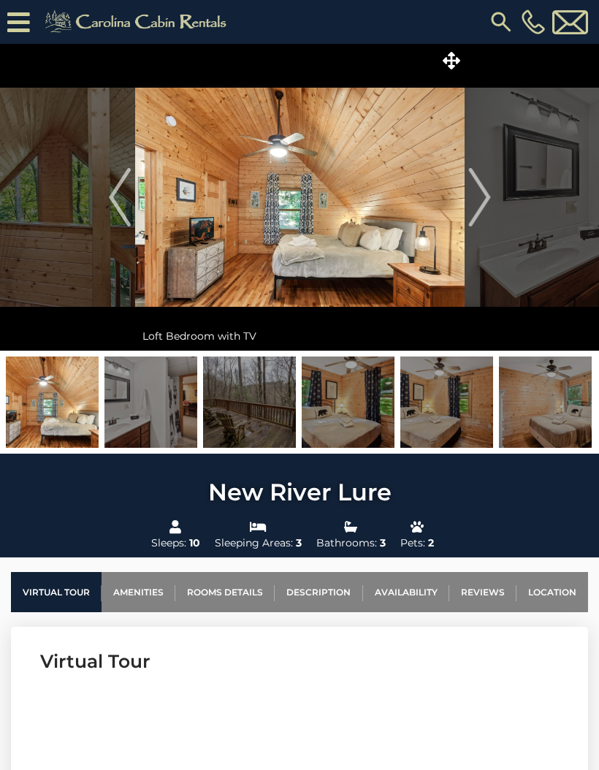
click at [481, 199] on img "Next" at bounding box center [479, 197] width 22 height 58
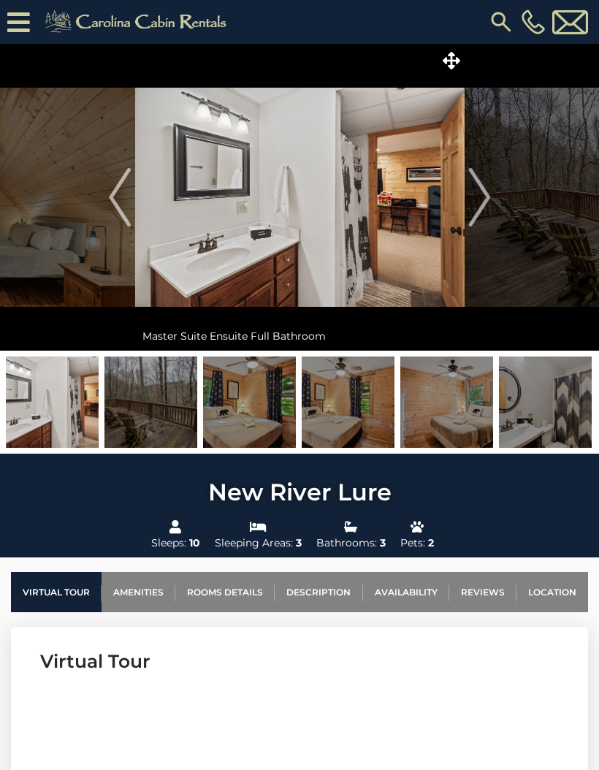
click at [481, 200] on img "Next" at bounding box center [479, 197] width 22 height 58
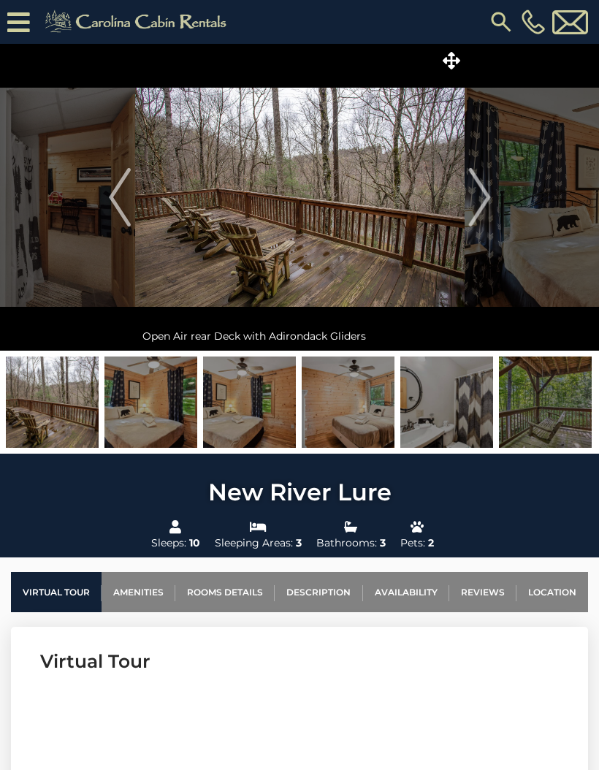
click at [480, 199] on img "Next" at bounding box center [479, 197] width 22 height 58
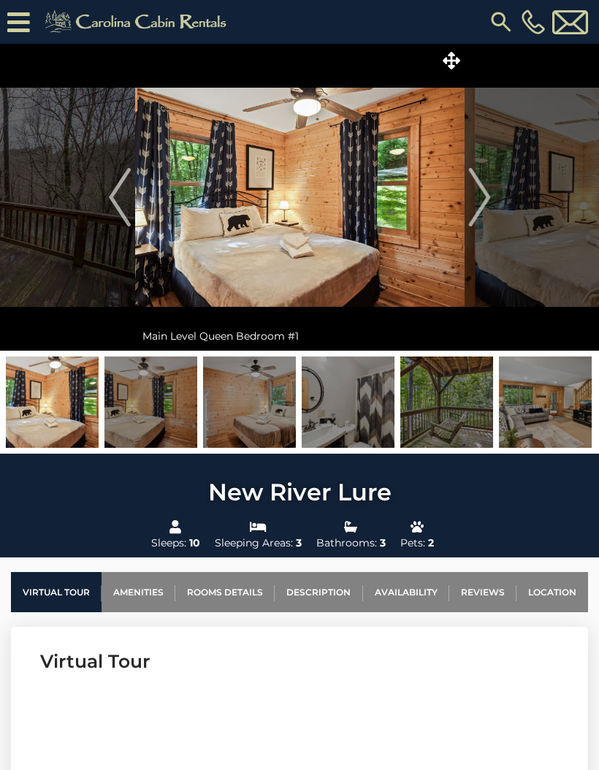
click at [478, 201] on img "Next" at bounding box center [479, 197] width 22 height 58
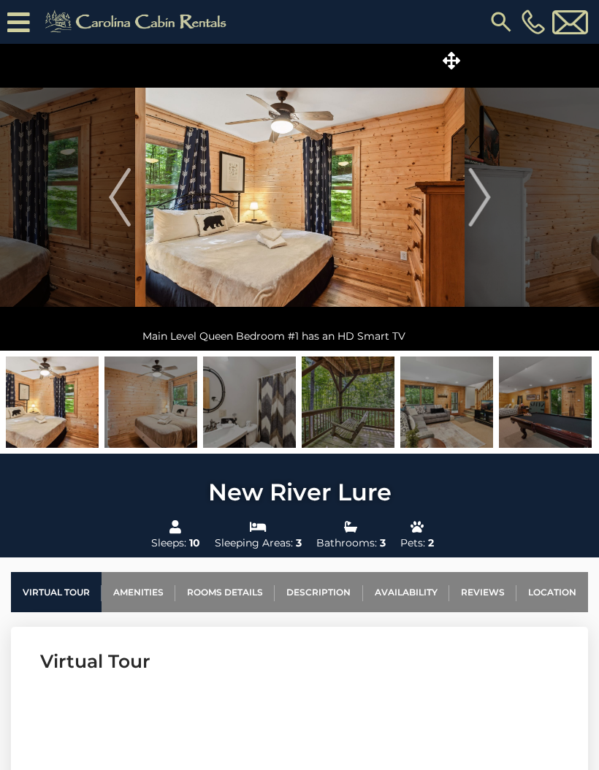
click at [478, 200] on img "Next" at bounding box center [479, 197] width 22 height 58
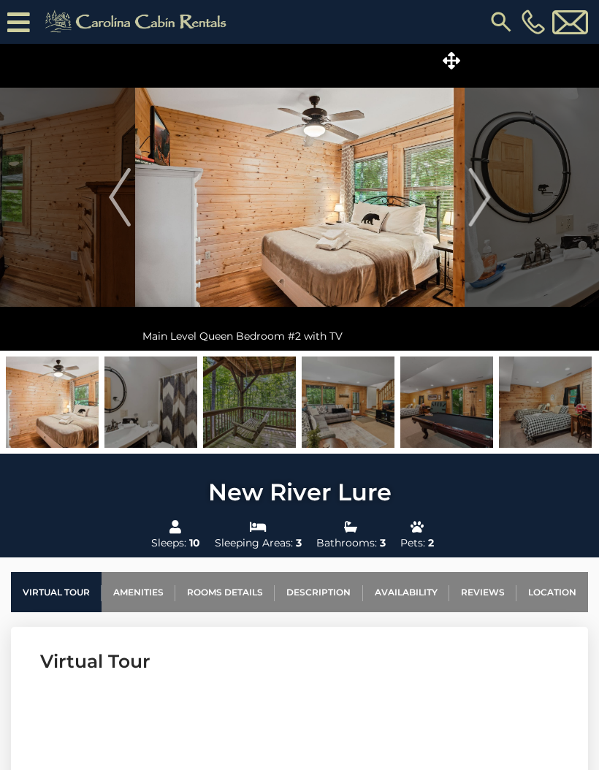
click at [477, 199] on img "Next" at bounding box center [479, 197] width 22 height 58
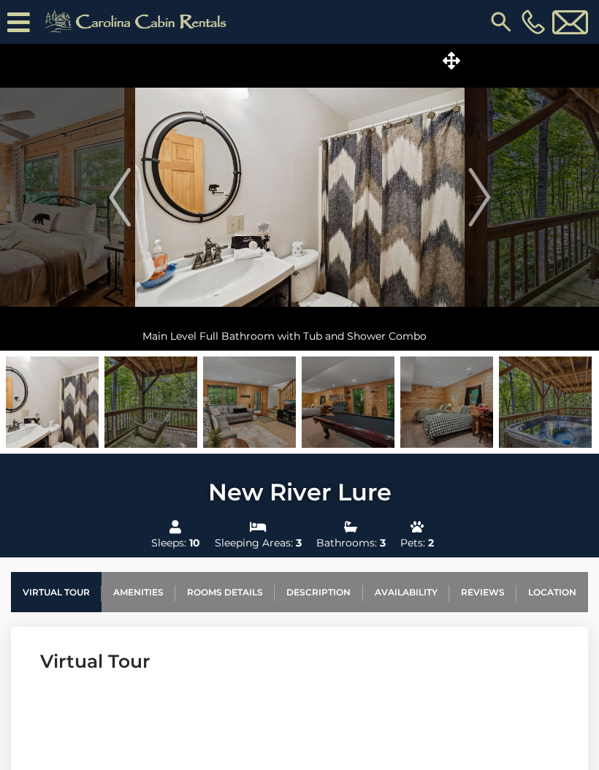
click at [477, 199] on img "Next" at bounding box center [479, 197] width 22 height 58
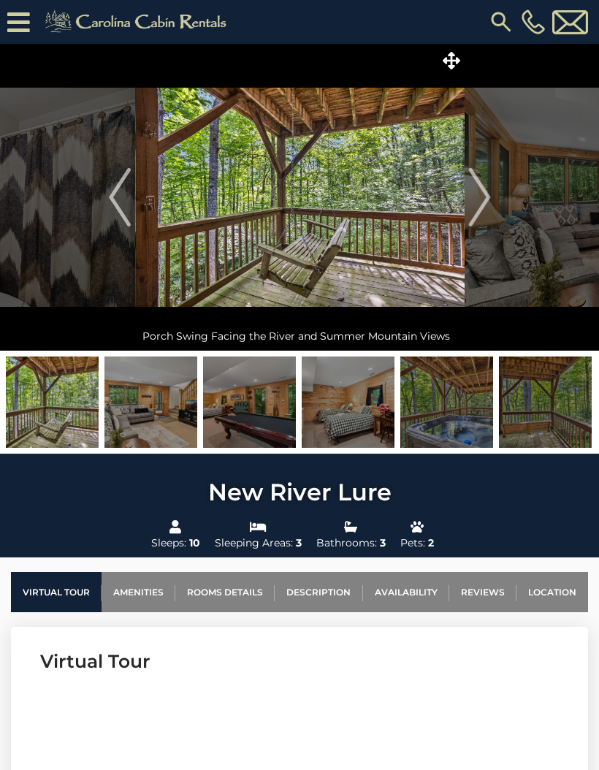
click at [478, 199] on img "Next" at bounding box center [479, 197] width 22 height 58
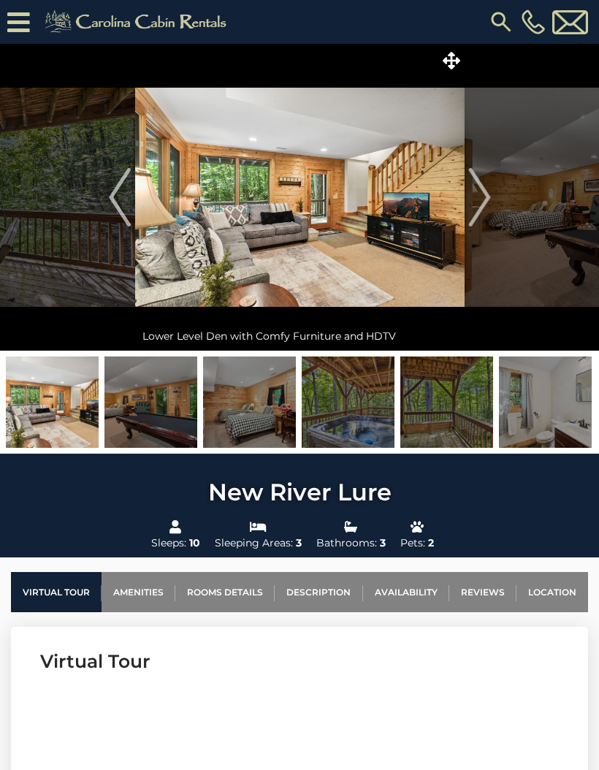
click at [478, 199] on img "Next" at bounding box center [479, 197] width 22 height 58
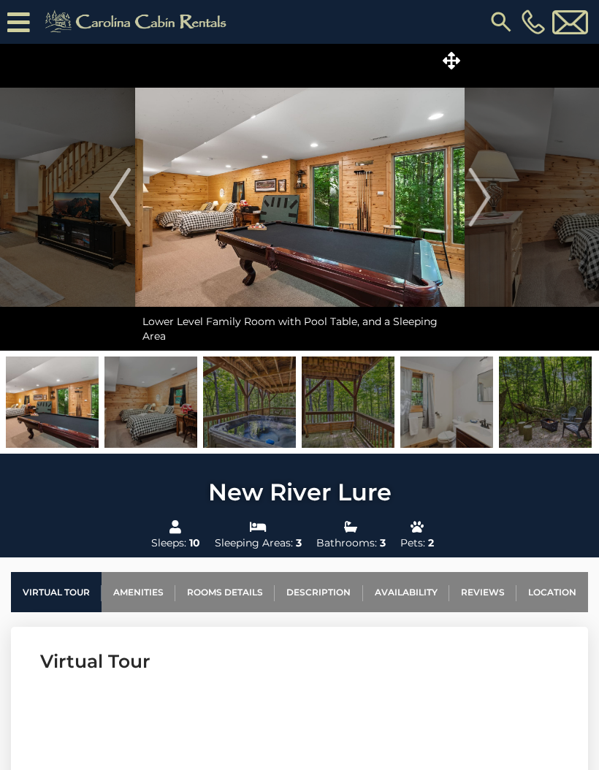
click at [480, 199] on img "Next" at bounding box center [479, 197] width 22 height 58
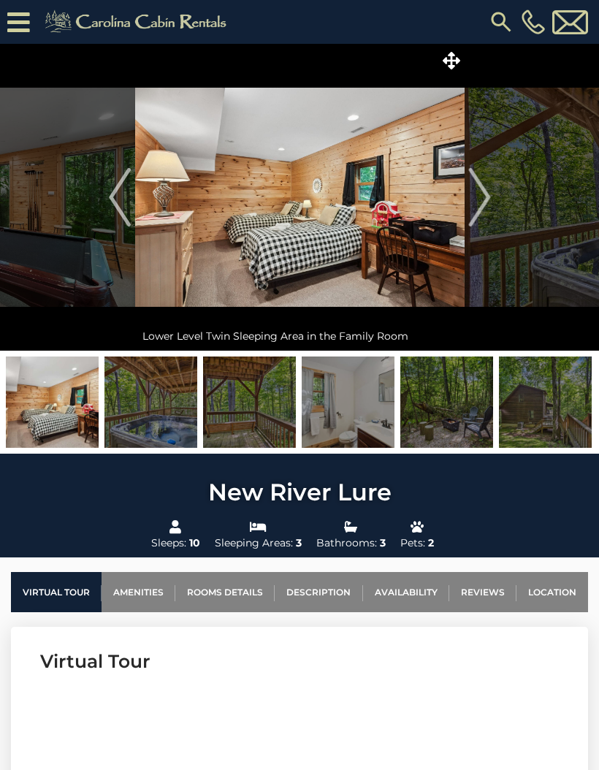
click at [481, 199] on img "Next" at bounding box center [479, 197] width 22 height 58
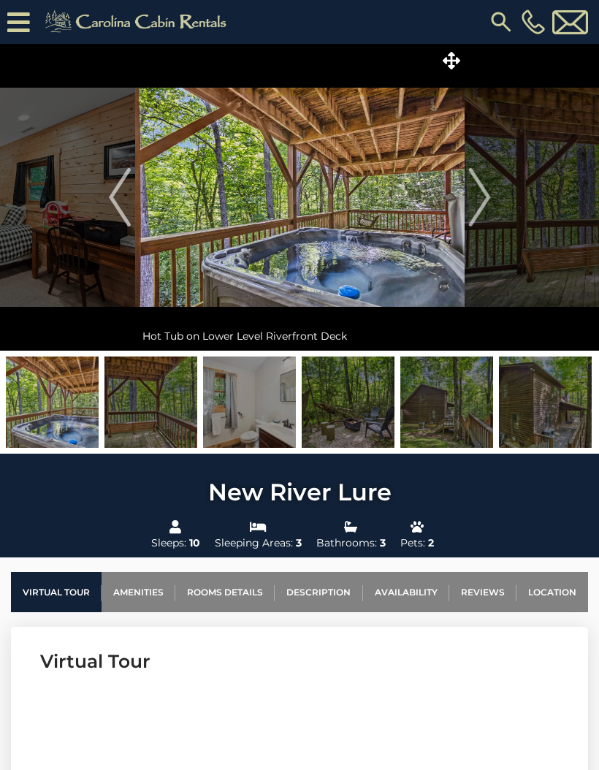
click at [482, 199] on img "Next" at bounding box center [479, 197] width 22 height 58
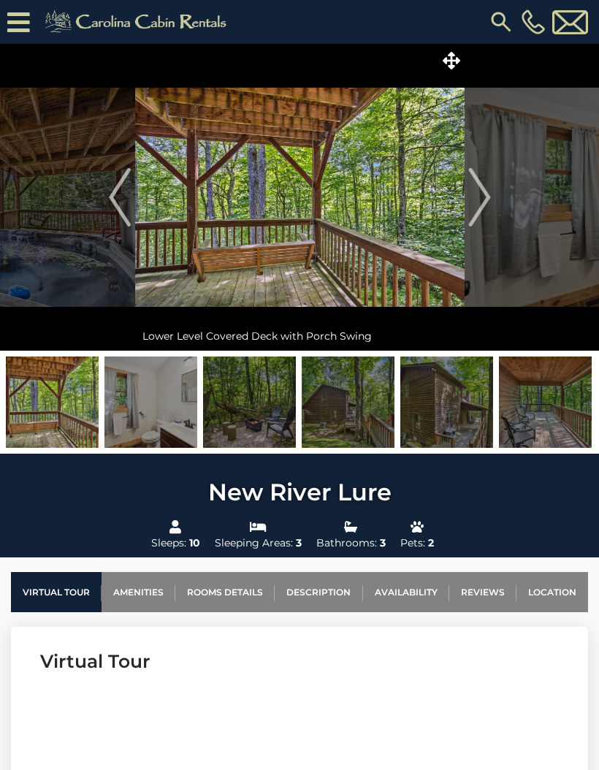
click at [484, 201] on img "Next" at bounding box center [479, 197] width 22 height 58
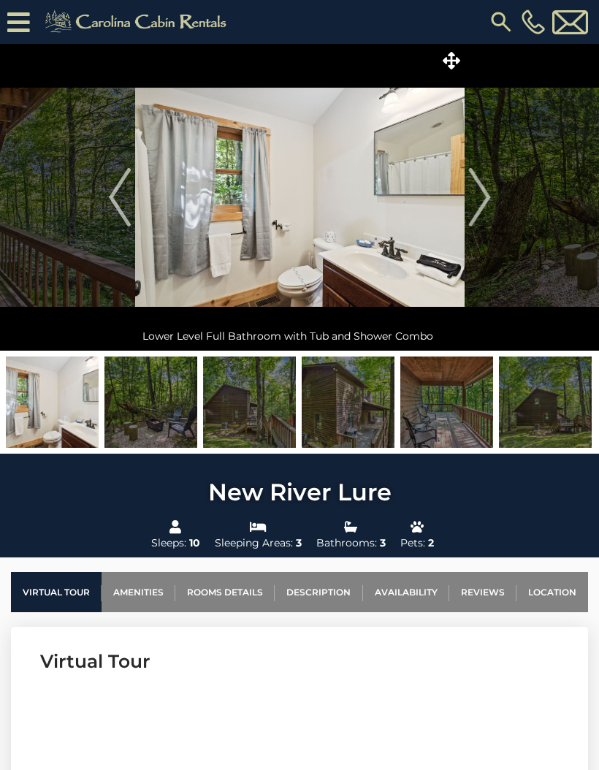
click at [484, 200] on img "Next" at bounding box center [479, 197] width 22 height 58
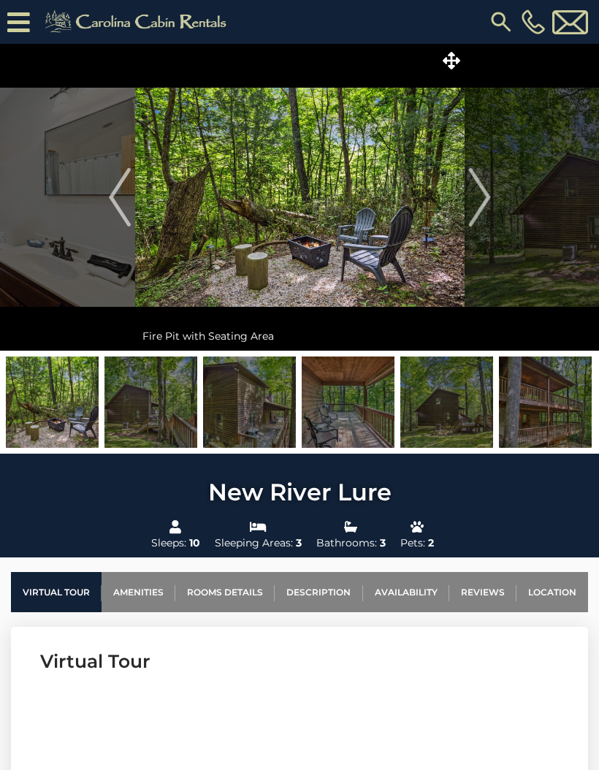
click at [484, 199] on img "Next" at bounding box center [479, 197] width 22 height 58
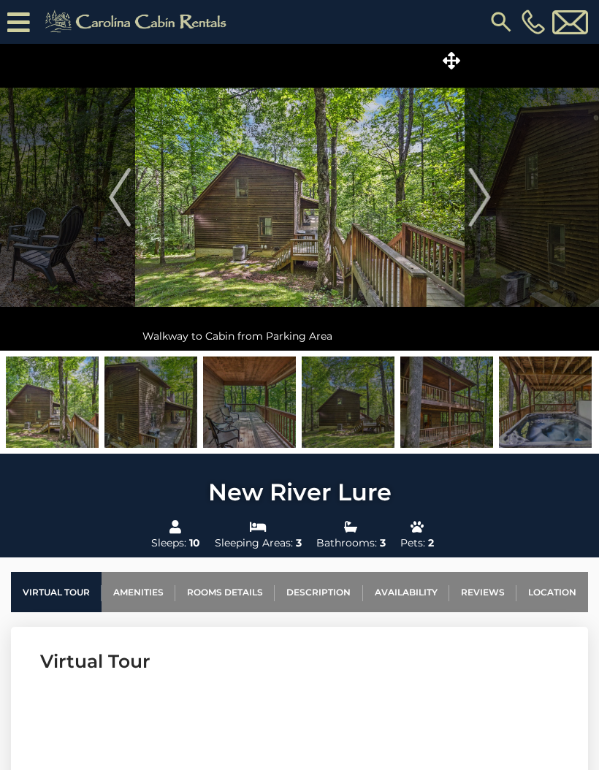
click at [118, 218] on img "Previous" at bounding box center [120, 197] width 22 height 58
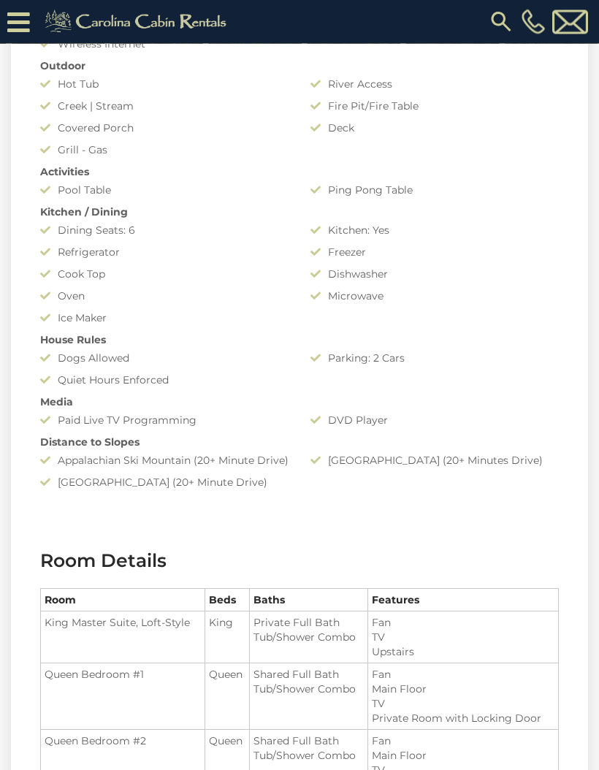
scroll to position [1241, 0]
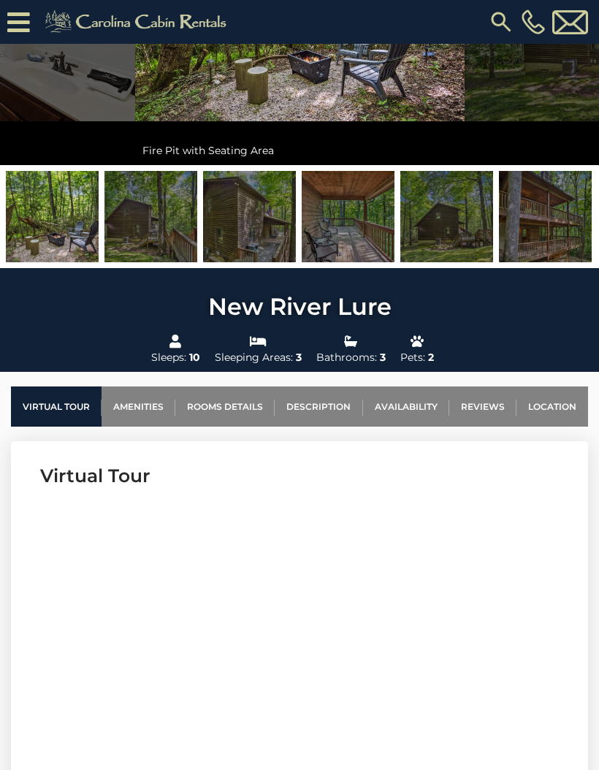
click at [563, 411] on link "Location" at bounding box center [552, 406] width 72 height 40
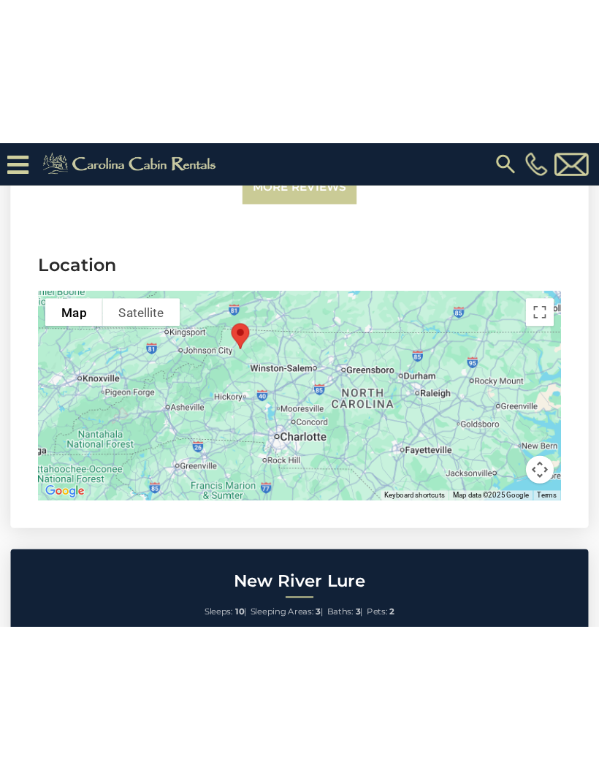
scroll to position [4517, 0]
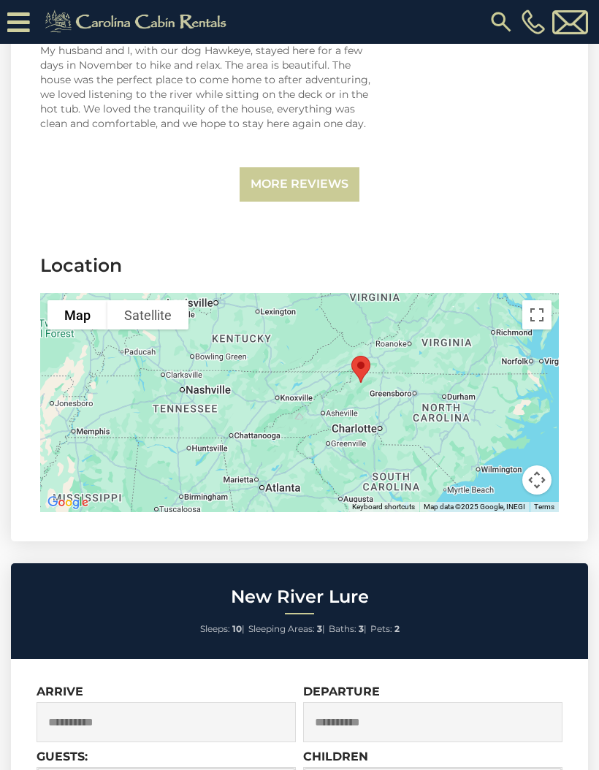
select select "*"
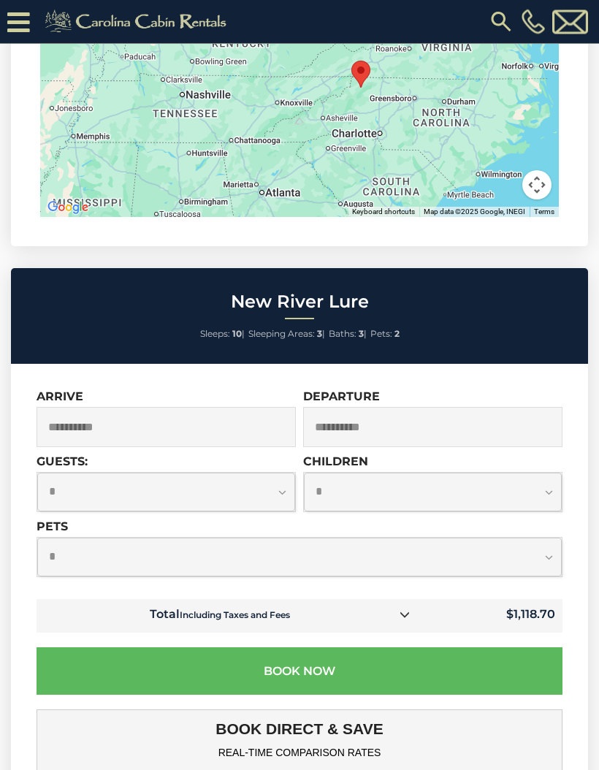
scroll to position [4818, 0]
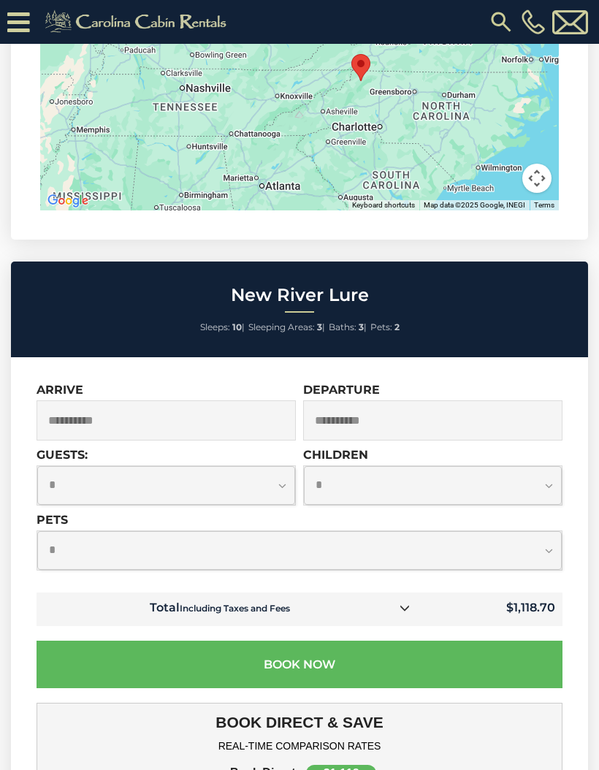
click at [23, 23] on icon at bounding box center [18, 22] width 23 height 26
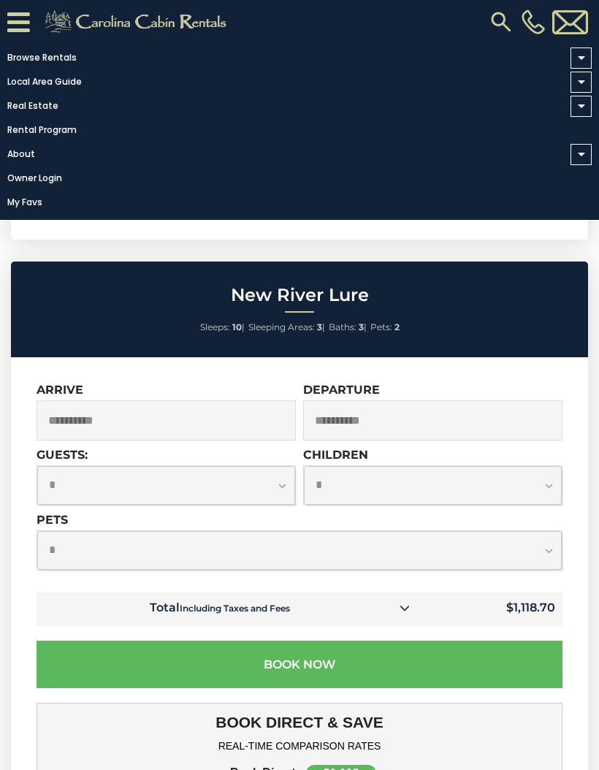
click at [459, 383] on div "**********" at bounding box center [432, 412] width 259 height 58
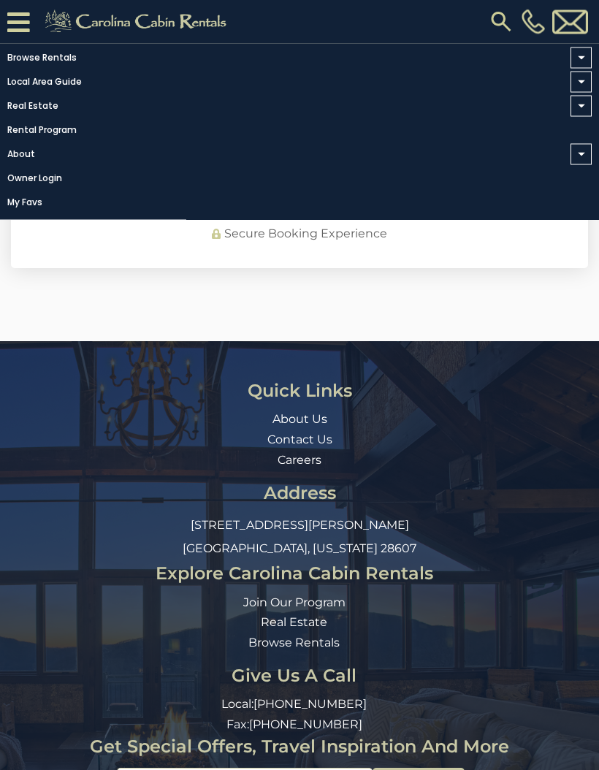
scroll to position [5671, 0]
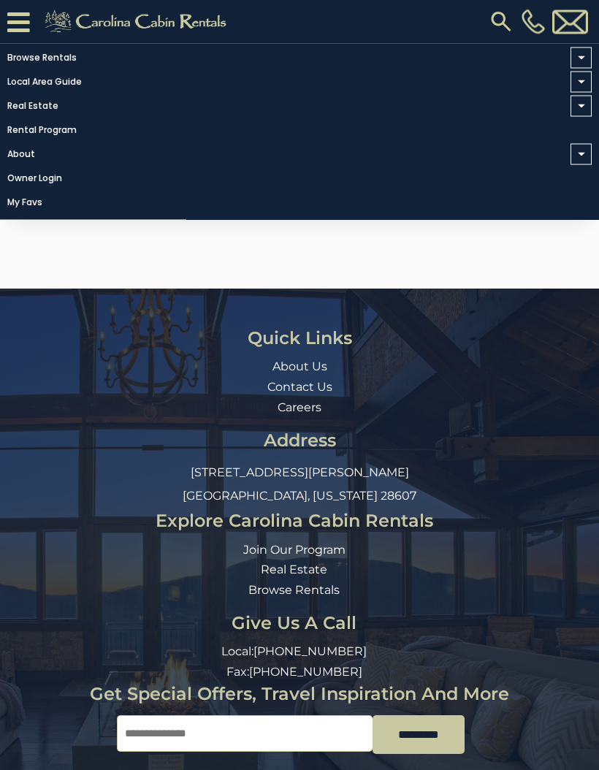
click at [479, 359] on li "About Us" at bounding box center [299, 367] width 533 height 17
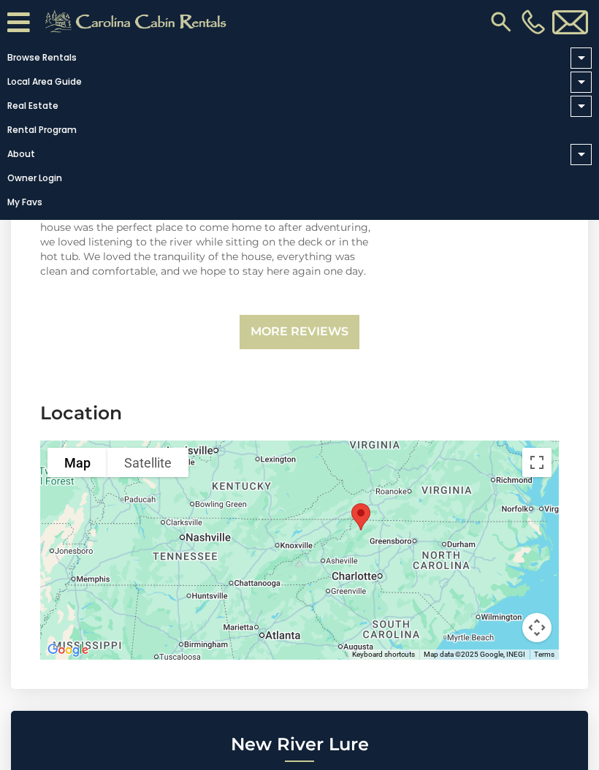
scroll to position [4356, 0]
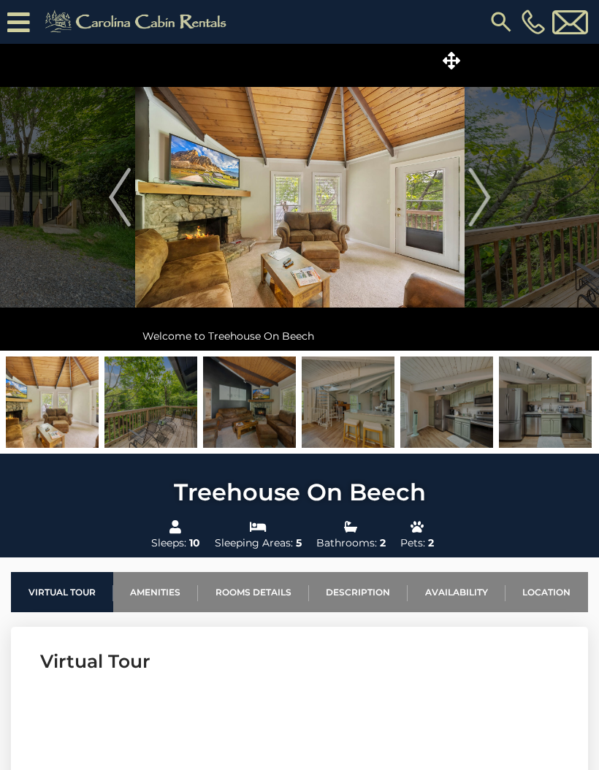
click at [486, 202] on img "Next" at bounding box center [479, 197] width 22 height 58
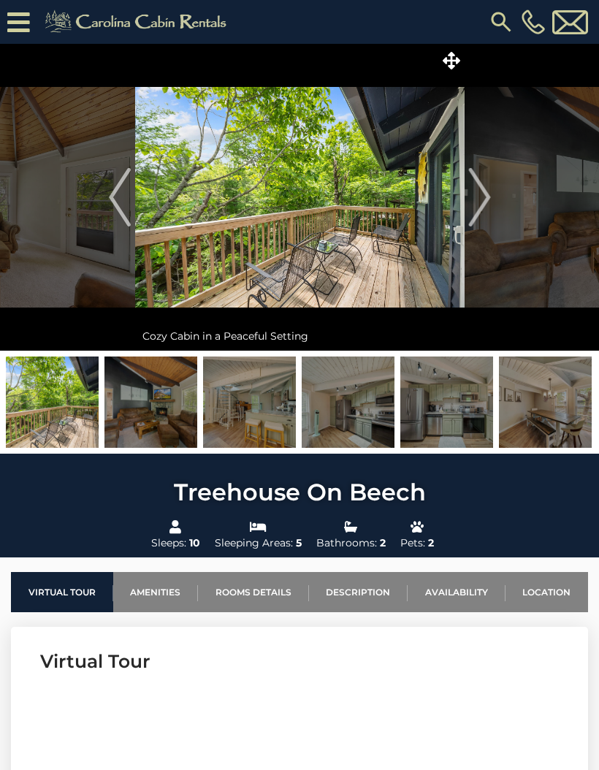
click at [490, 203] on img "Next" at bounding box center [479, 197] width 22 height 58
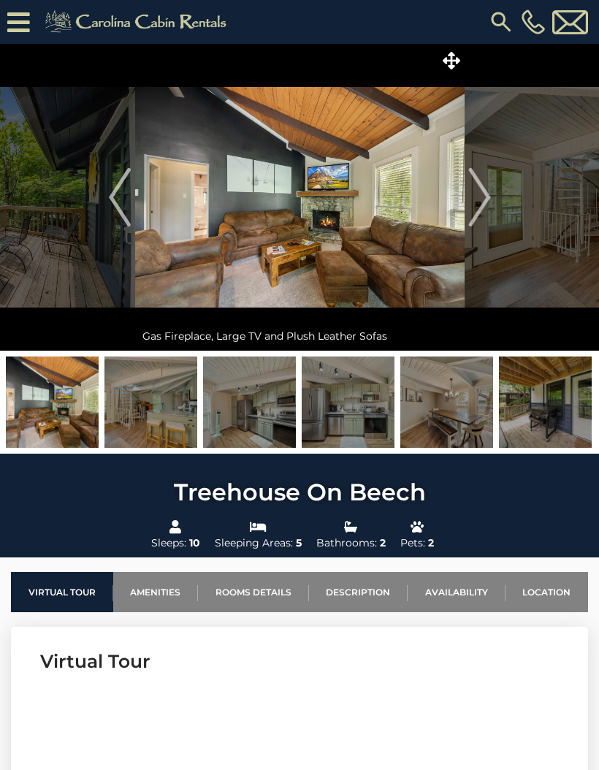
click at [488, 210] on img "Next" at bounding box center [479, 197] width 22 height 58
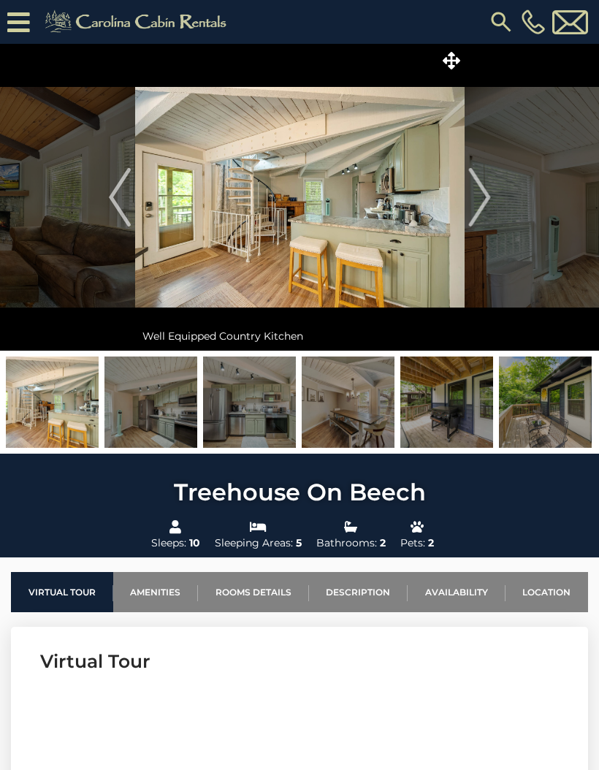
click at [483, 208] on img "Next" at bounding box center [479, 197] width 22 height 58
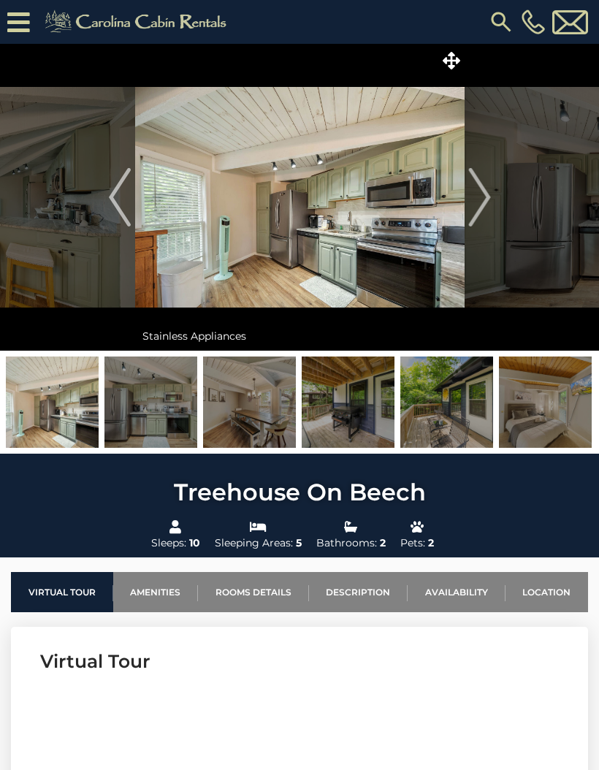
click at [487, 207] on img "Next" at bounding box center [479, 197] width 22 height 58
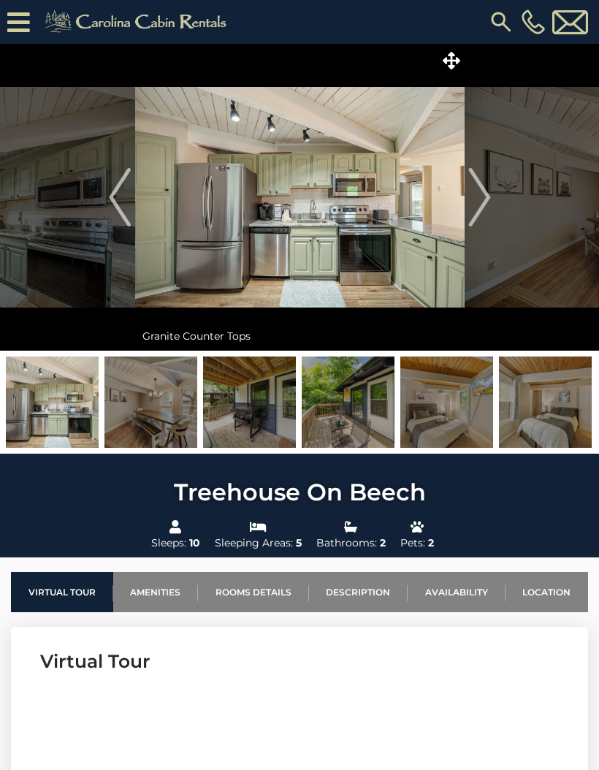
click at [492, 203] on button "Next" at bounding box center [480, 197] width 30 height 307
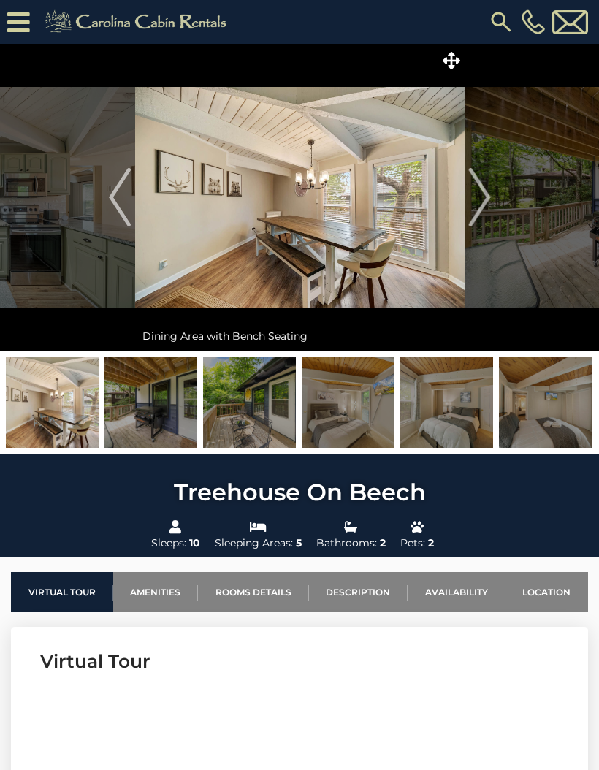
click at [486, 212] on img "Next" at bounding box center [479, 197] width 22 height 58
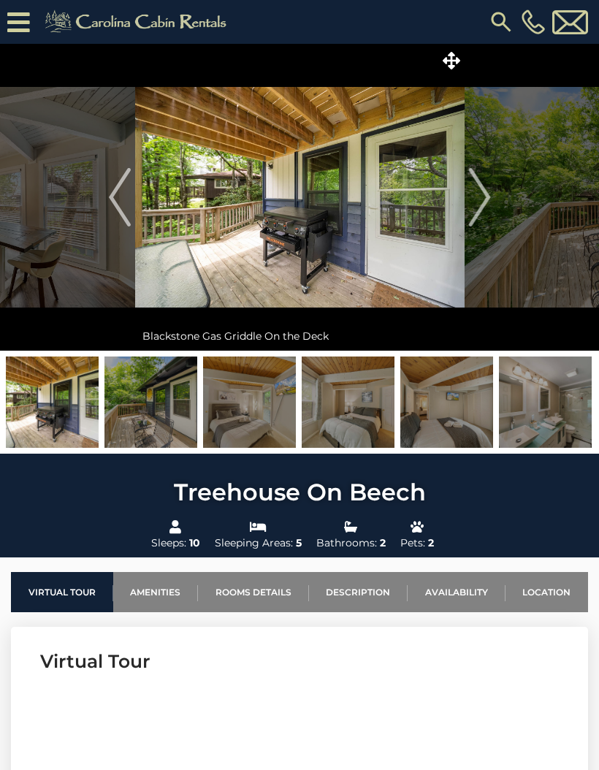
click at [484, 206] on img "Next" at bounding box center [479, 197] width 22 height 58
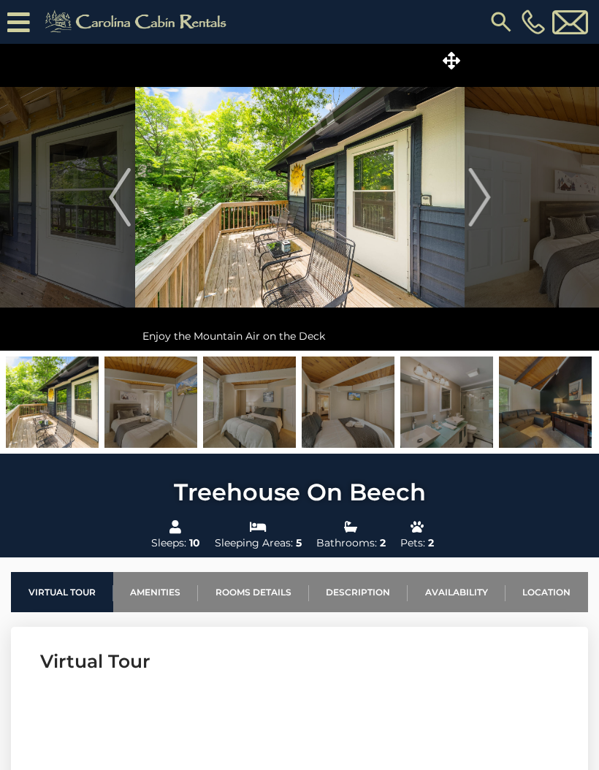
click at [485, 206] on img "Next" at bounding box center [479, 197] width 22 height 58
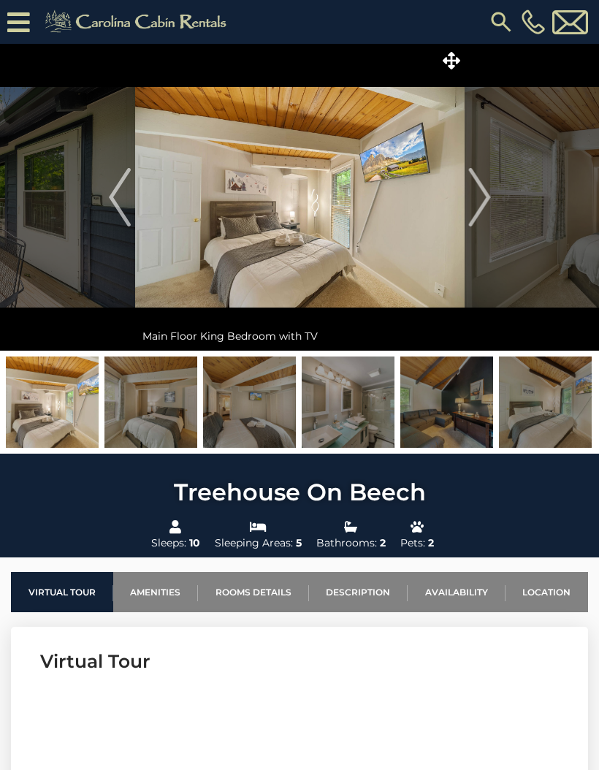
click at [488, 207] on img "Next" at bounding box center [479, 197] width 22 height 58
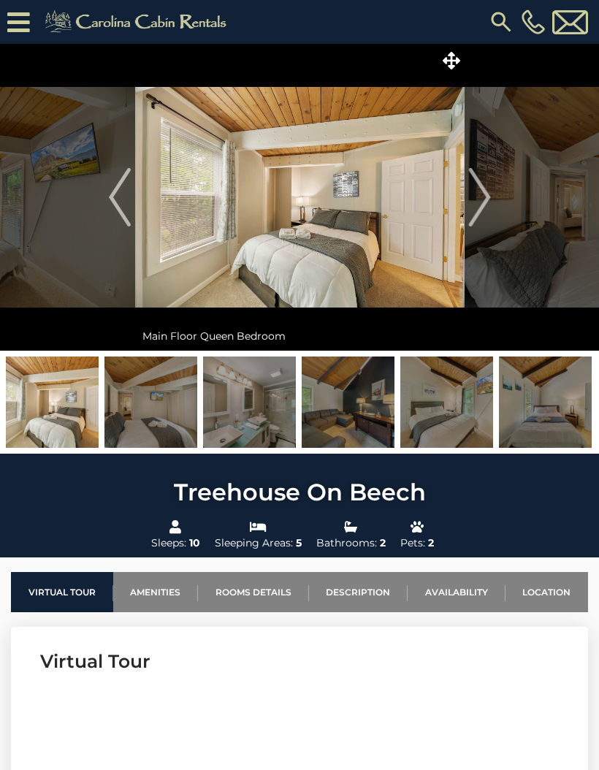
click at [488, 212] on img "Next" at bounding box center [479, 197] width 22 height 58
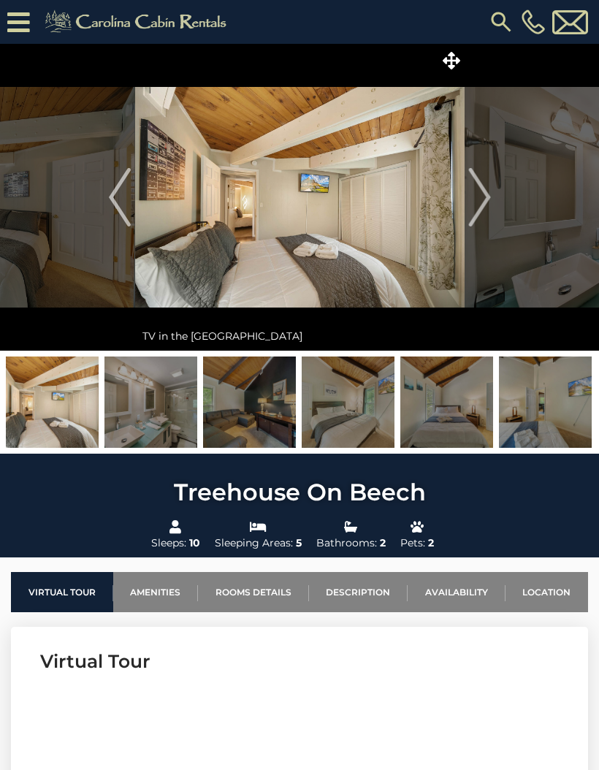
click at [486, 211] on img "Next" at bounding box center [479, 197] width 22 height 58
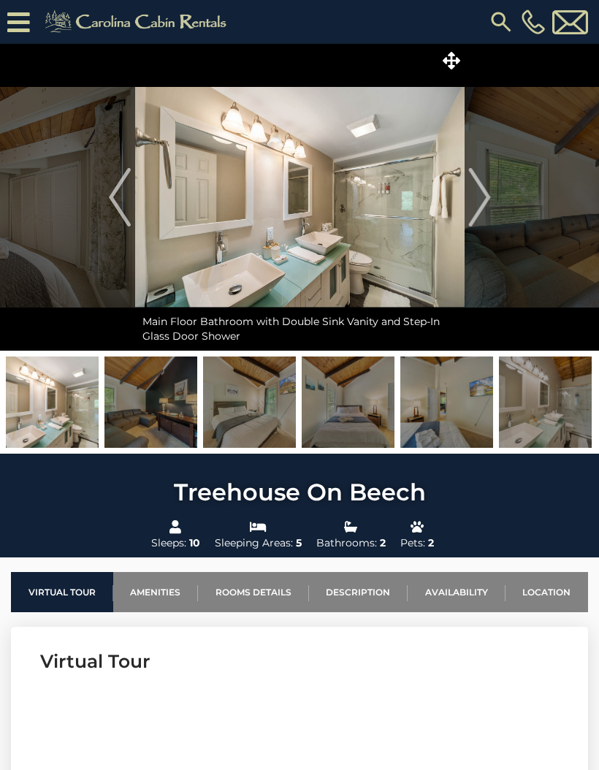
click at [485, 205] on img "Next" at bounding box center [479, 197] width 22 height 58
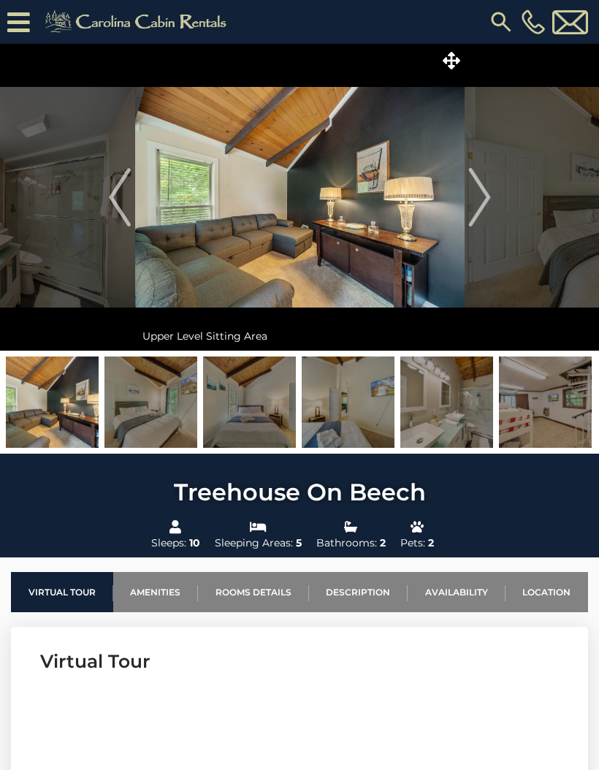
click at [489, 208] on img "Next" at bounding box center [479, 197] width 22 height 58
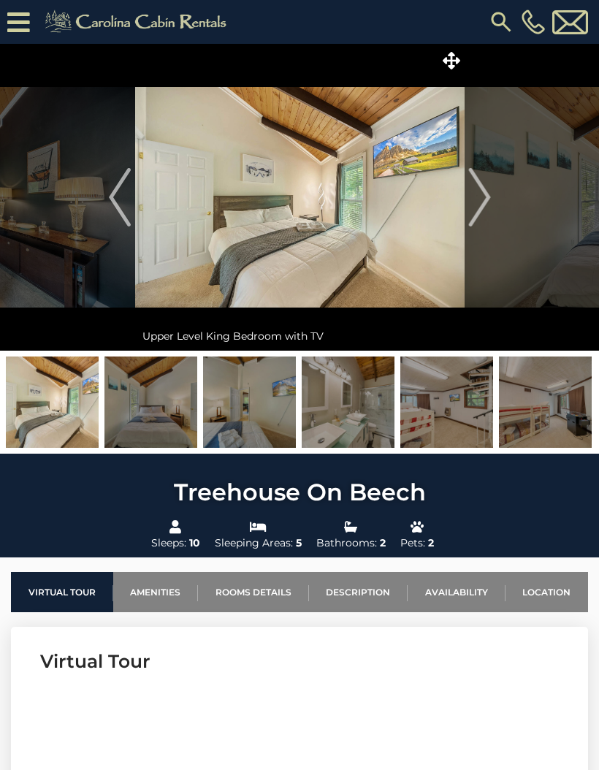
click at [490, 209] on img "Next" at bounding box center [479, 197] width 22 height 58
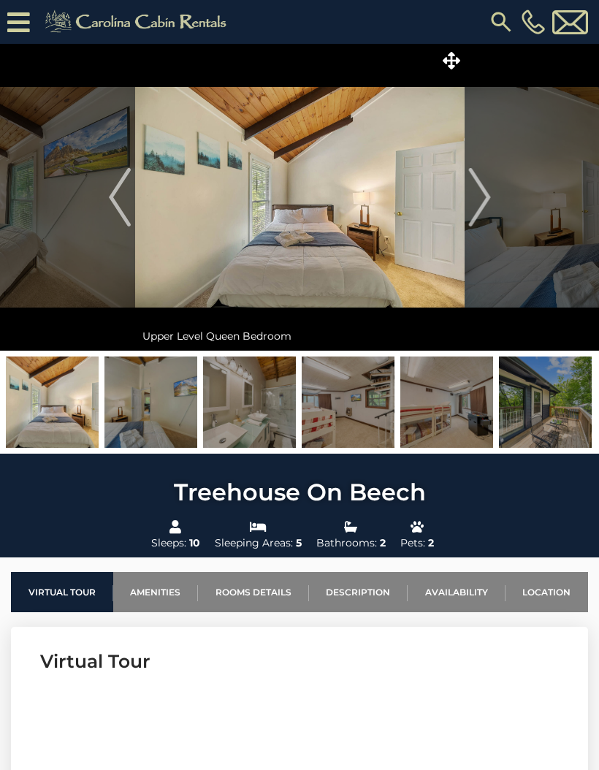
click at [490, 210] on img "Next" at bounding box center [479, 197] width 22 height 58
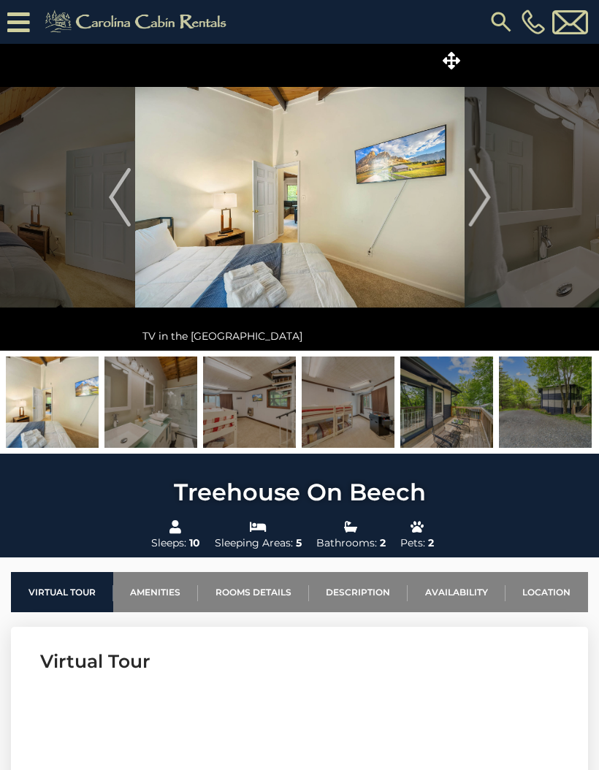
click at [491, 209] on button "Next" at bounding box center [480, 197] width 30 height 307
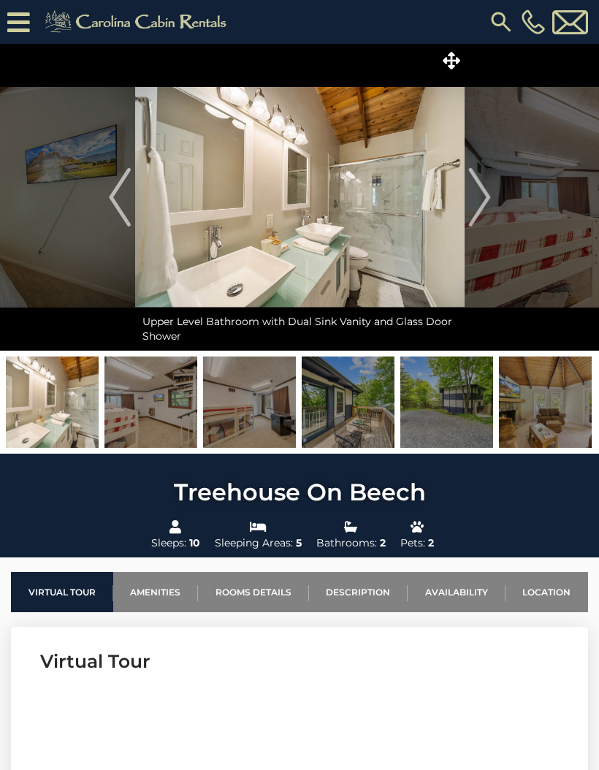
click at [490, 199] on img "Next" at bounding box center [479, 197] width 22 height 58
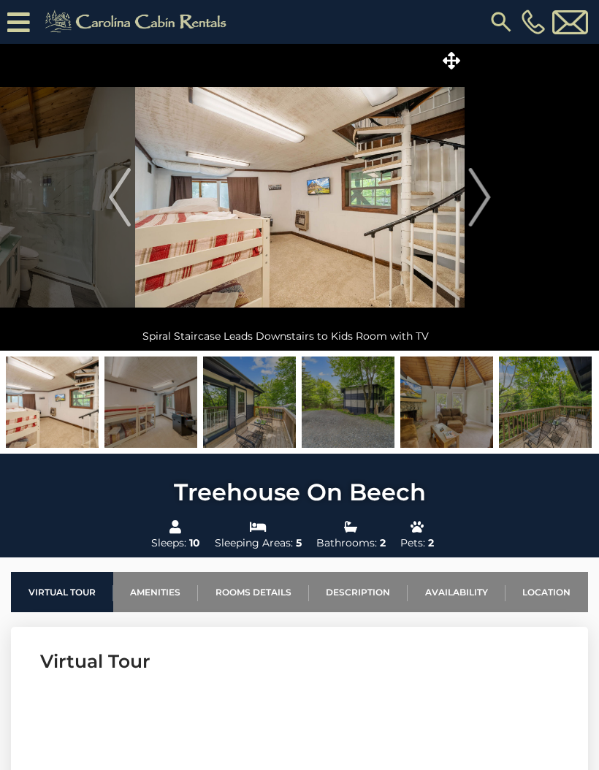
click at [490, 199] on img "Next" at bounding box center [479, 197] width 22 height 58
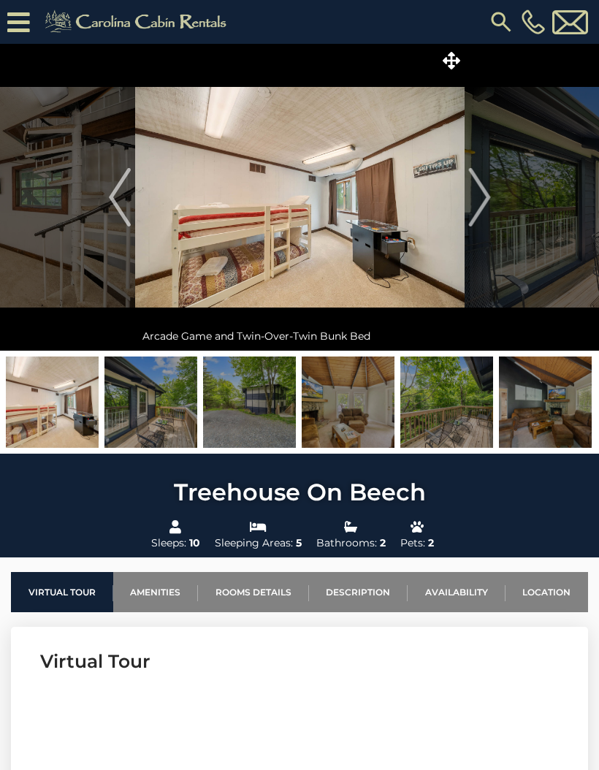
click at [483, 205] on img "Next" at bounding box center [479, 197] width 22 height 58
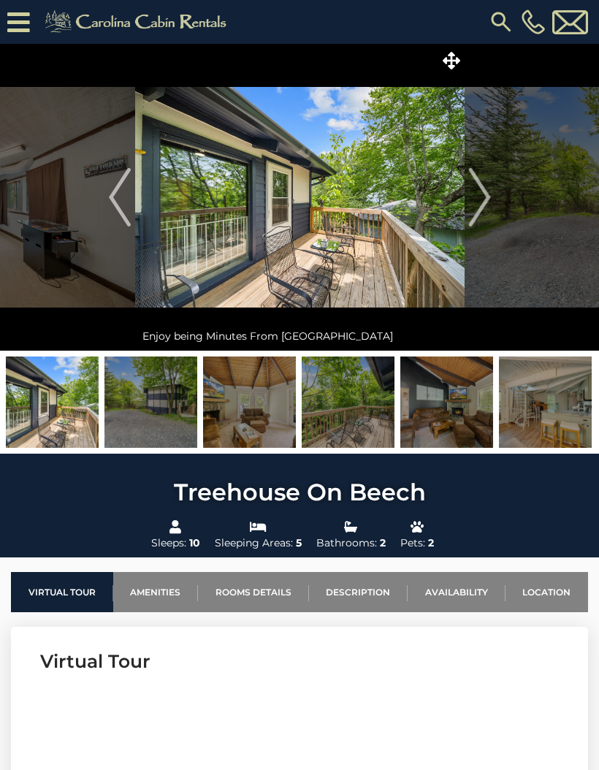
click at [486, 200] on img "Next" at bounding box center [479, 197] width 22 height 58
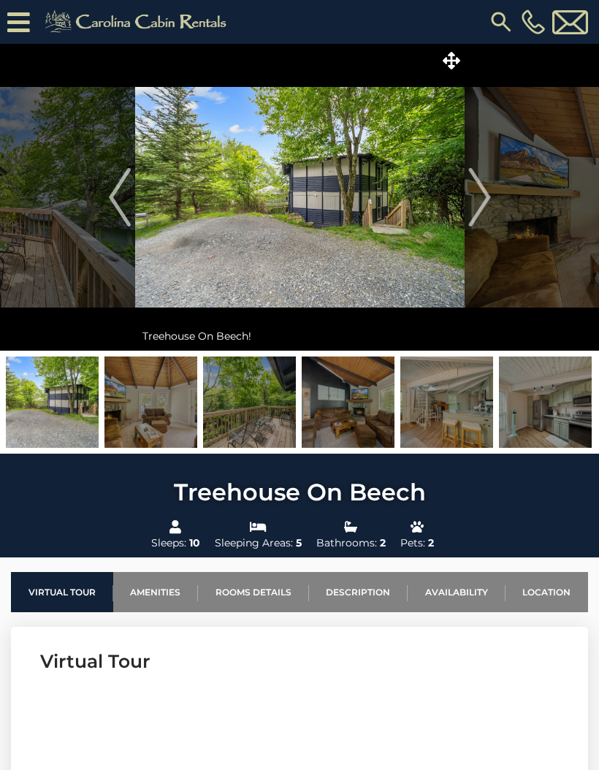
click at [485, 204] on img "Next" at bounding box center [479, 197] width 22 height 58
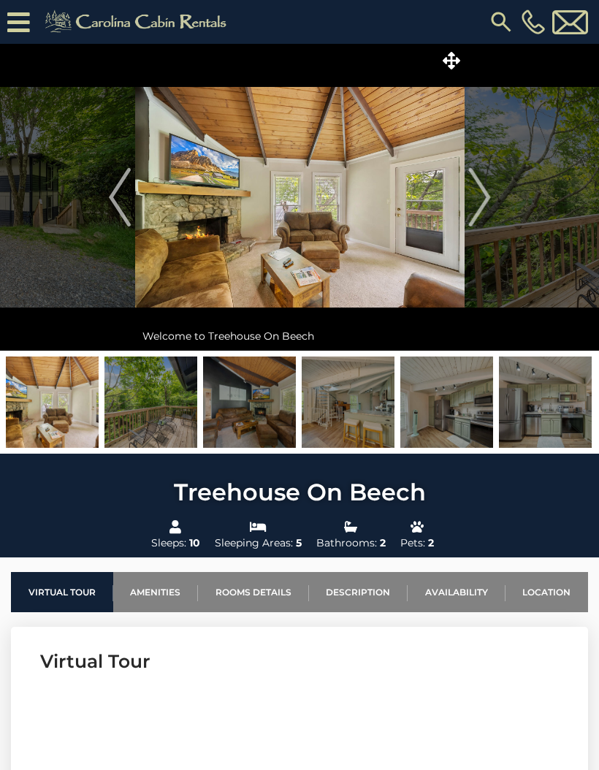
click at [485, 208] on img "Next" at bounding box center [479, 197] width 22 height 58
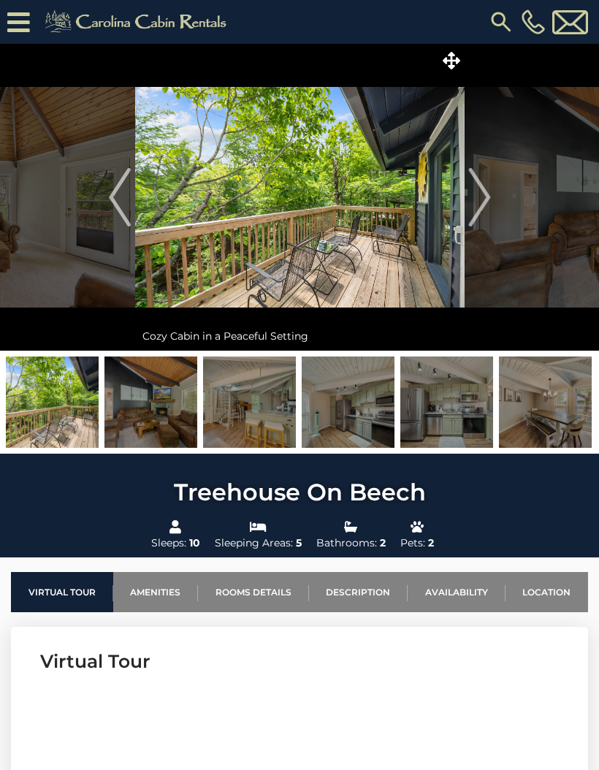
click at [485, 207] on img "Next" at bounding box center [479, 197] width 22 height 58
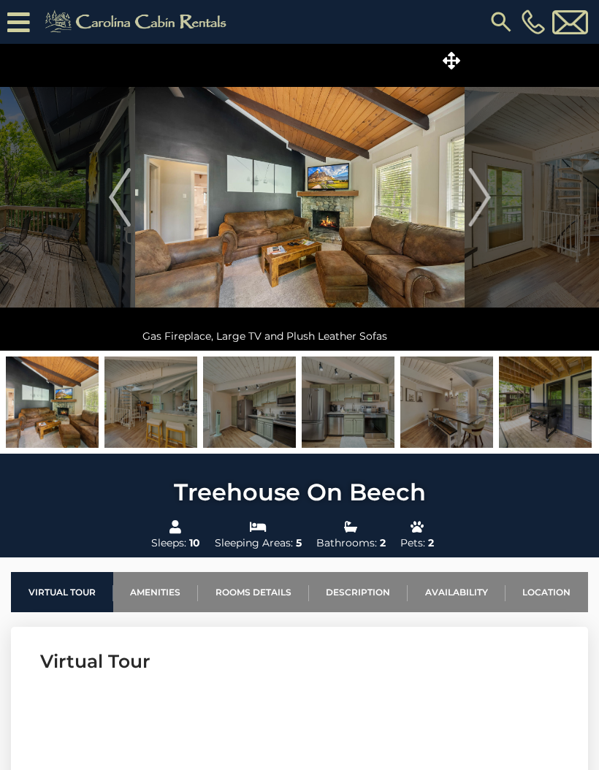
click at [486, 208] on img "Next" at bounding box center [479, 197] width 22 height 58
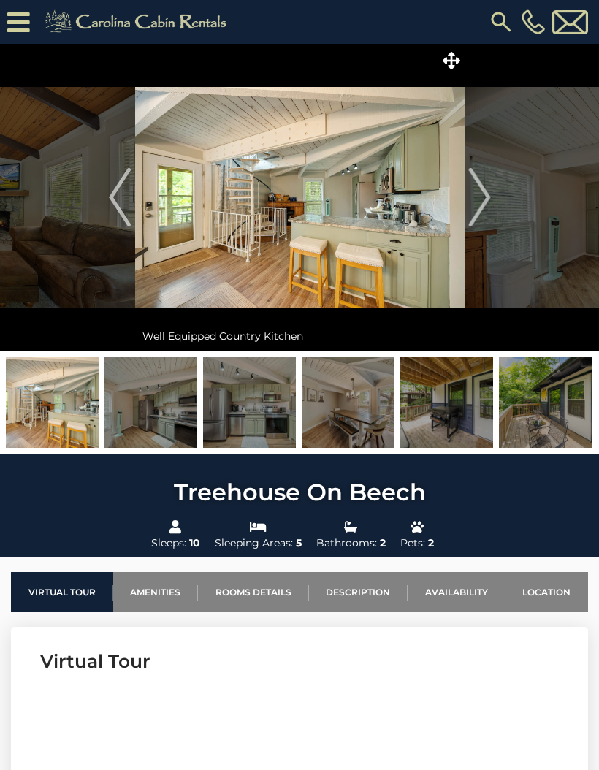
click at [486, 207] on img "Next" at bounding box center [479, 197] width 22 height 58
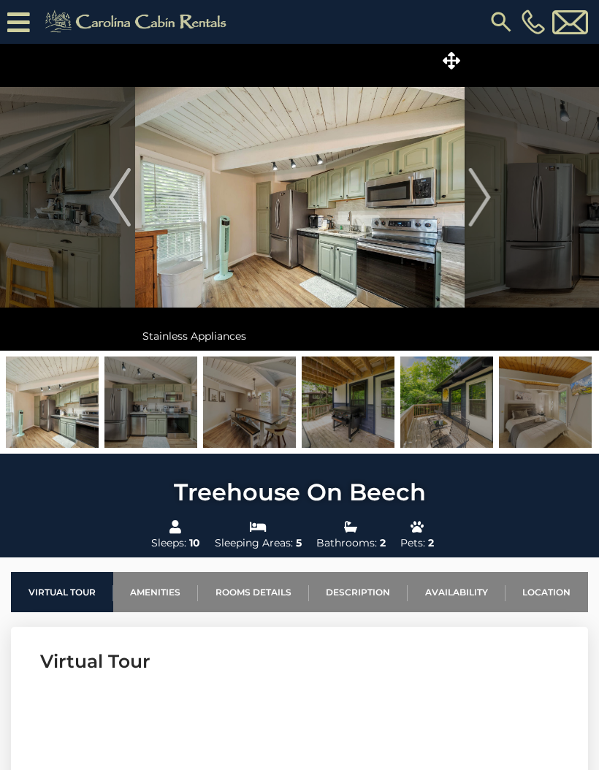
click at [481, 208] on img "Next" at bounding box center [479, 197] width 22 height 58
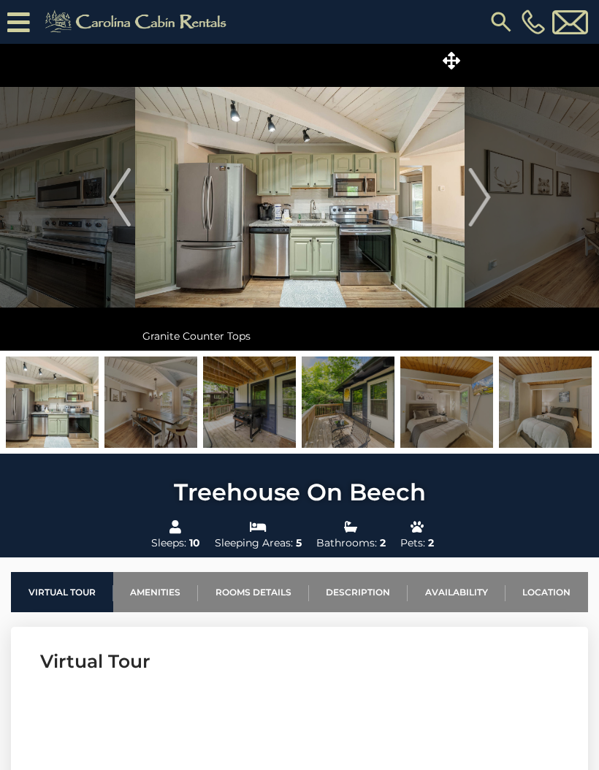
click at [481, 207] on img "Next" at bounding box center [479, 197] width 22 height 58
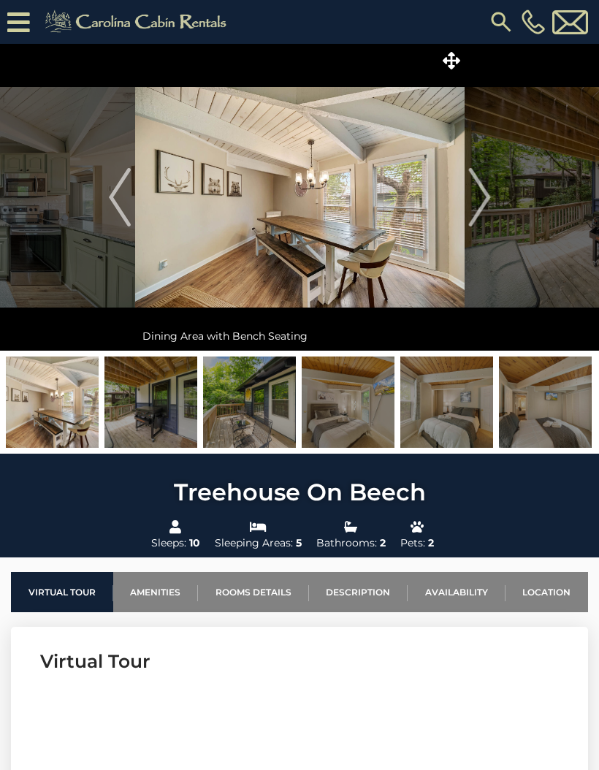
click at [480, 203] on img "Next" at bounding box center [479, 197] width 22 height 58
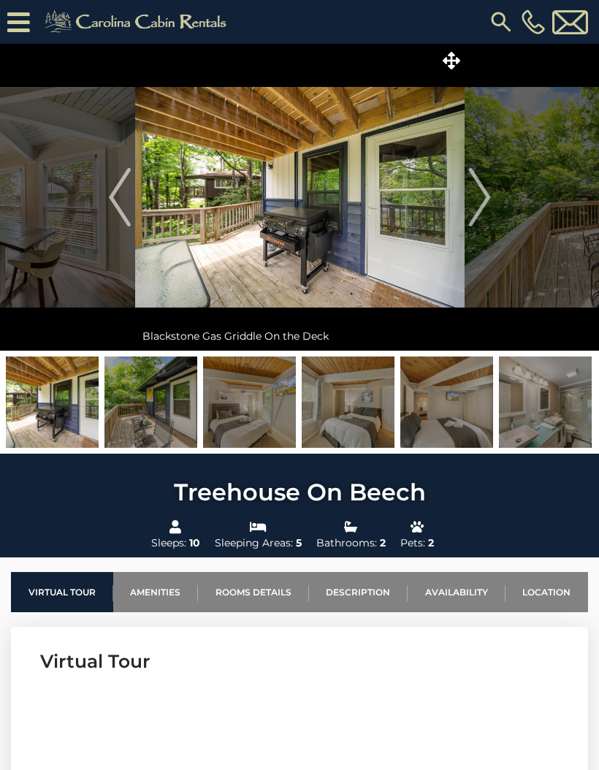
click at [484, 206] on img "Next" at bounding box center [479, 197] width 22 height 58
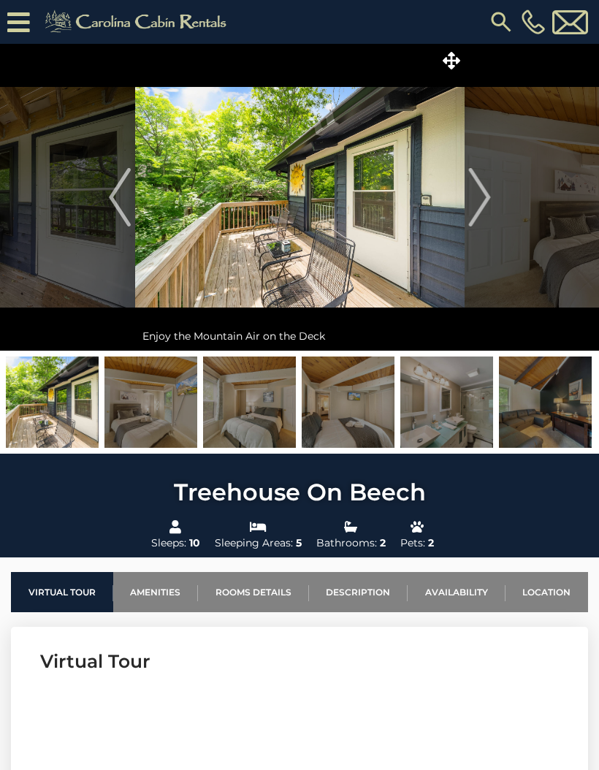
click at [486, 202] on img "Next" at bounding box center [479, 197] width 22 height 58
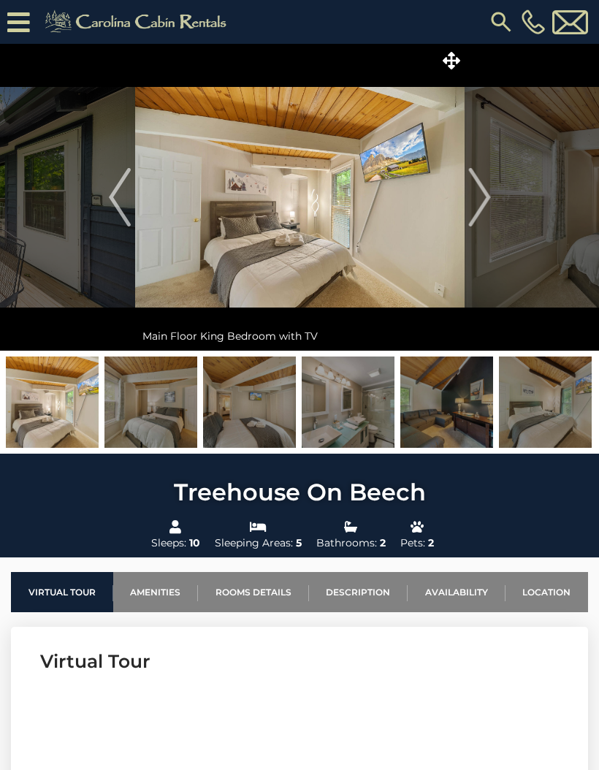
click at [487, 205] on img "Next" at bounding box center [479, 197] width 22 height 58
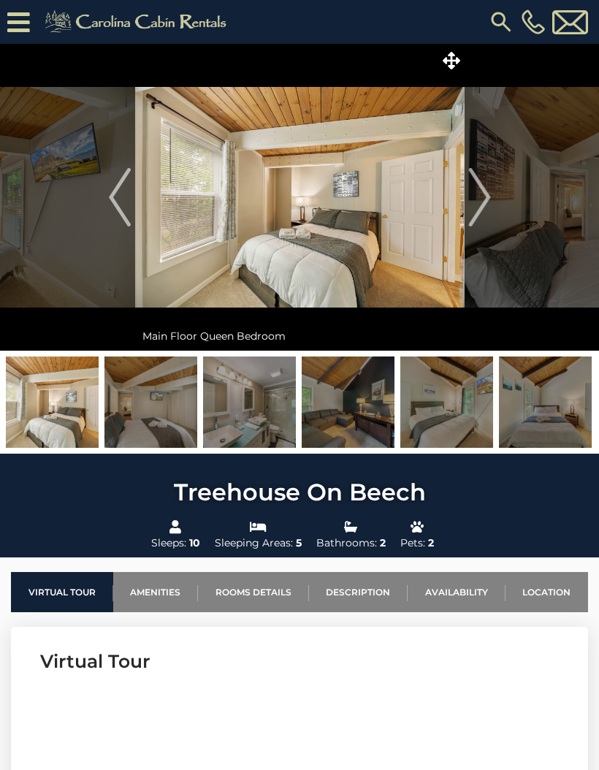
click at [487, 208] on img "Next" at bounding box center [479, 197] width 22 height 58
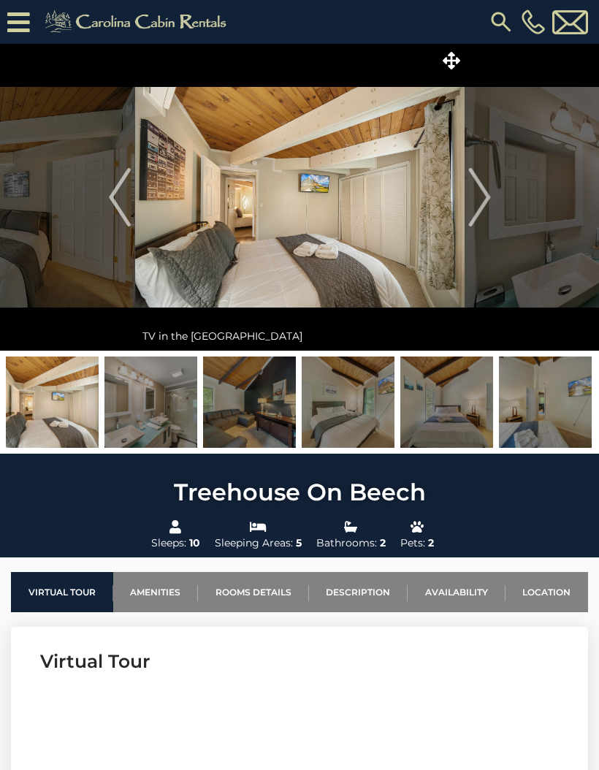
click at [489, 207] on img "Next" at bounding box center [479, 197] width 22 height 58
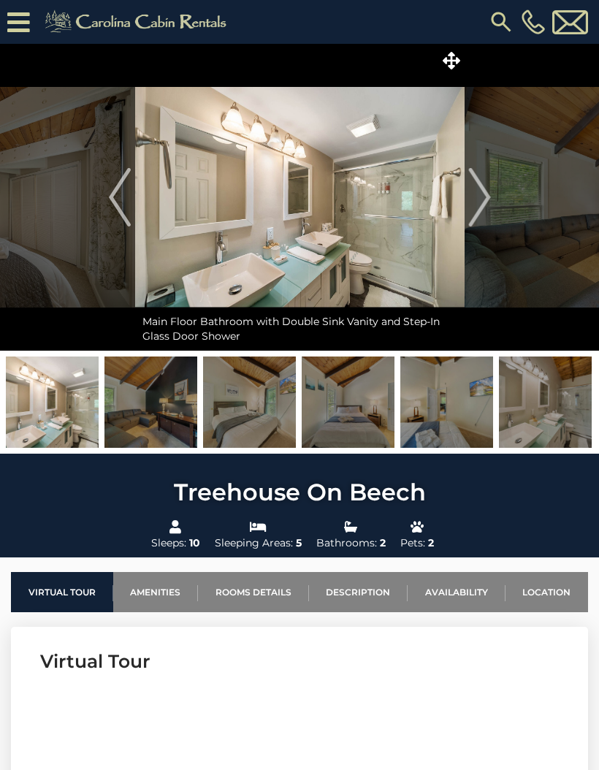
click at [492, 205] on button "Next" at bounding box center [480, 197] width 30 height 307
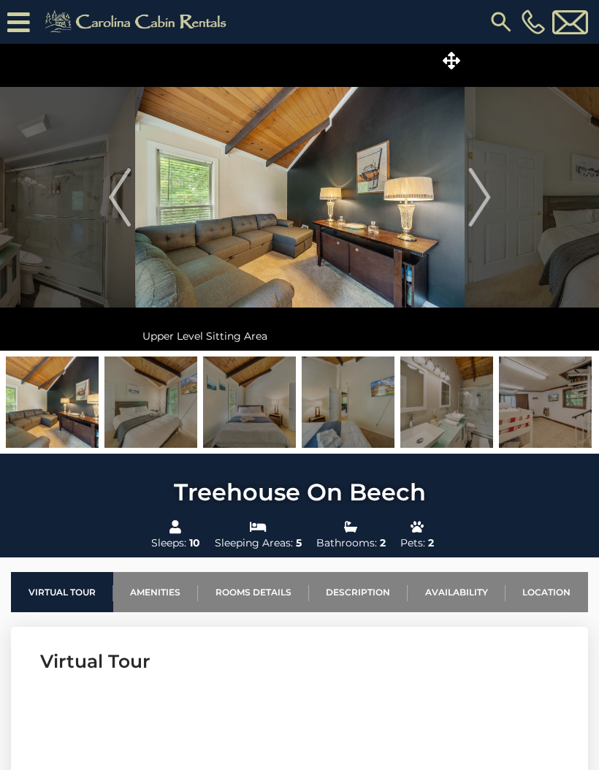
click at [488, 202] on img "Next" at bounding box center [479, 197] width 22 height 58
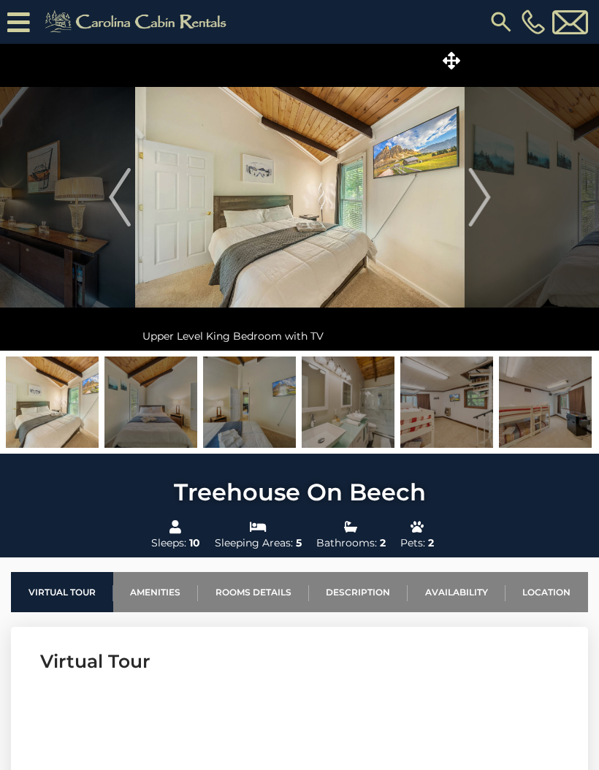
click at [485, 204] on img "Next" at bounding box center [479, 197] width 22 height 58
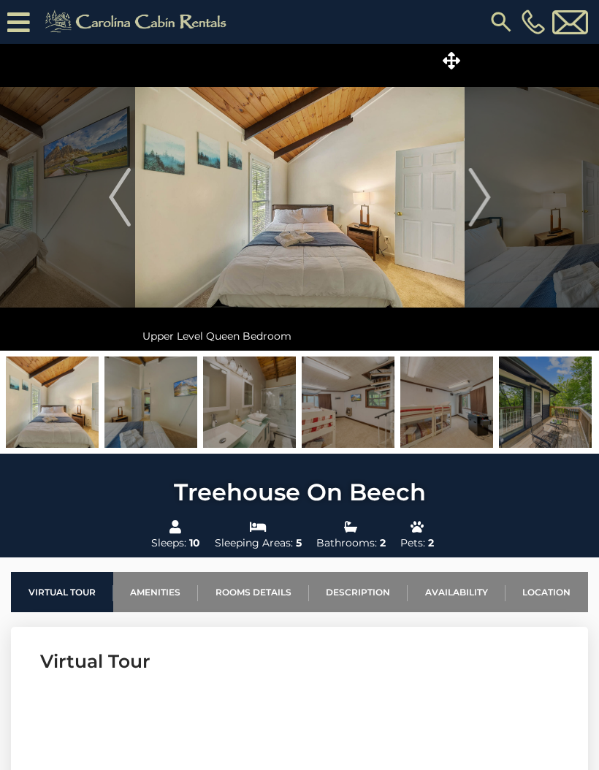
click at [486, 205] on img "Next" at bounding box center [479, 197] width 22 height 58
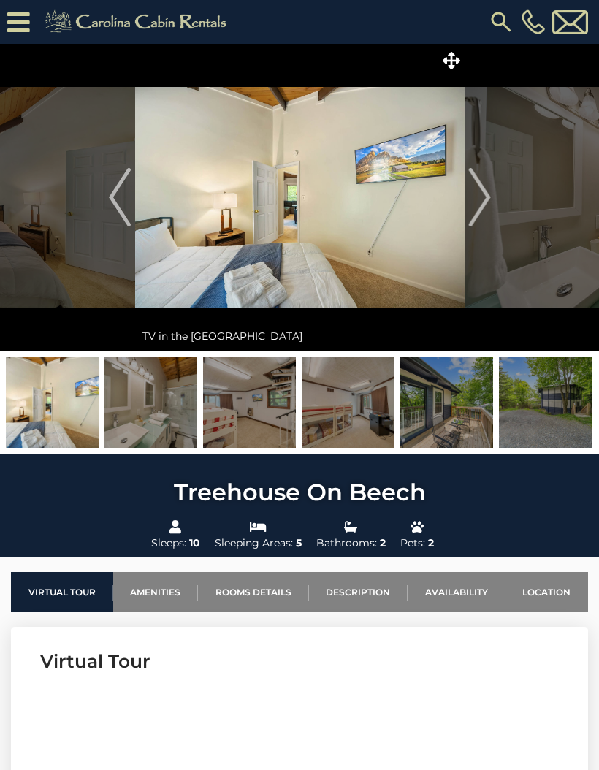
click at [486, 207] on img "Next" at bounding box center [479, 197] width 22 height 58
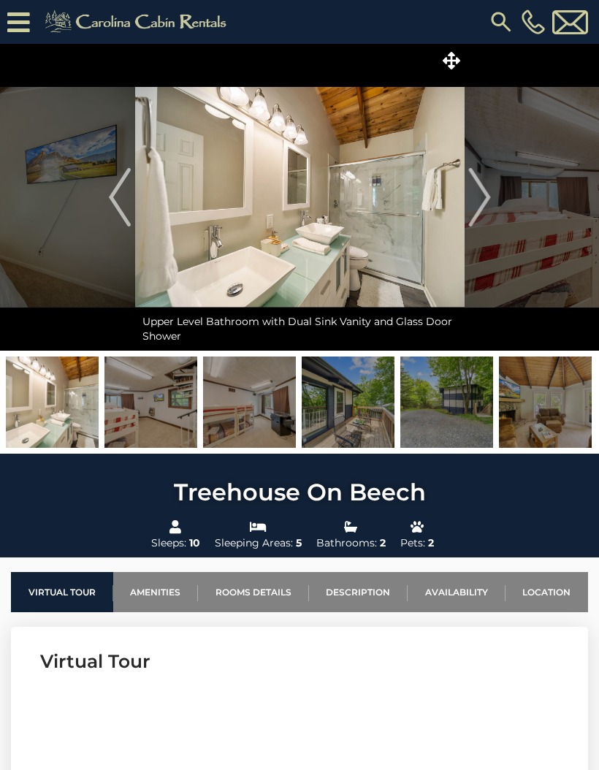
click at [484, 205] on img "Next" at bounding box center [479, 197] width 22 height 58
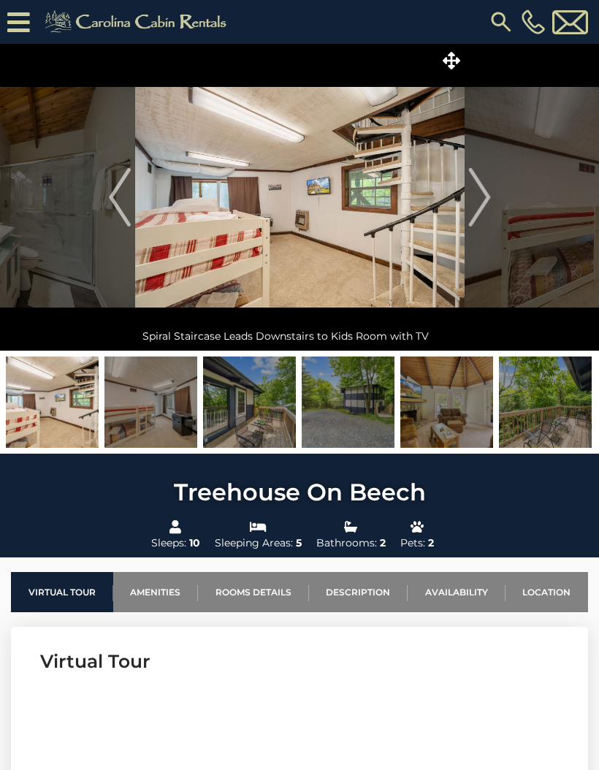
click at [486, 206] on img "Next" at bounding box center [479, 197] width 22 height 58
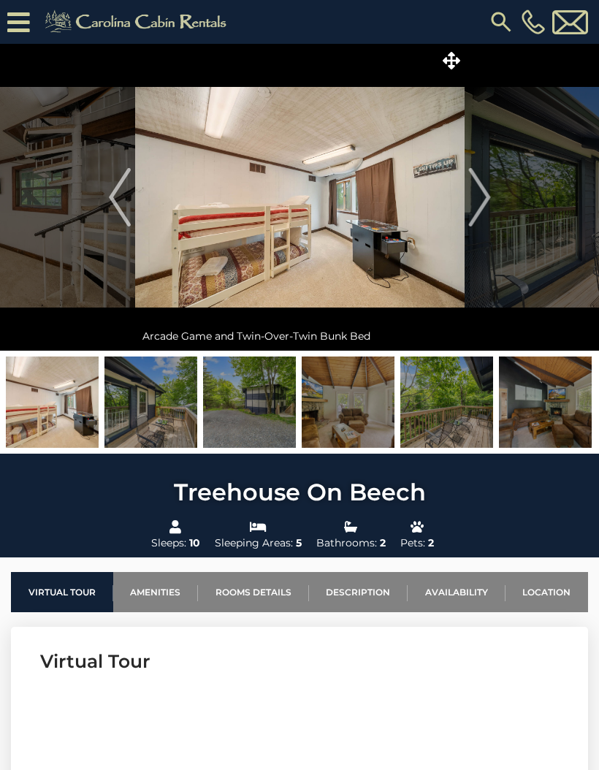
click at [483, 206] on img "Next" at bounding box center [479, 197] width 22 height 58
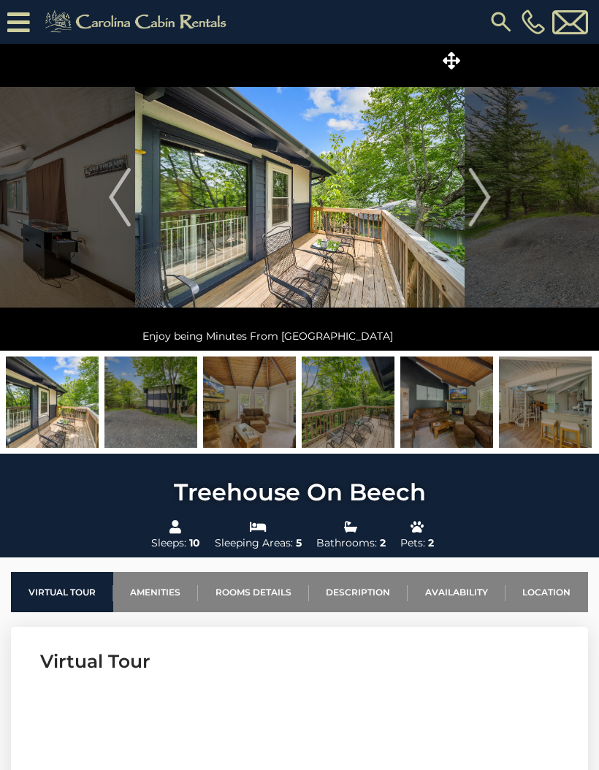
click at [492, 201] on button "Next" at bounding box center [480, 197] width 30 height 307
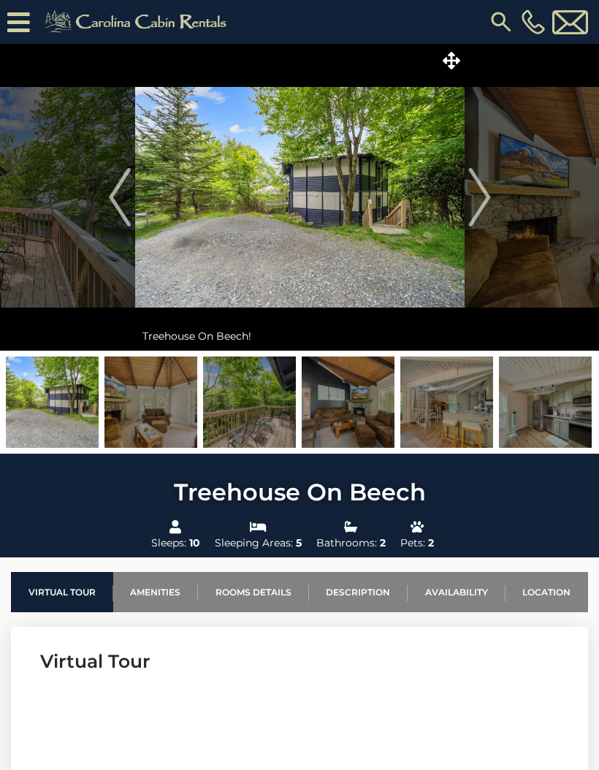
click at [490, 203] on img "Next" at bounding box center [479, 197] width 22 height 58
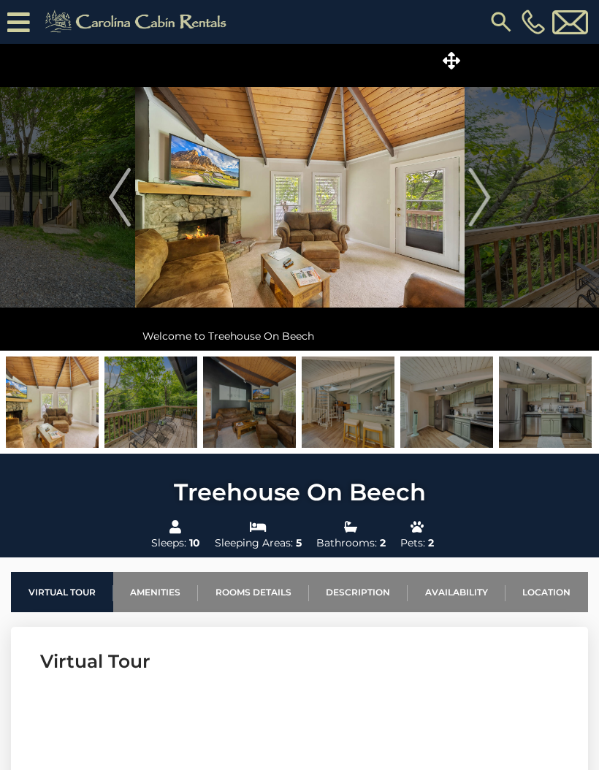
click at [487, 203] on img "Next" at bounding box center [479, 197] width 22 height 58
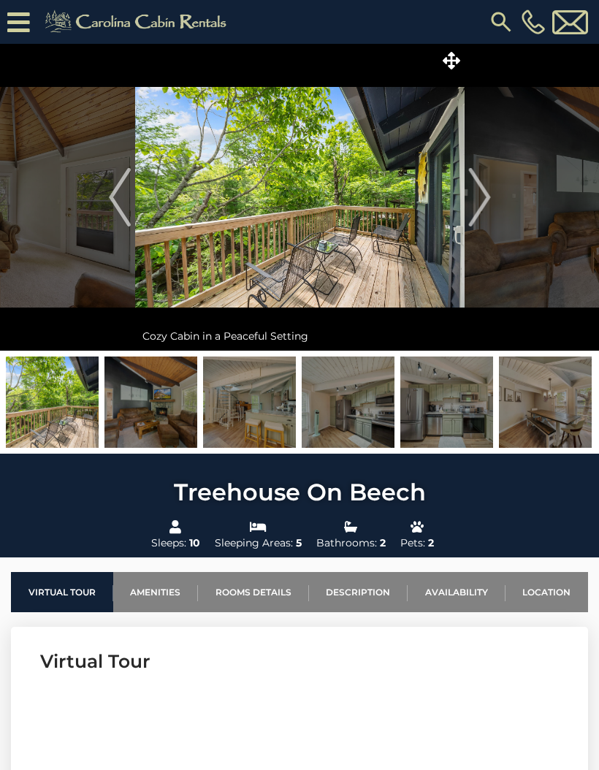
click at [493, 202] on button "Next" at bounding box center [480, 197] width 30 height 307
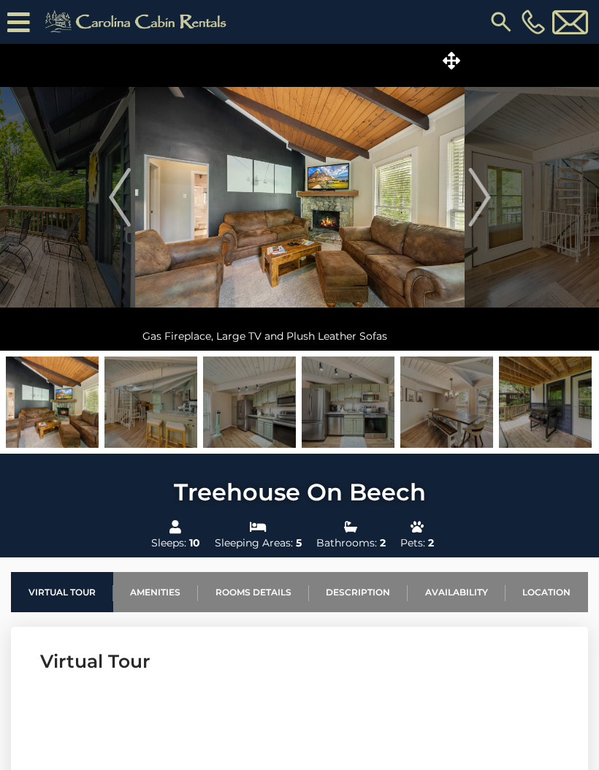
click at [490, 204] on img "Next" at bounding box center [479, 197] width 22 height 58
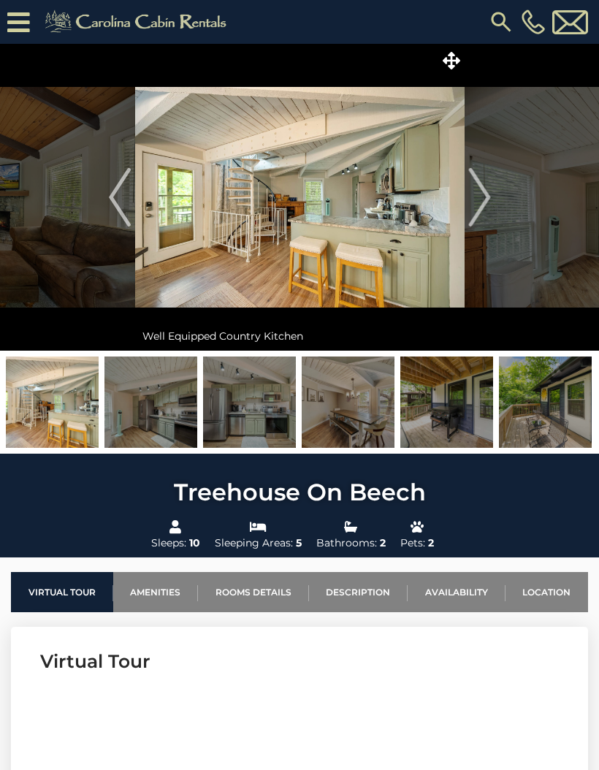
click at [480, 206] on img "Next" at bounding box center [479, 197] width 22 height 58
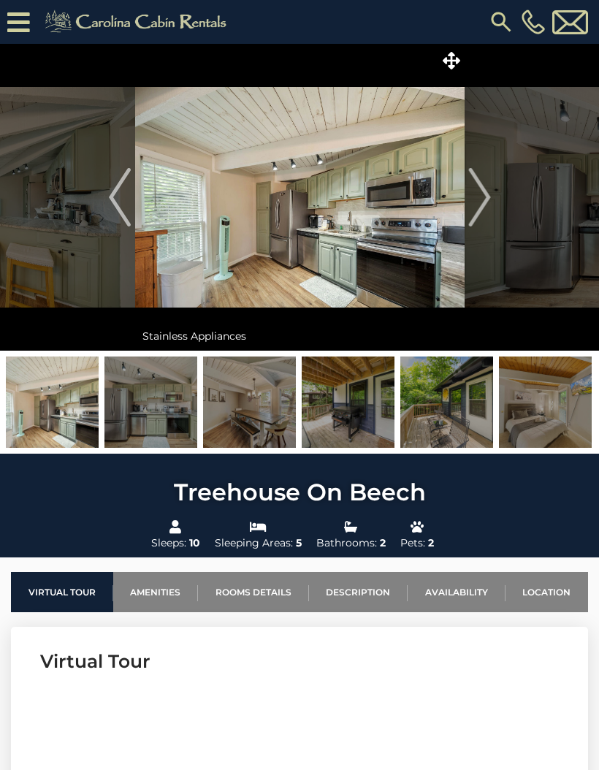
click at [476, 190] on img "Next" at bounding box center [479, 197] width 22 height 58
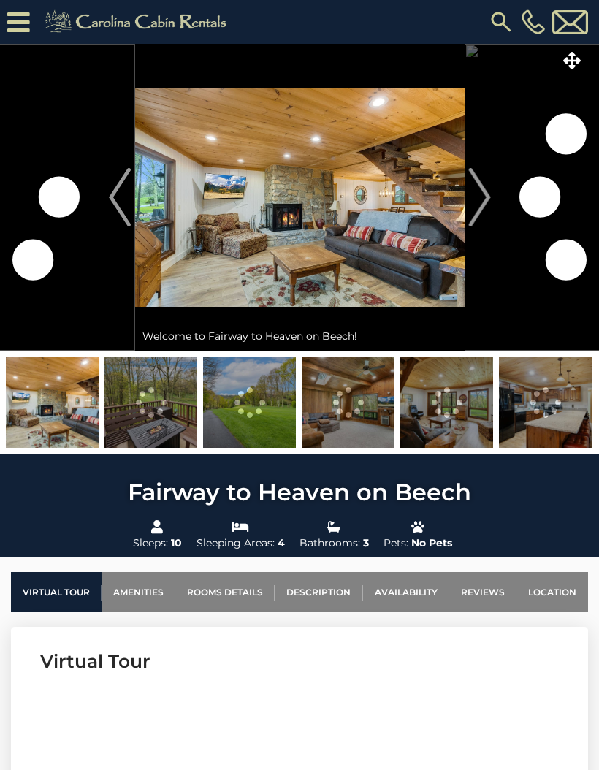
click at [479, 205] on img "Next" at bounding box center [479, 197] width 22 height 58
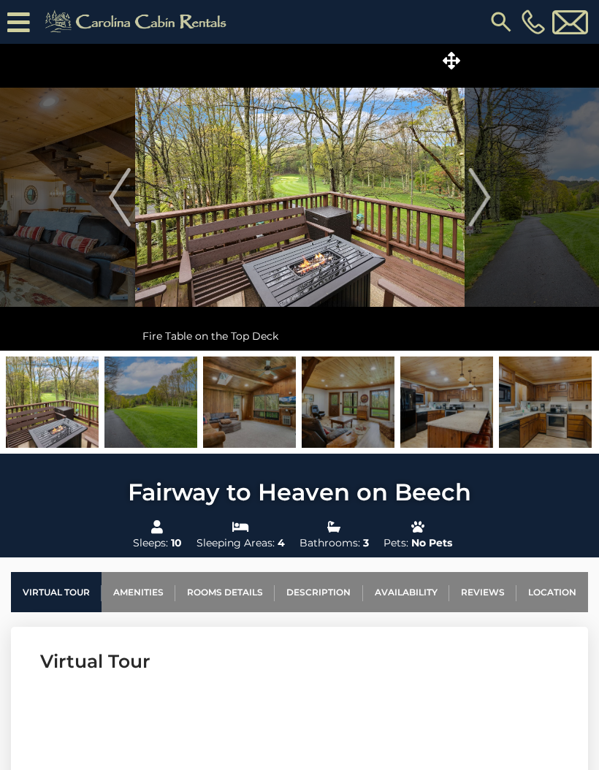
click at [485, 199] on img "Next" at bounding box center [479, 197] width 22 height 58
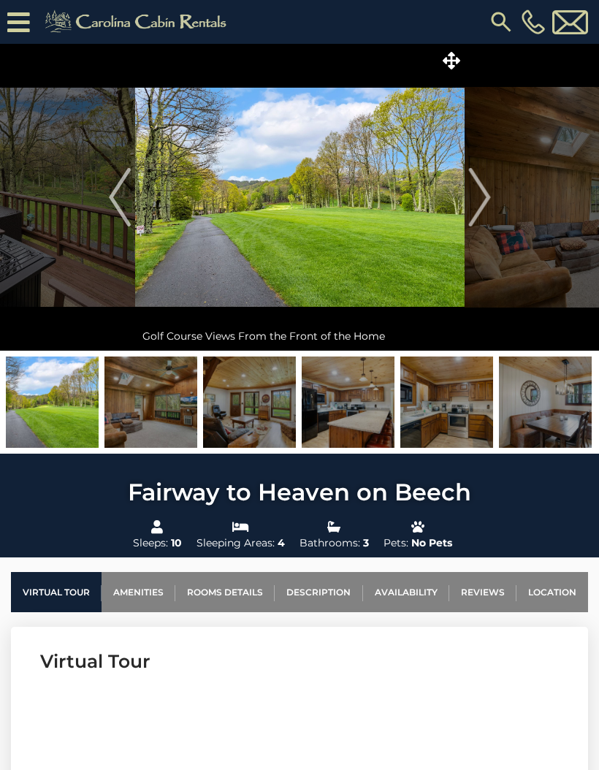
click at [494, 207] on button "Next" at bounding box center [480, 197] width 30 height 307
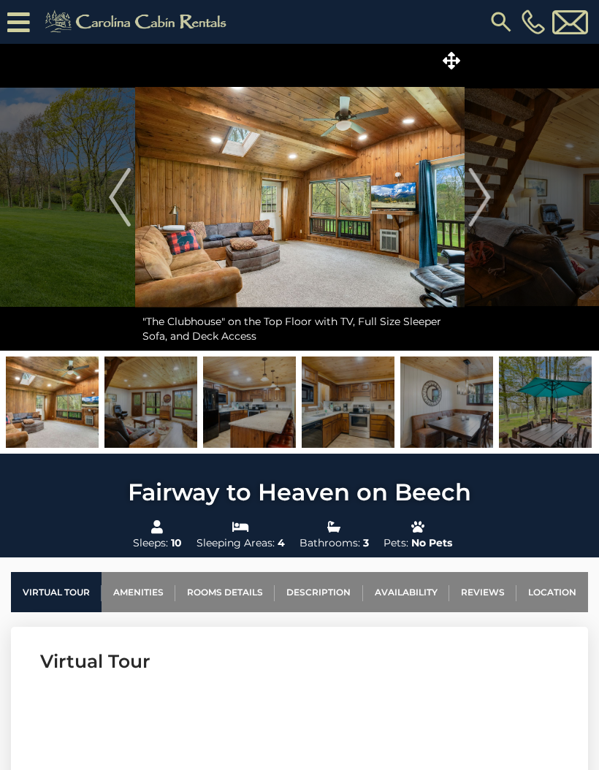
click at [489, 208] on img "Next" at bounding box center [479, 197] width 22 height 58
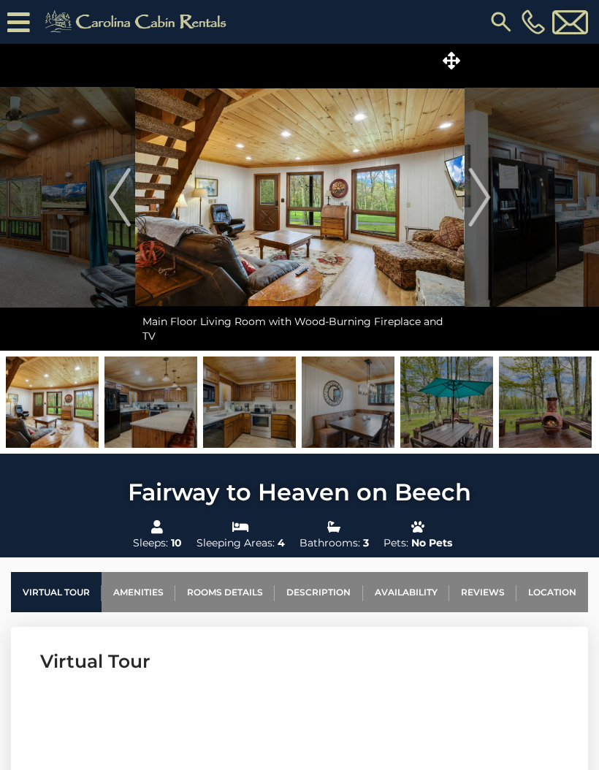
click at [488, 202] on img "Next" at bounding box center [479, 197] width 22 height 58
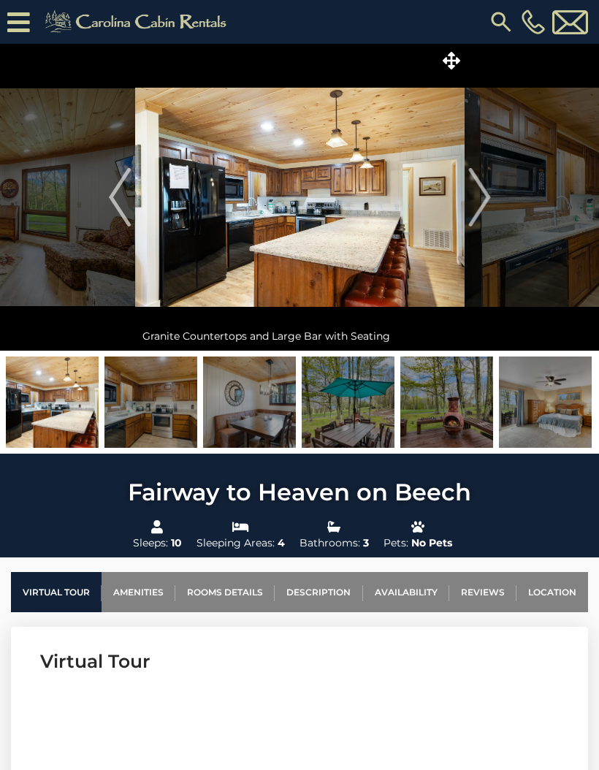
click at [490, 201] on img "Next" at bounding box center [479, 197] width 22 height 58
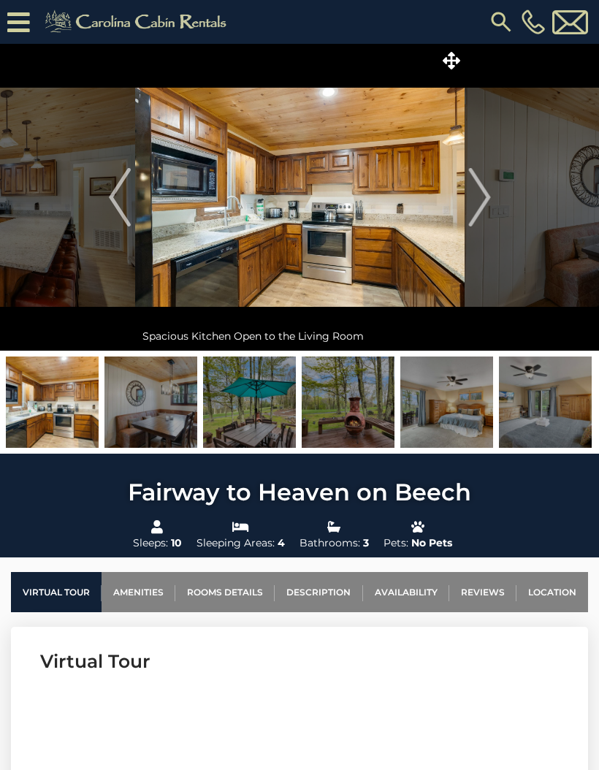
click at [492, 198] on button "Next" at bounding box center [480, 197] width 30 height 307
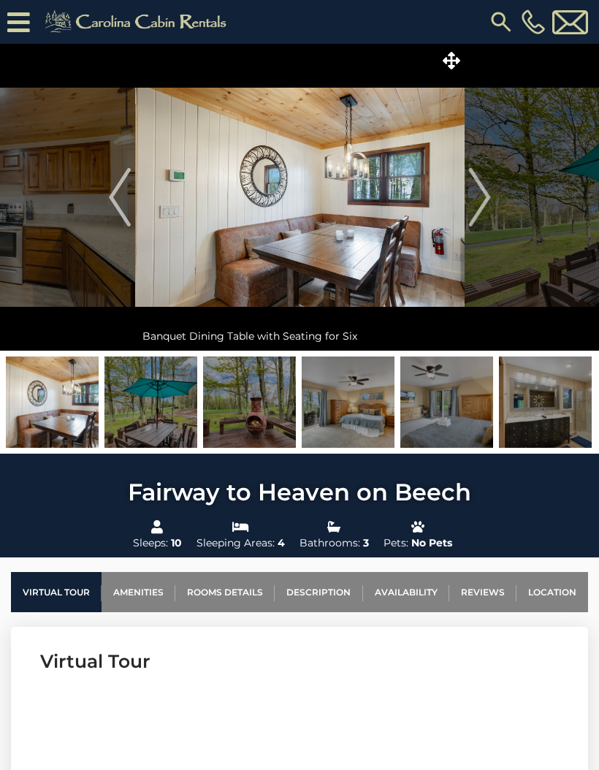
click at [490, 204] on img "Next" at bounding box center [479, 197] width 22 height 58
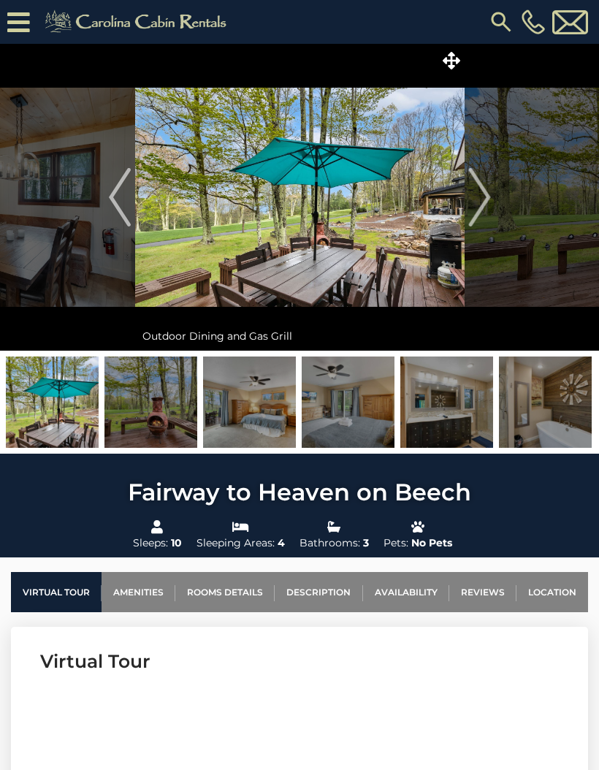
click at [490, 204] on img "Next" at bounding box center [479, 197] width 22 height 58
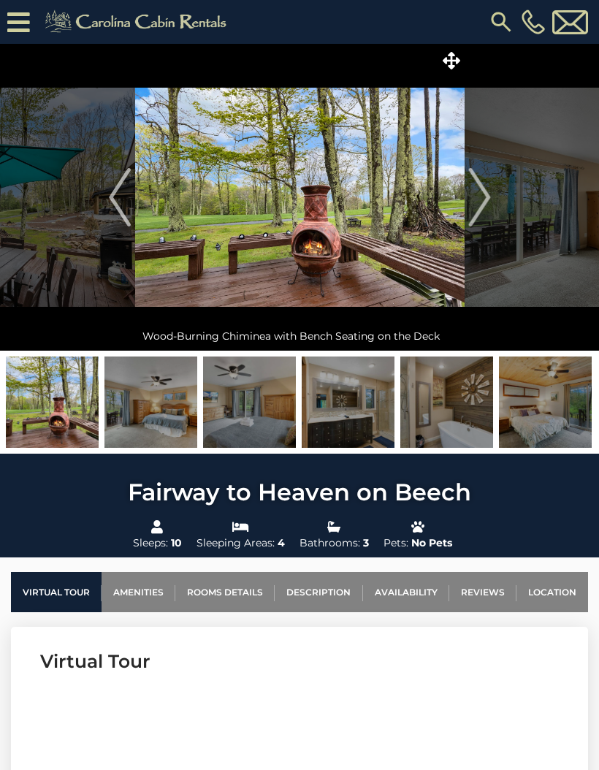
click at [489, 205] on img "Next" at bounding box center [479, 197] width 22 height 58
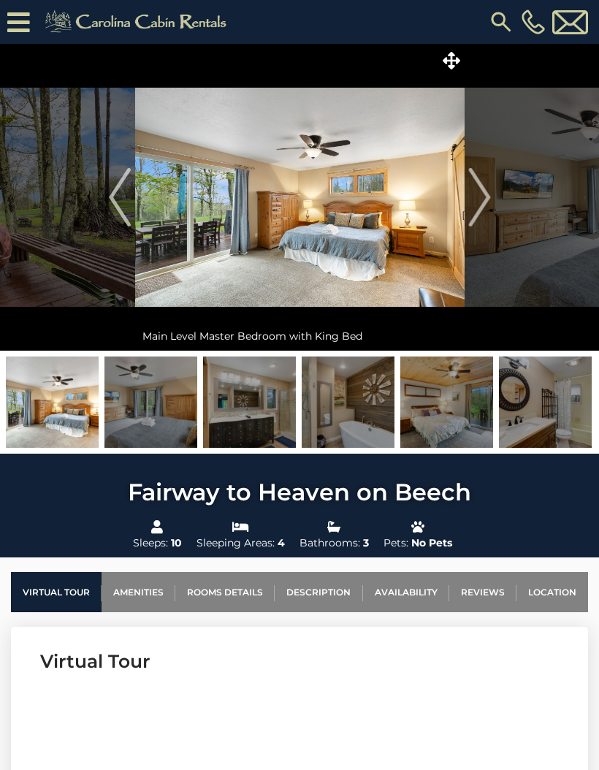
click at [487, 199] on img "Next" at bounding box center [479, 197] width 22 height 58
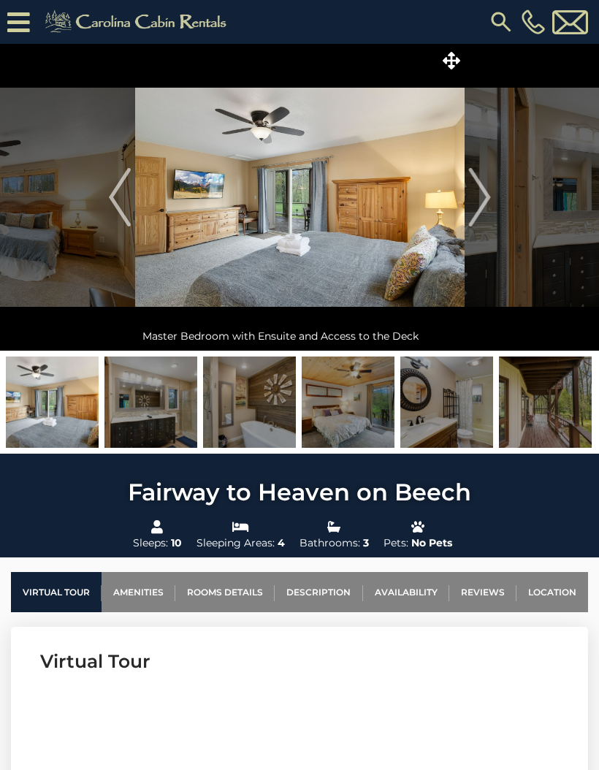
click at [486, 210] on img "Next" at bounding box center [479, 197] width 22 height 58
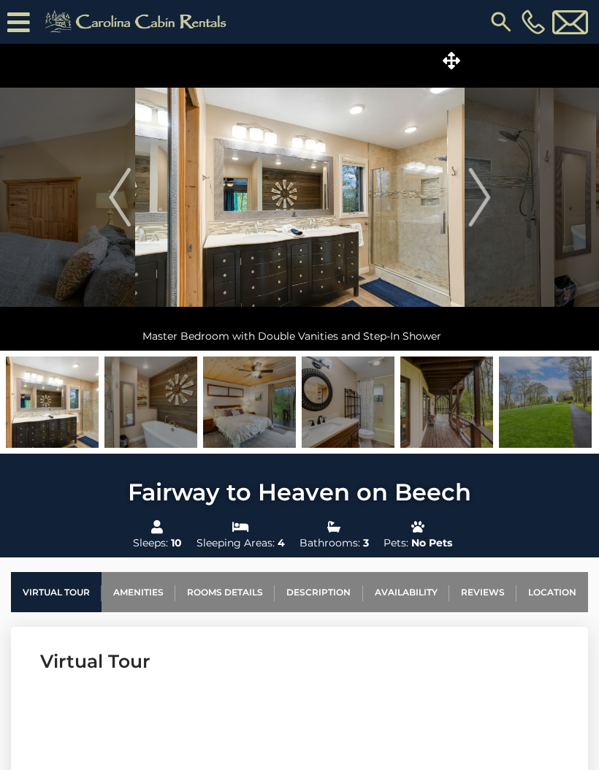
click at [486, 205] on img "Next" at bounding box center [479, 197] width 22 height 58
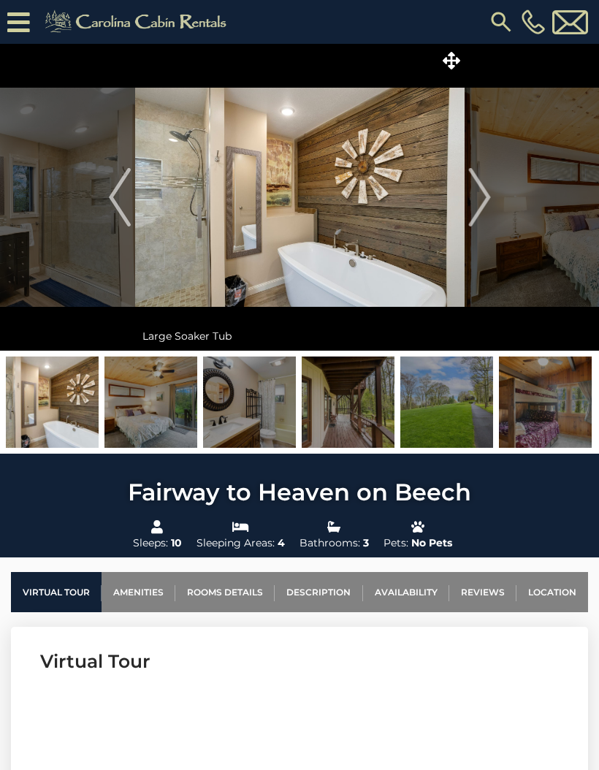
click at [485, 204] on img "Next" at bounding box center [479, 197] width 22 height 58
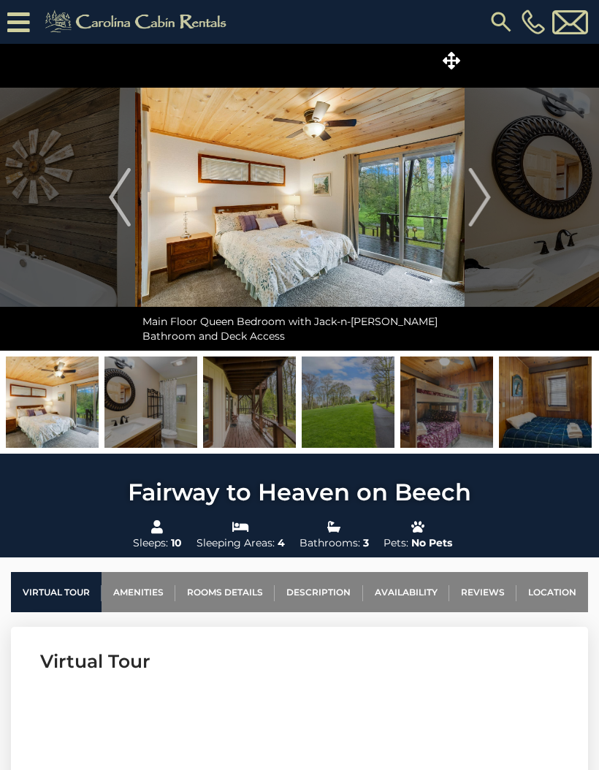
click at [484, 205] on img "Next" at bounding box center [479, 197] width 22 height 58
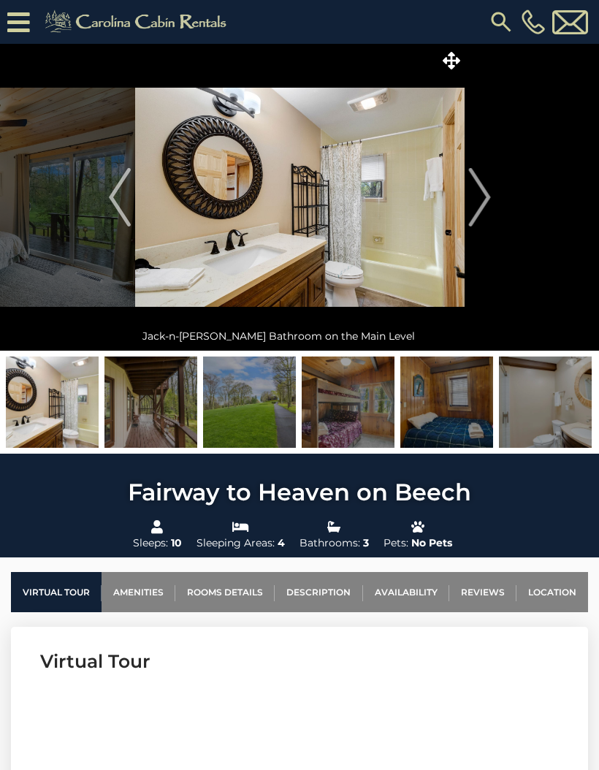
click at [479, 210] on img "Next" at bounding box center [479, 197] width 22 height 58
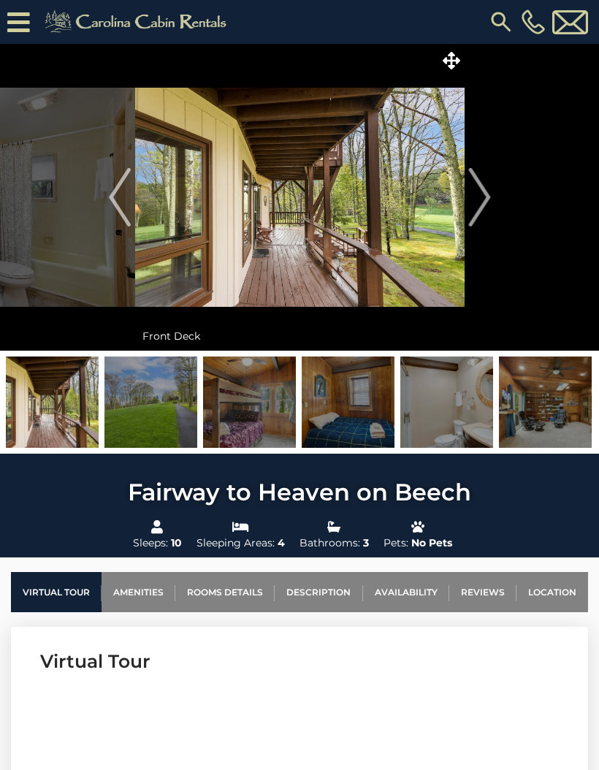
click at [485, 207] on img "Next" at bounding box center [479, 197] width 22 height 58
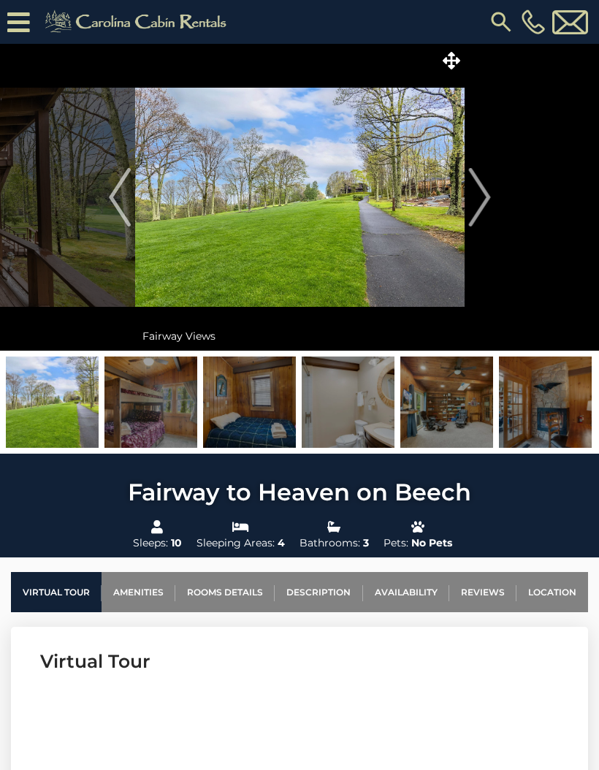
click at [486, 206] on img "Next" at bounding box center [479, 197] width 22 height 58
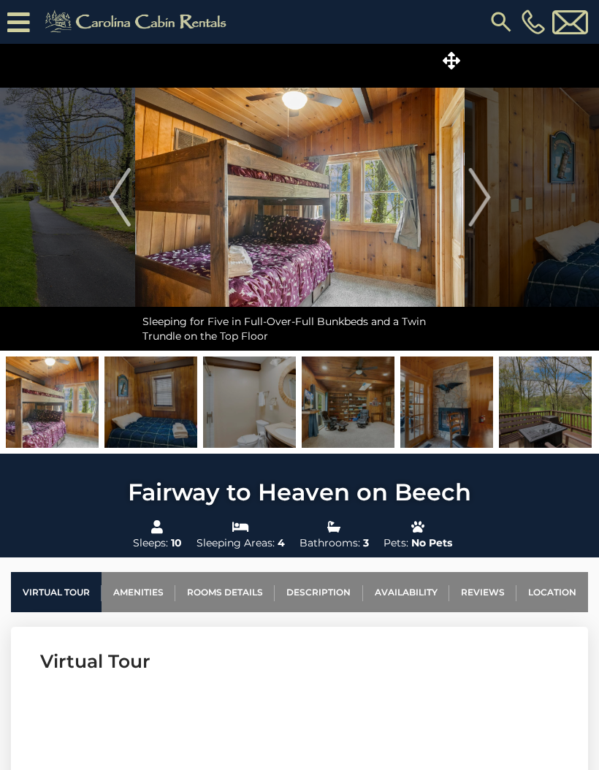
click at [482, 203] on img "Next" at bounding box center [479, 197] width 22 height 58
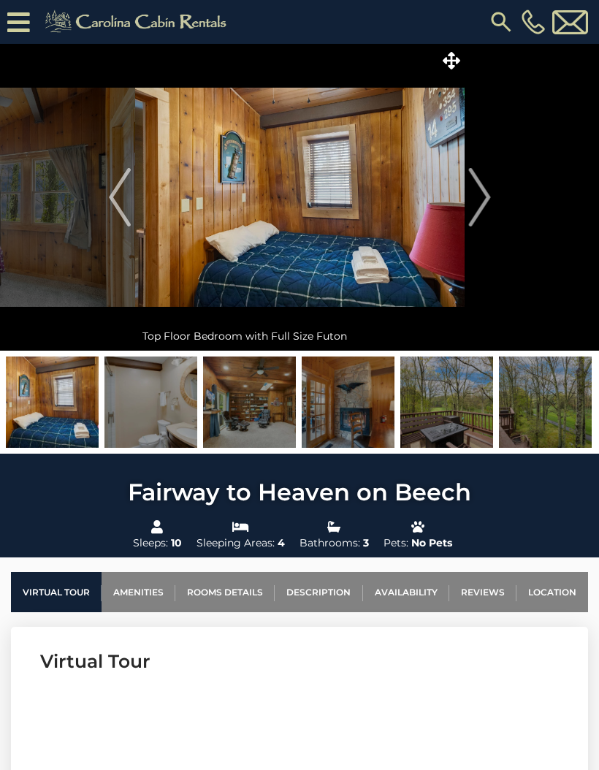
click at [477, 208] on img "Next" at bounding box center [479, 197] width 22 height 58
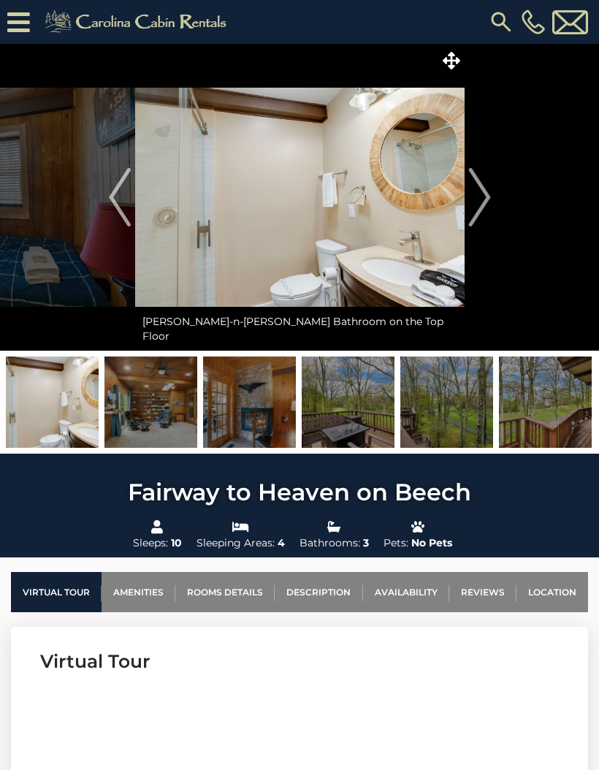
click at [485, 202] on img "Next" at bounding box center [479, 197] width 22 height 58
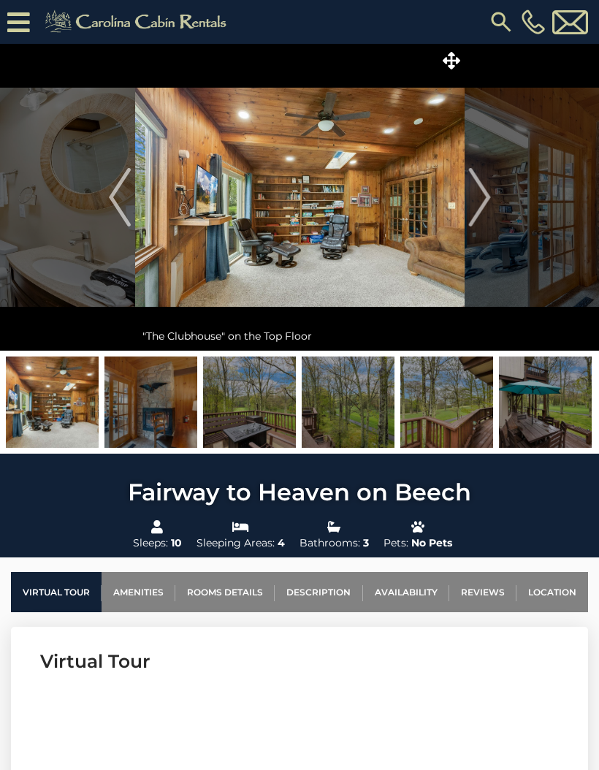
click at [484, 212] on img "Next" at bounding box center [479, 197] width 22 height 58
